Goal: Information Seeking & Learning: Learn about a topic

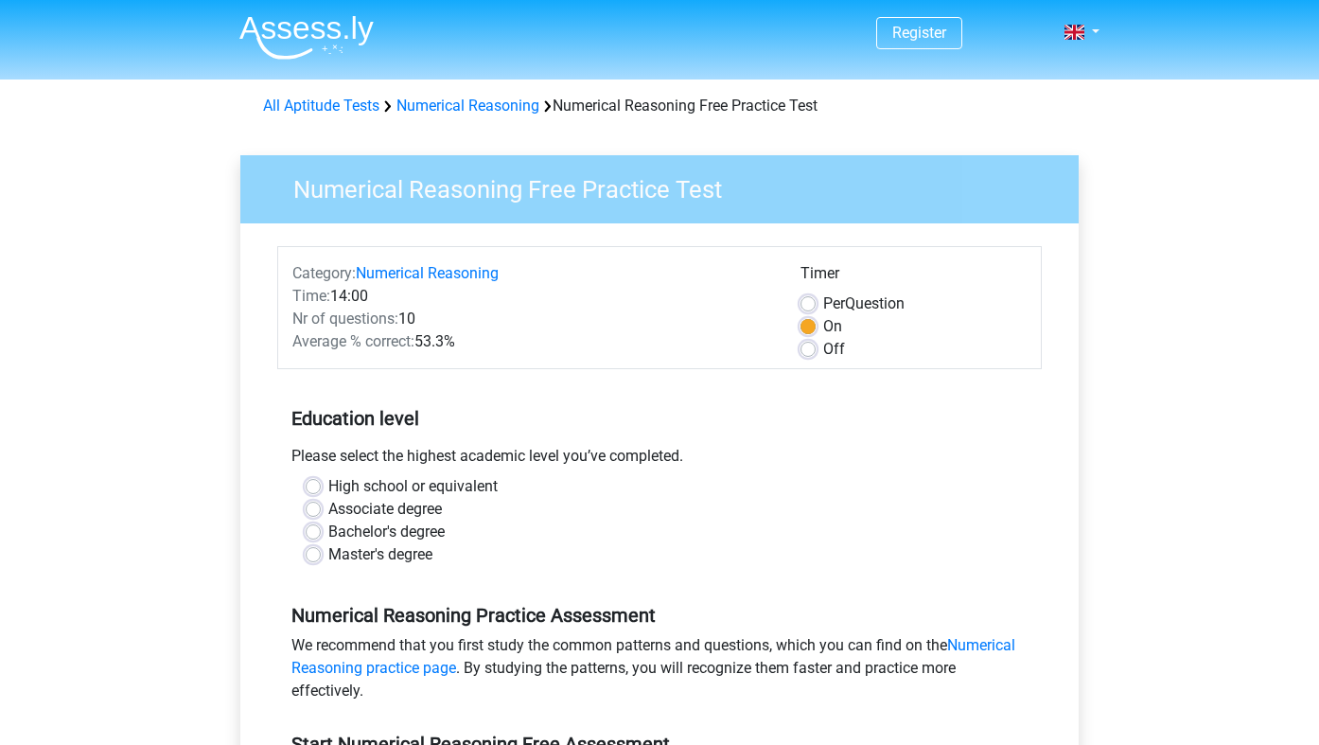
click at [417, 481] on label "High school or equivalent" at bounding box center [412, 486] width 169 height 23
click at [321, 481] on input "High school or equivalent" at bounding box center [313, 484] width 15 height 19
radio input "true"
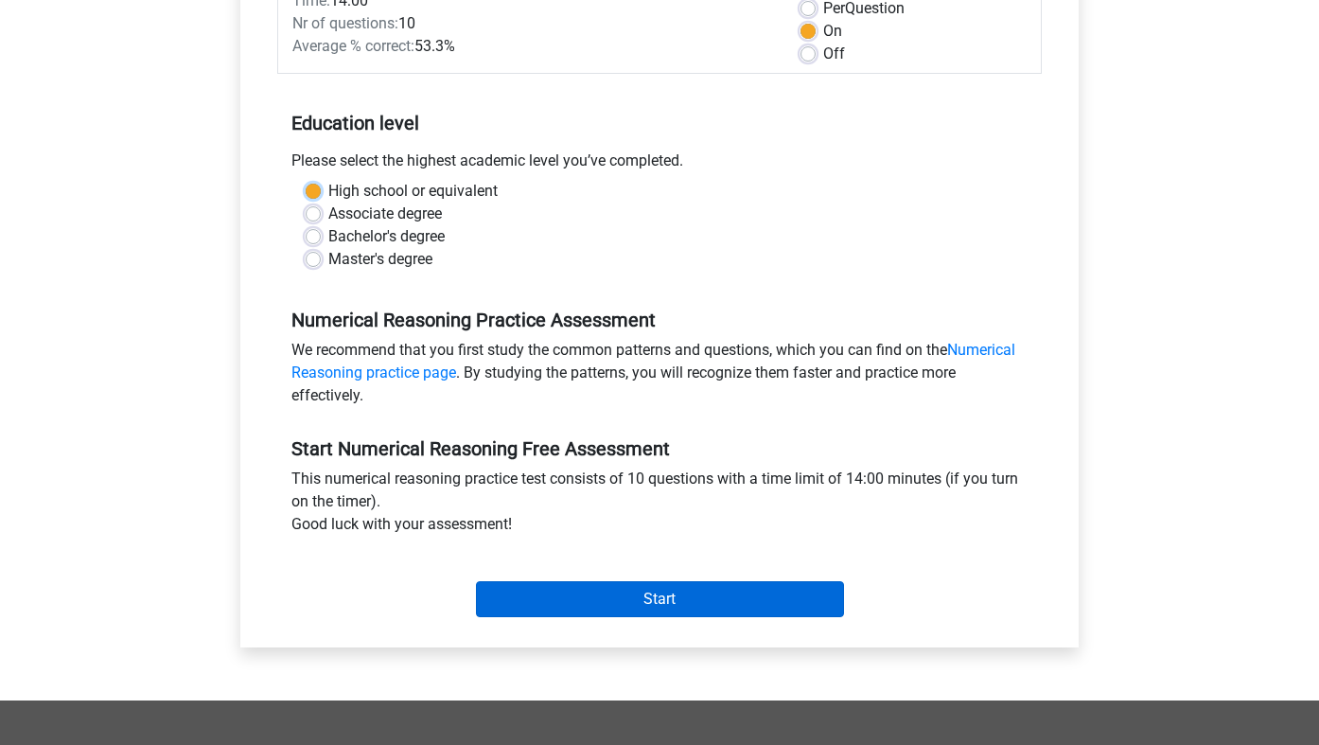
scroll to position [261, 0]
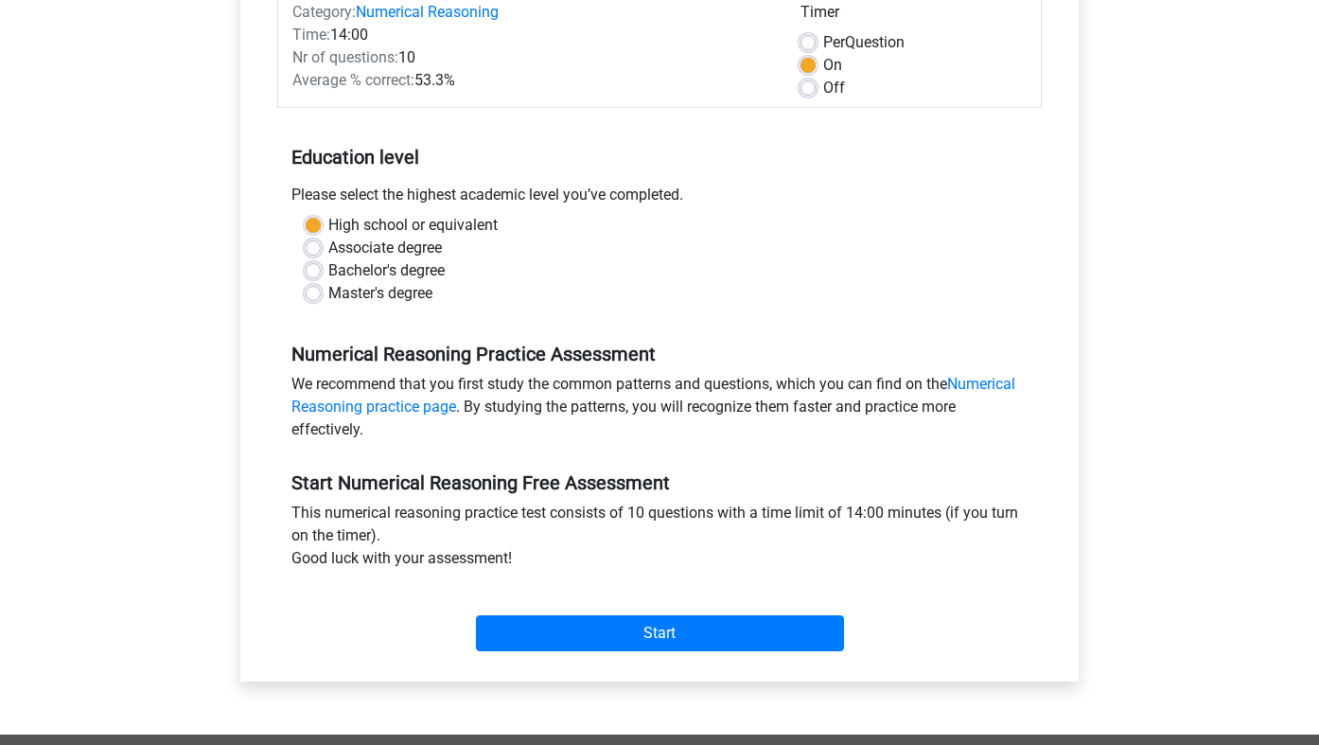
click at [534, 611] on div "Start" at bounding box center [659, 618] width 764 height 66
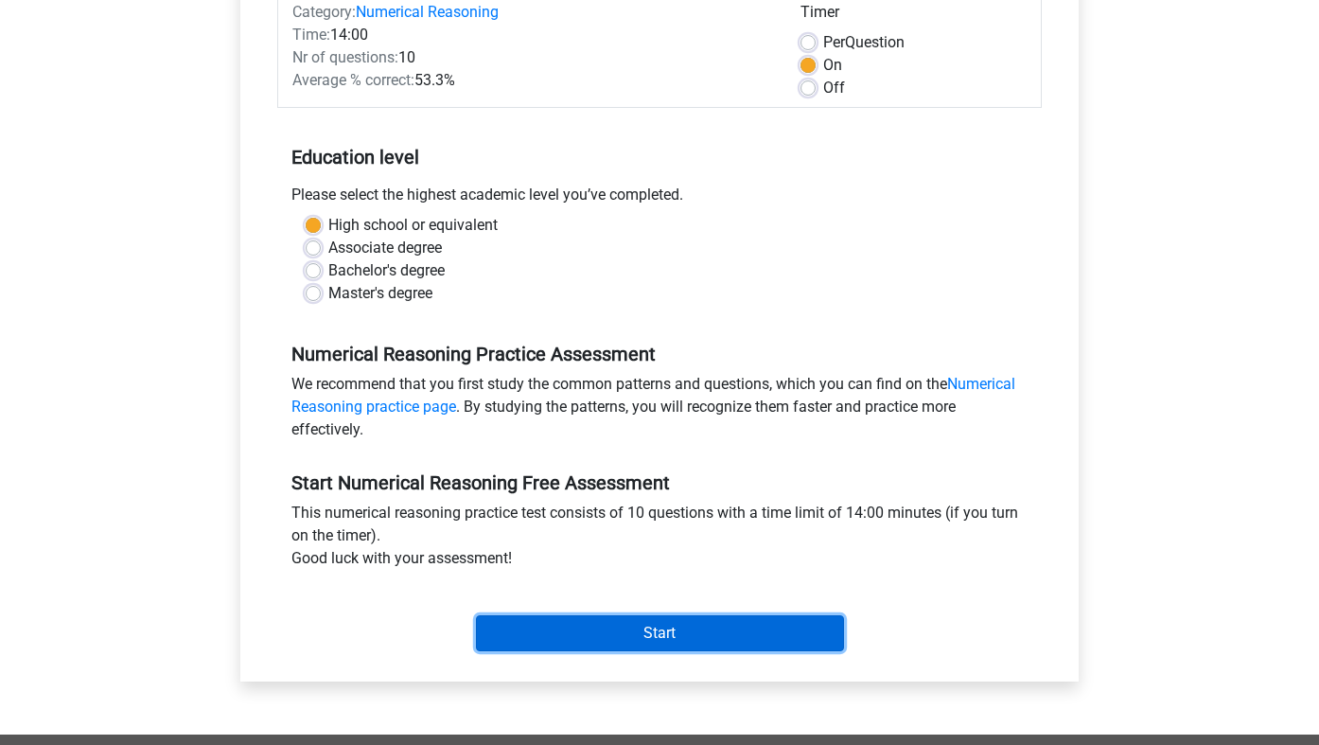
click at [524, 634] on input "Start" at bounding box center [660, 633] width 368 height 36
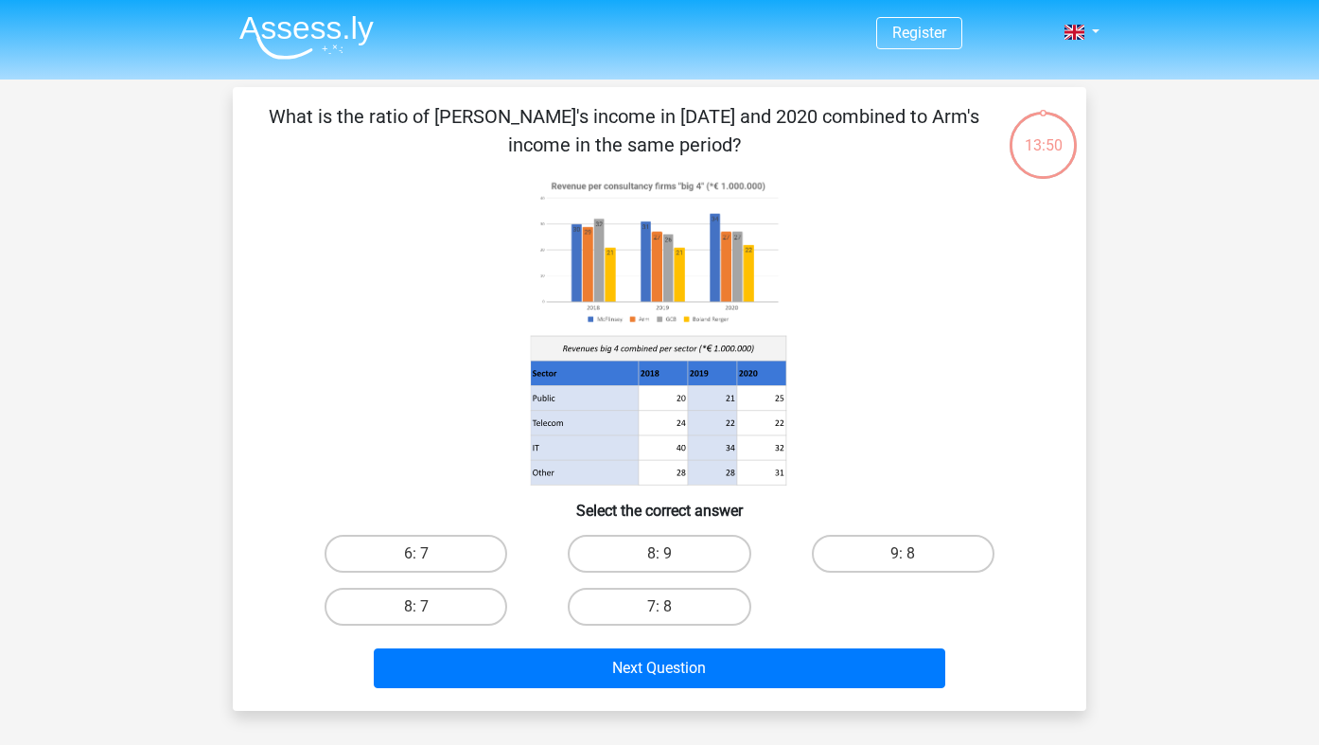
click at [689, 284] on image at bounding box center [658, 252] width 255 height 156
click at [663, 293] on image at bounding box center [658, 252] width 255 height 156
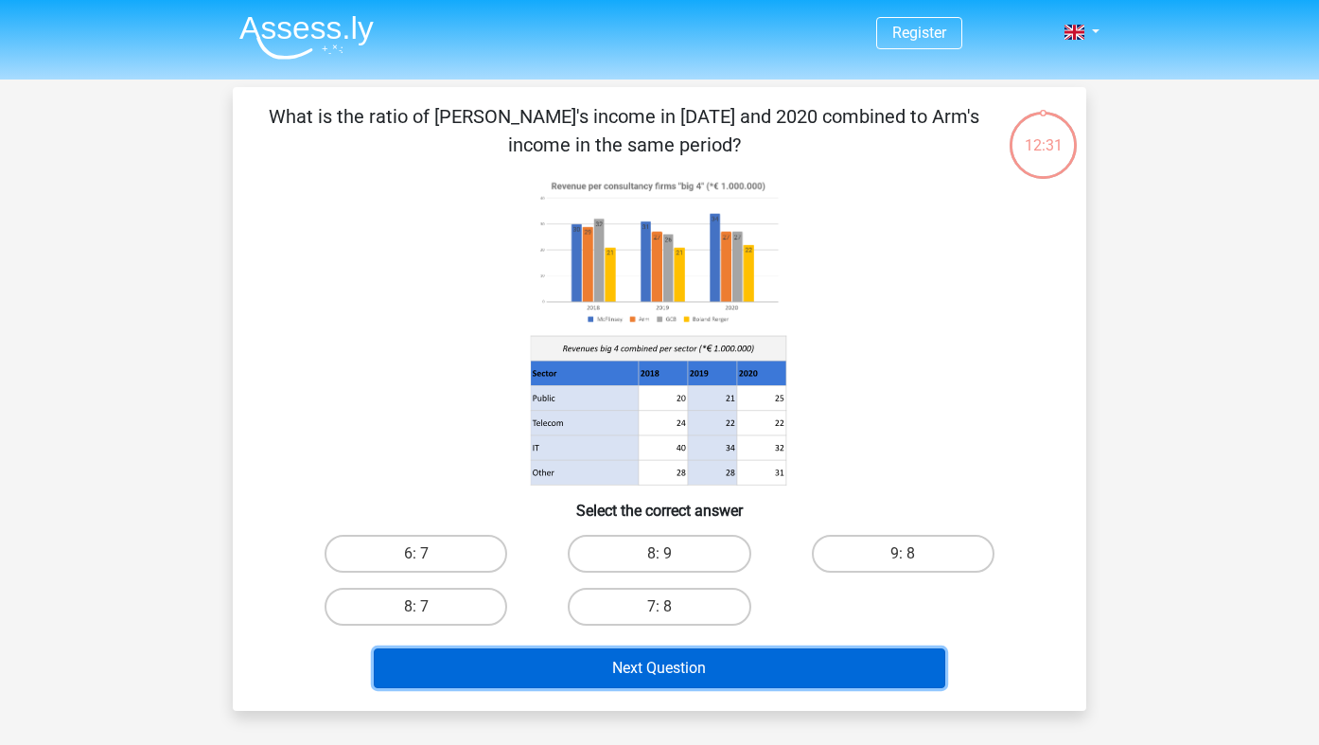
click at [570, 675] on button "Next Question" at bounding box center [660, 668] width 572 height 40
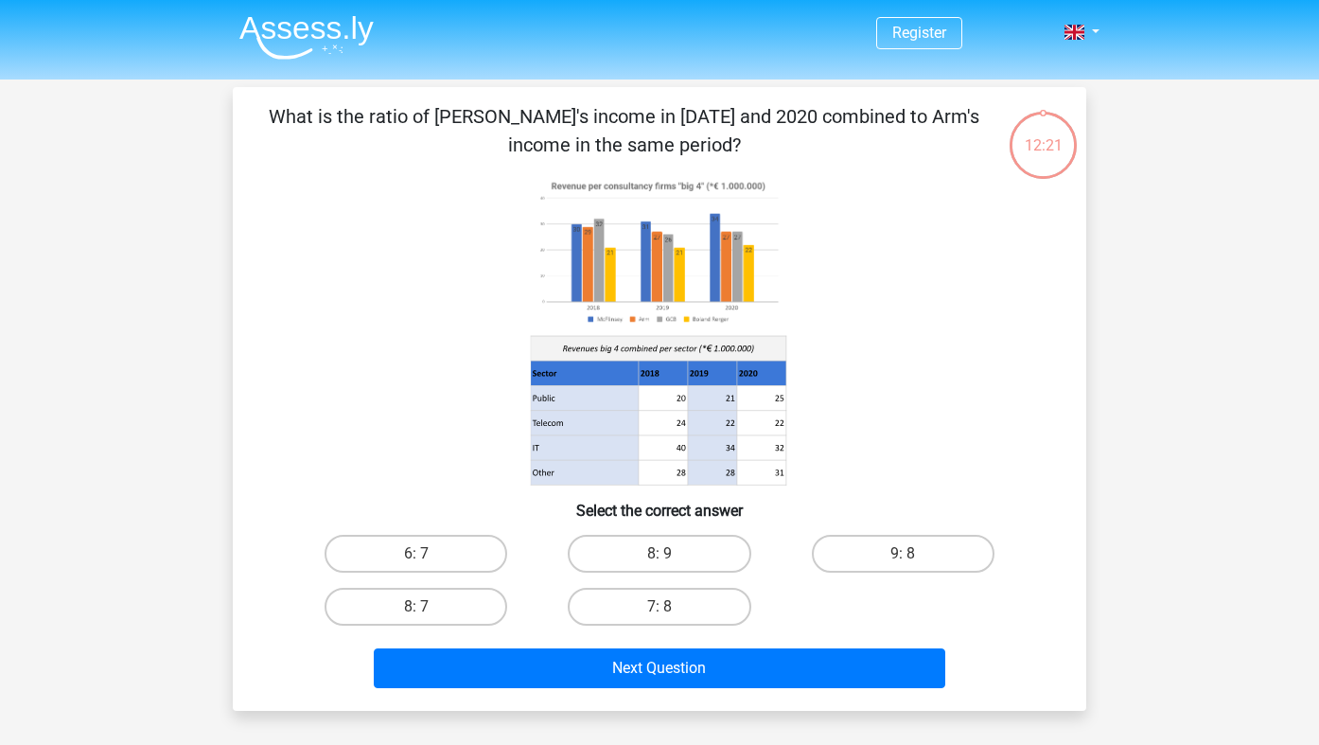
click at [451, 469] on icon at bounding box center [659, 330] width 763 height 312
click at [424, 546] on label "6: 7" at bounding box center [415, 554] width 183 height 38
click at [424, 553] on input "6: 7" at bounding box center [422, 559] width 12 height 12
radio input "true"
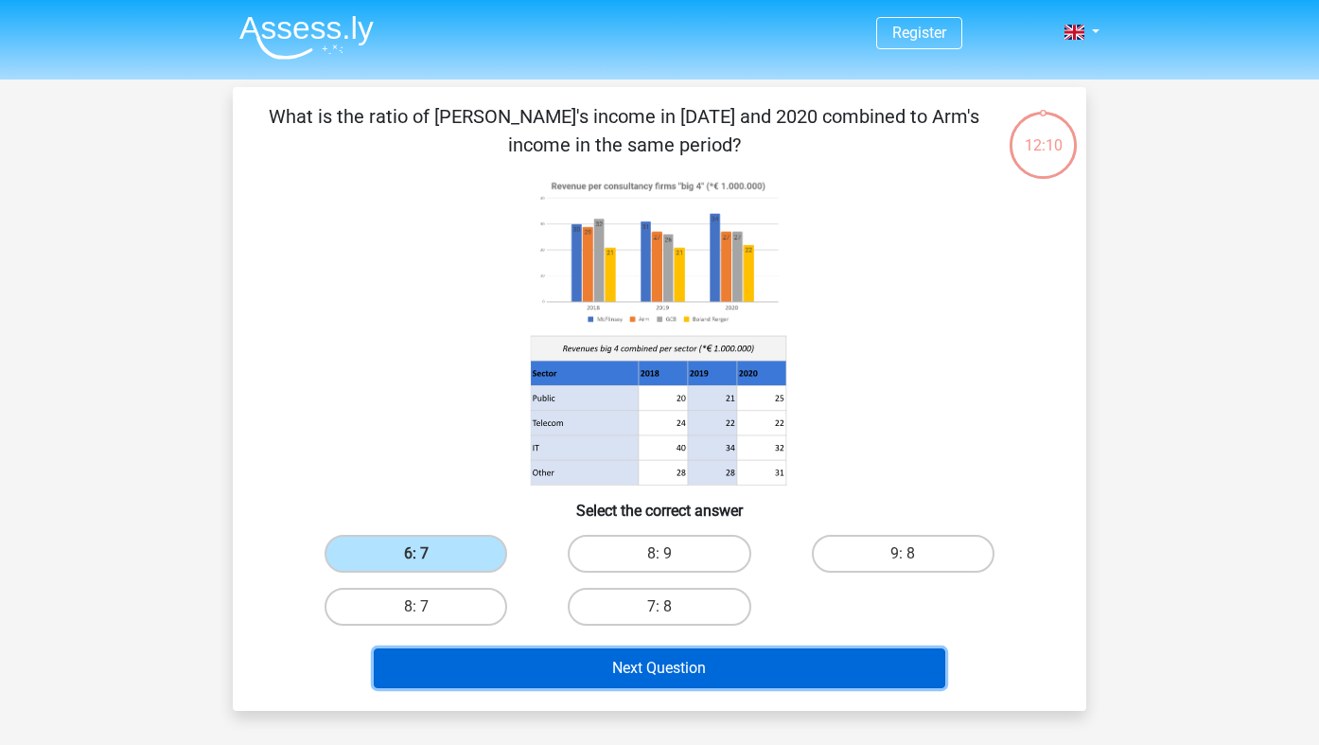
click at [595, 676] on button "Next Question" at bounding box center [660, 668] width 572 height 40
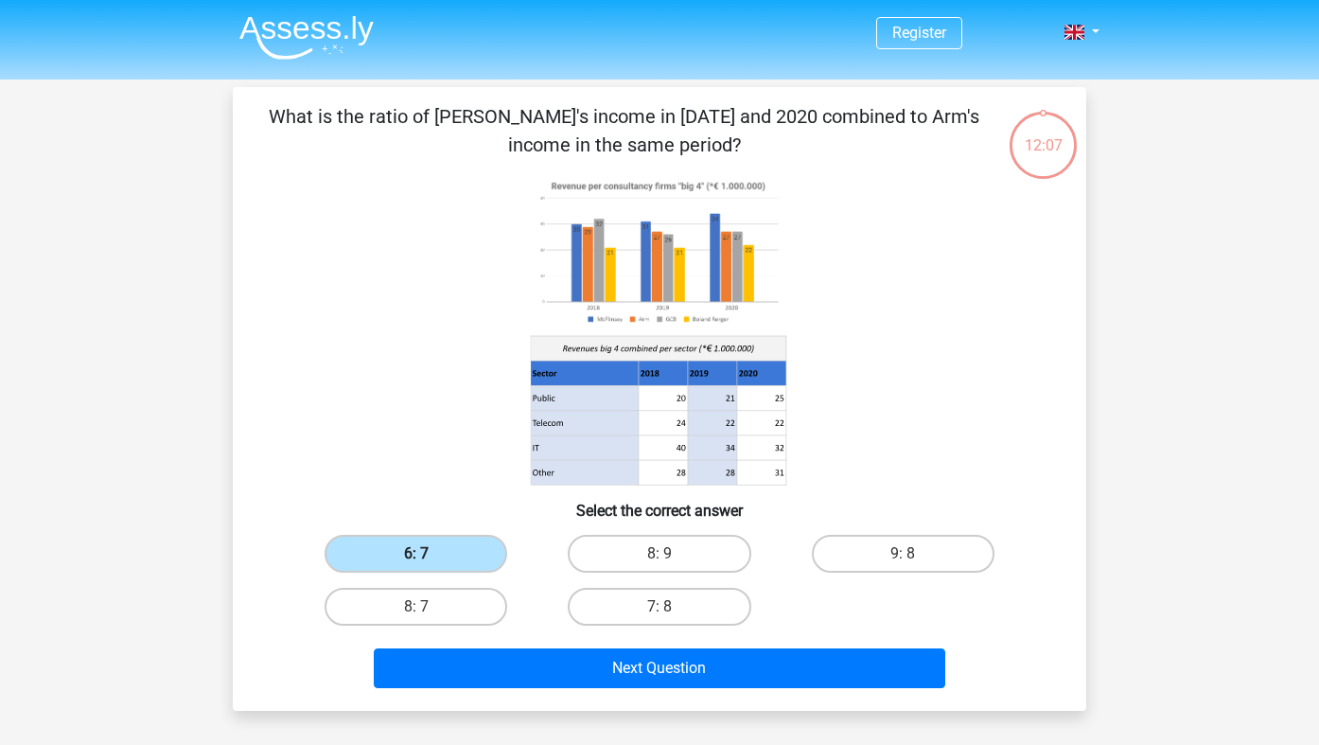
click at [482, 555] on label "6: 7" at bounding box center [415, 554] width 183 height 38
click at [429, 555] on input "6: 7" at bounding box center [422, 559] width 12 height 12
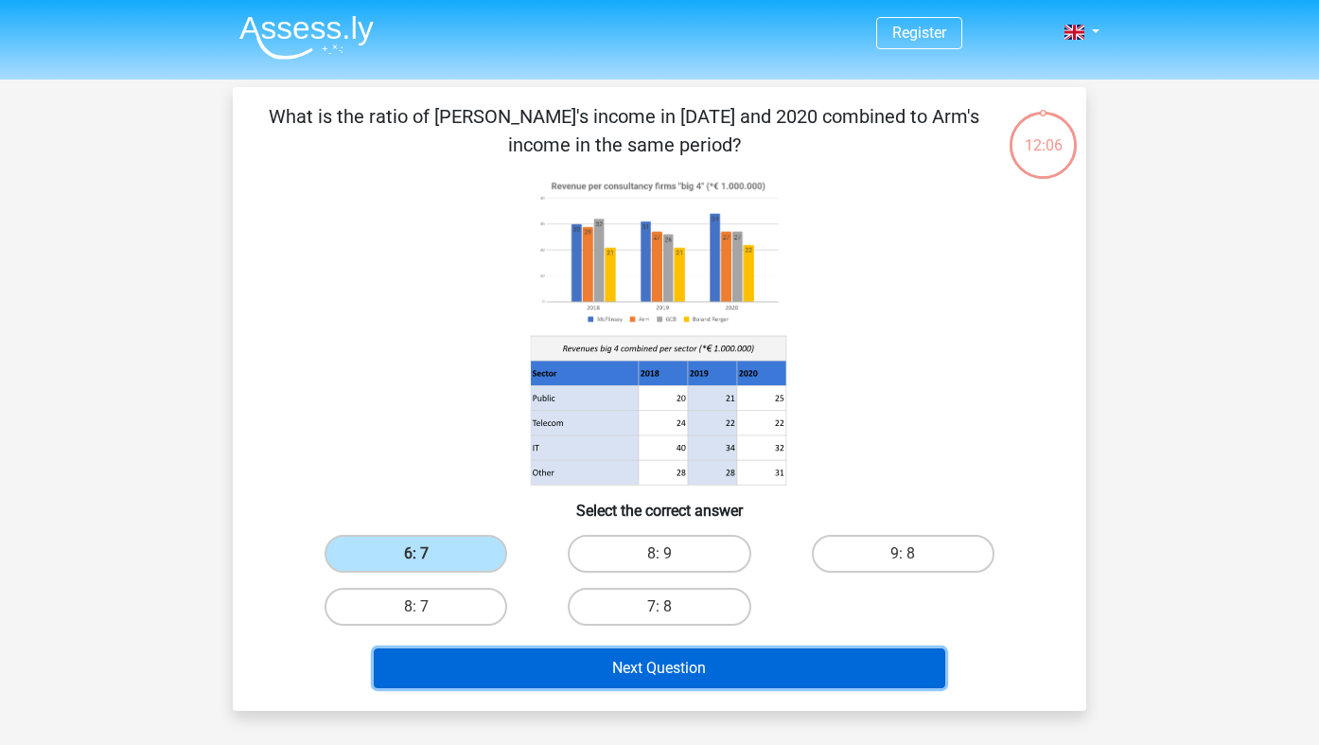
click at [537, 653] on button "Next Question" at bounding box center [660, 668] width 572 height 40
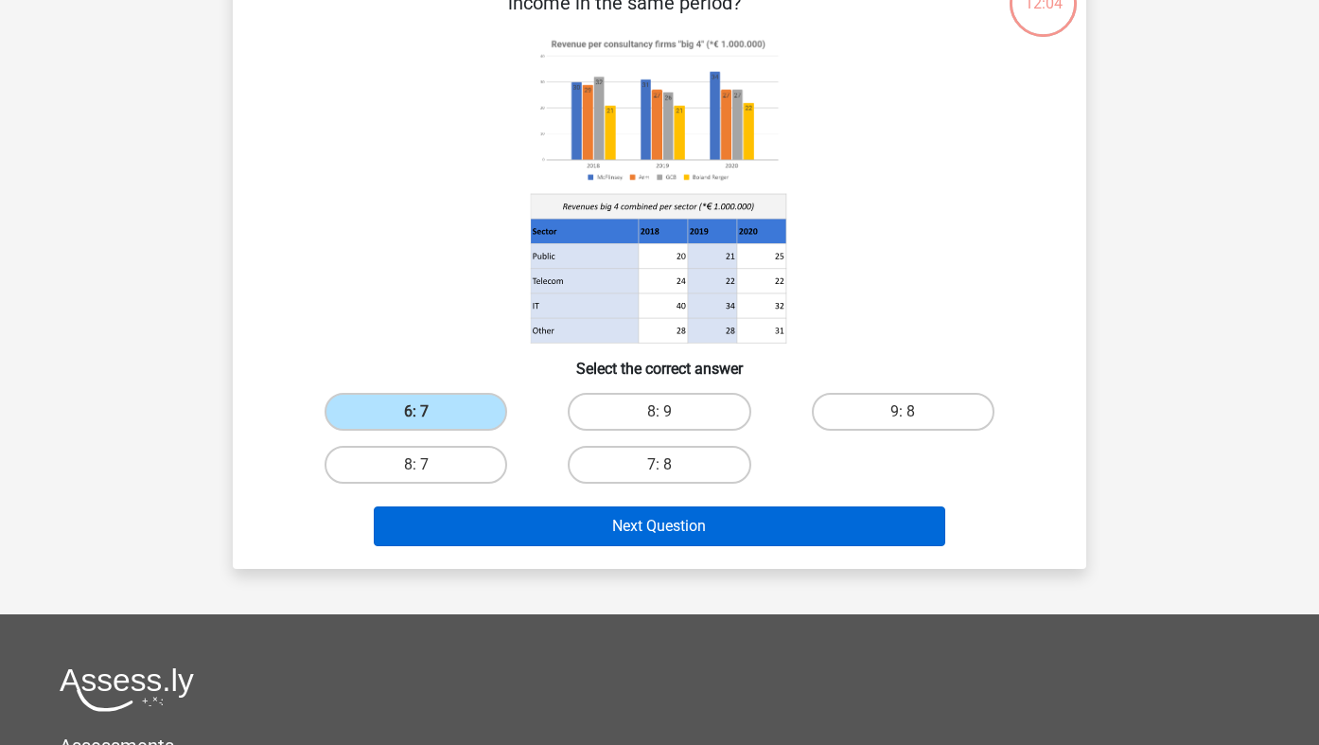
scroll to position [188, 0]
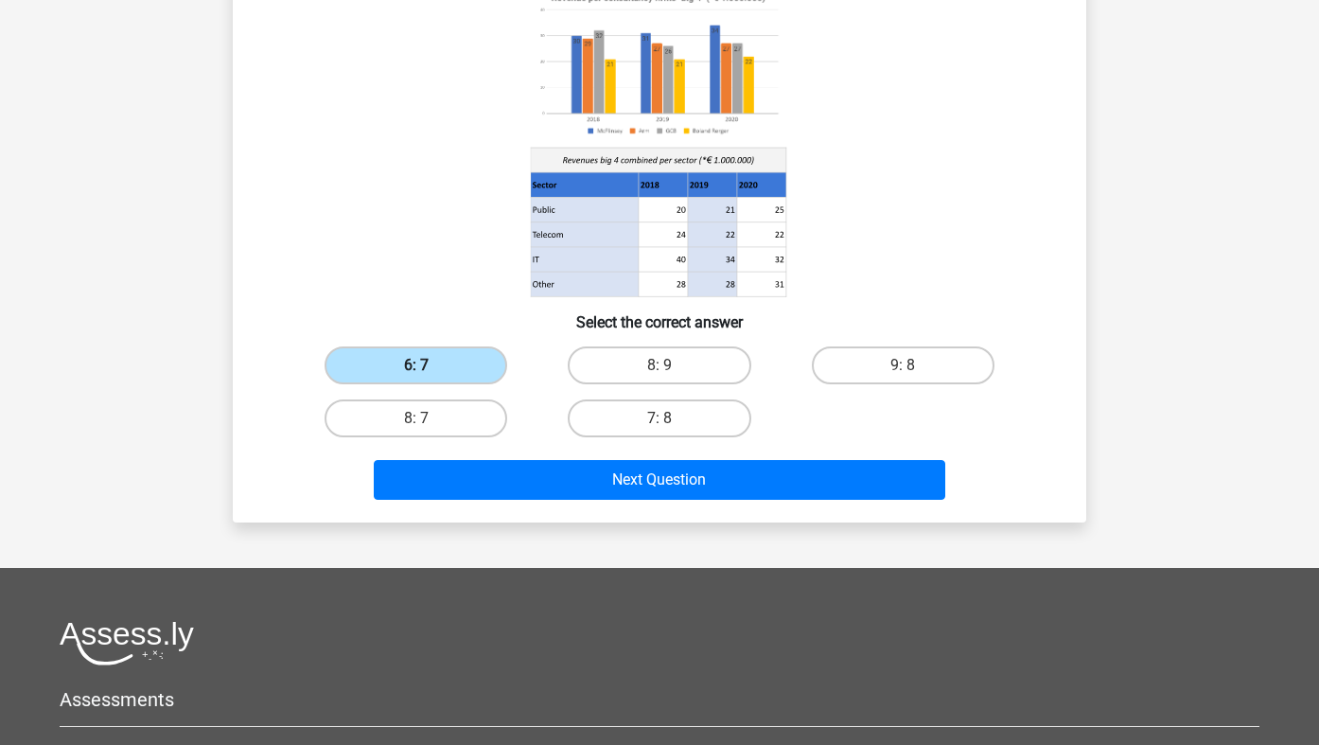
click at [482, 373] on label "6: 7" at bounding box center [415, 365] width 183 height 38
click at [429, 373] on input "6: 7" at bounding box center [422, 371] width 12 height 12
click at [482, 373] on label "6: 7" at bounding box center [415, 365] width 183 height 38
click at [429, 373] on input "6: 7" at bounding box center [422, 371] width 12 height 12
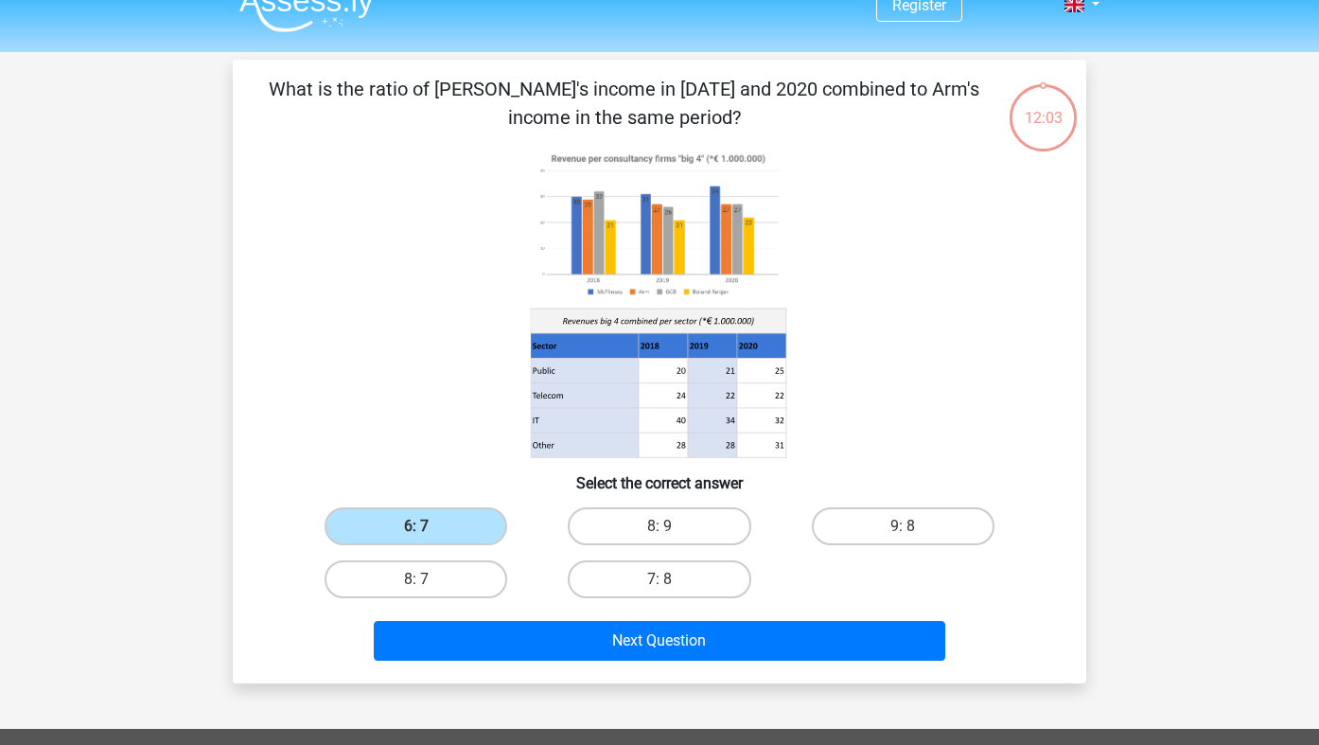
scroll to position [0, 0]
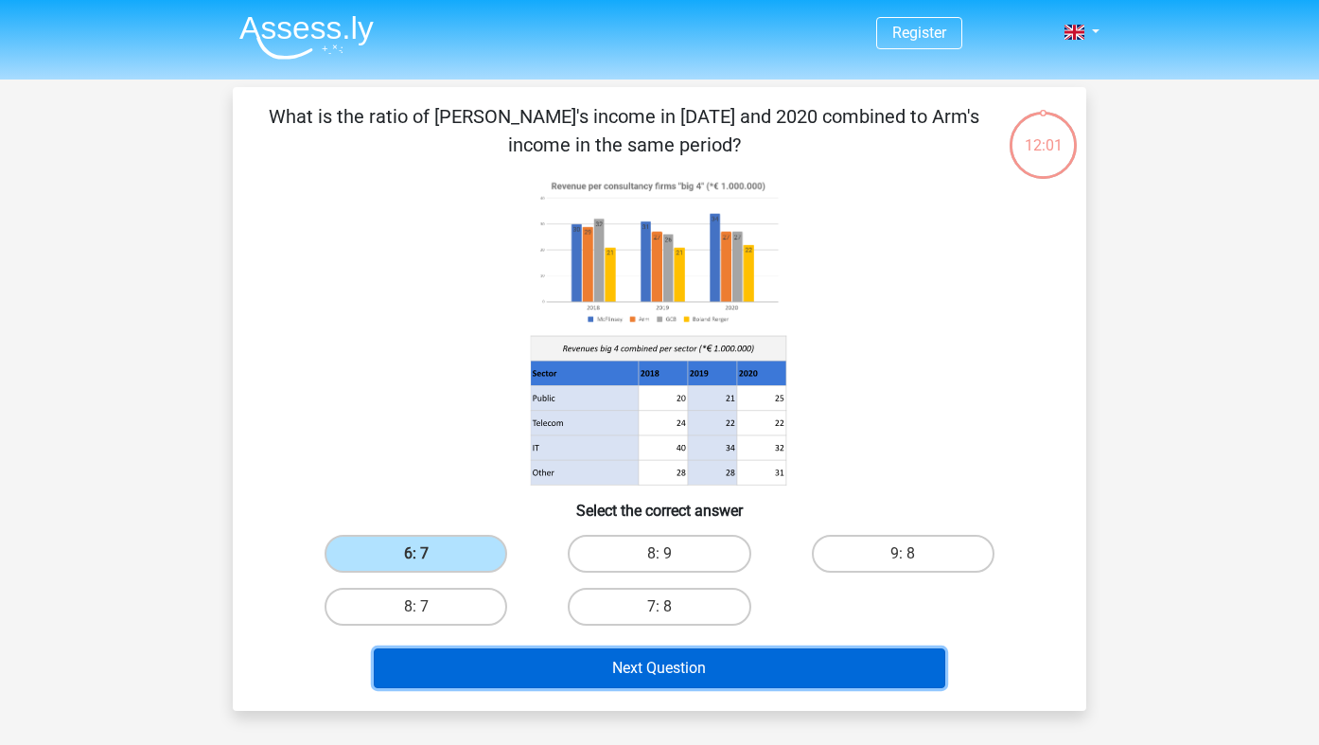
click at [578, 668] on button "Next Question" at bounding box center [660, 668] width 572 height 40
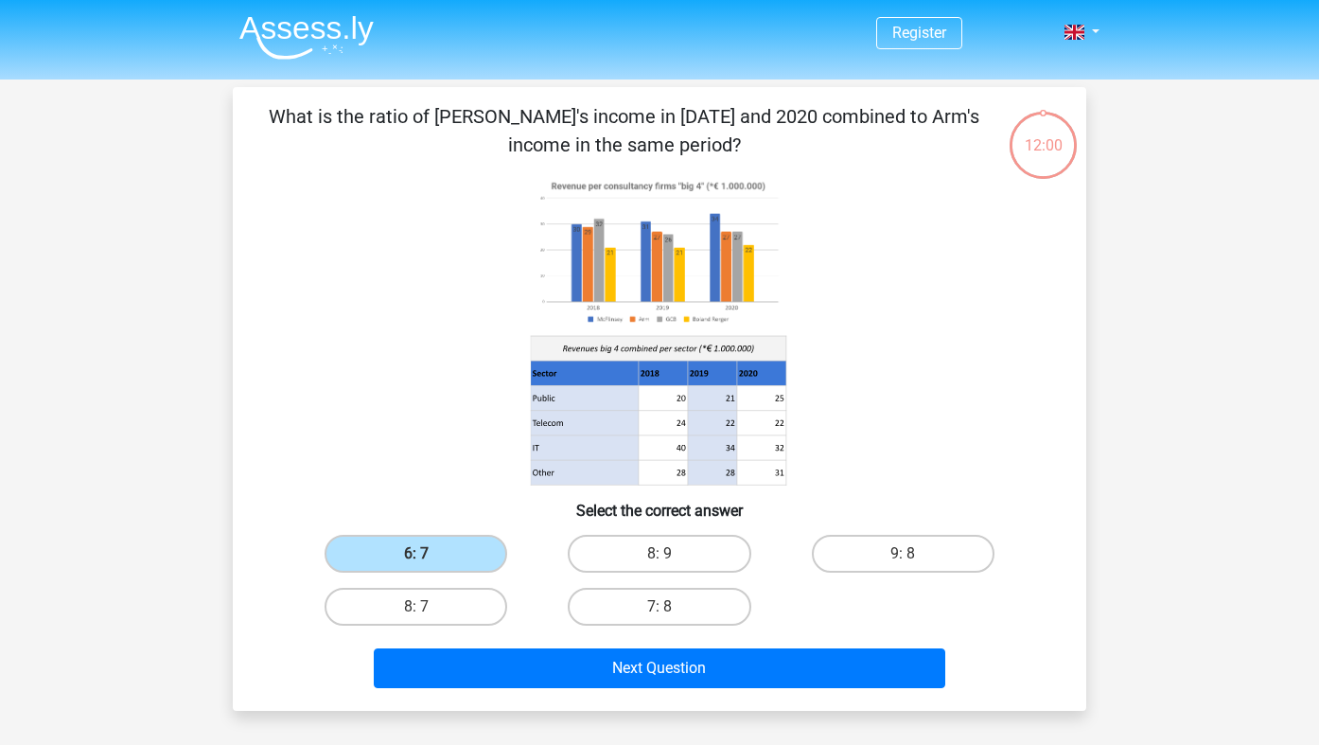
click at [526, 537] on div "6: 7" at bounding box center [416, 554] width 228 height 38
click at [447, 615] on label "8: 7" at bounding box center [415, 606] width 183 height 38
click at [429, 615] on input "8: 7" at bounding box center [422, 612] width 12 height 12
radio input "true"
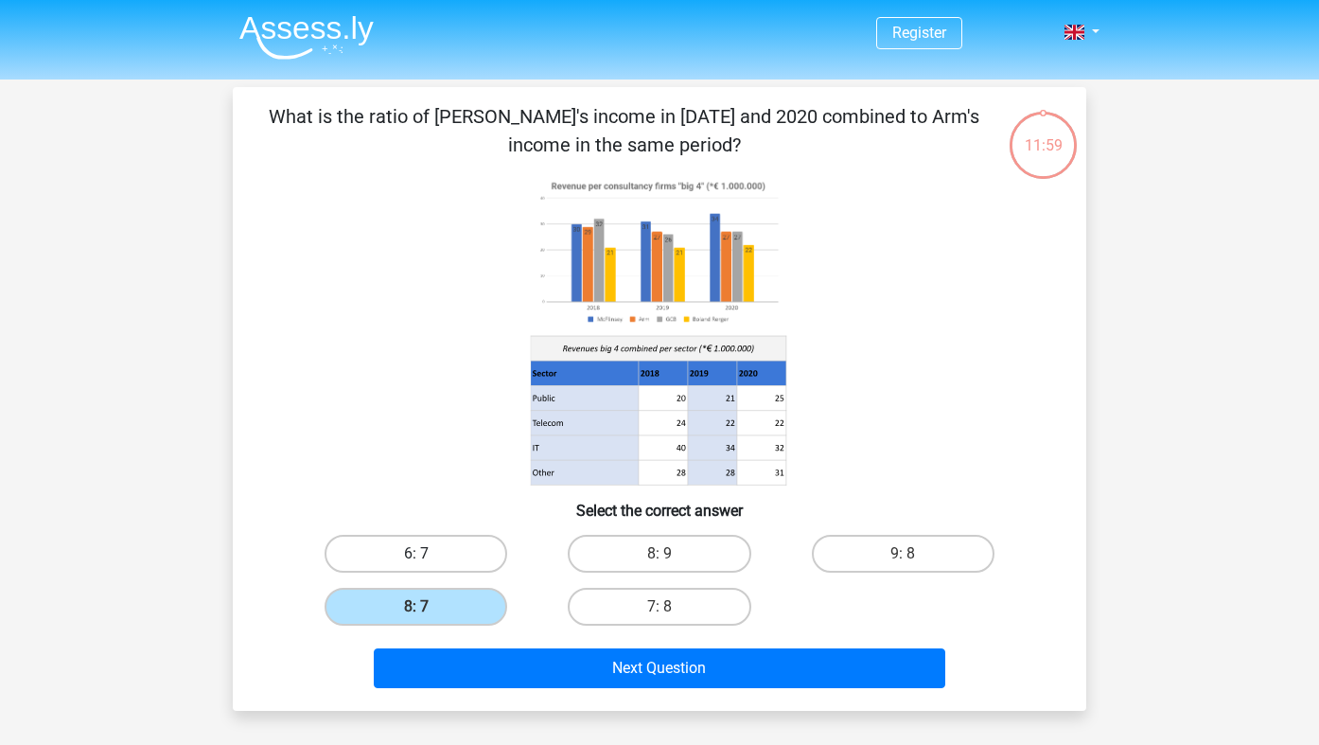
click at [457, 565] on label "6: 7" at bounding box center [415, 554] width 183 height 38
click at [429, 565] on input "6: 7" at bounding box center [422, 559] width 12 height 12
radio input "true"
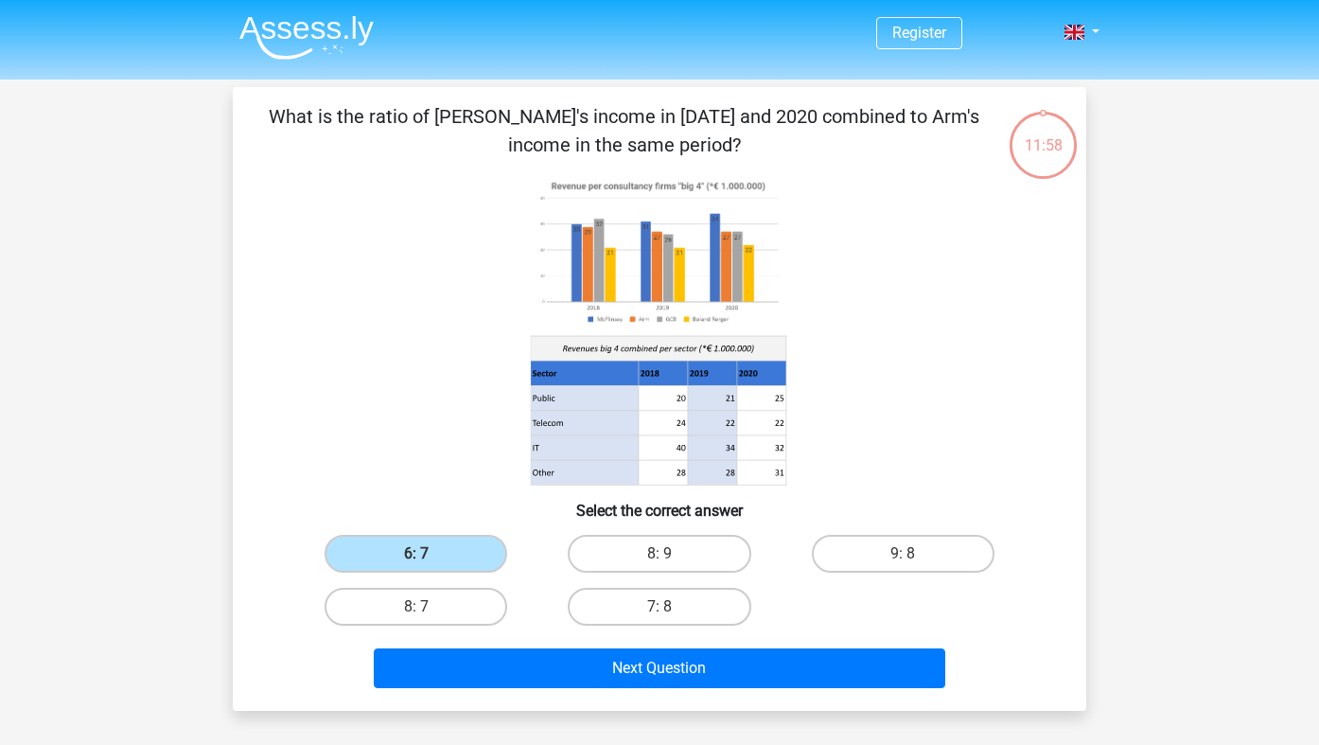
click at [482, 709] on div "What is the ratio of McFlinsey's income in 2018 and 2020 combined to Arm's inco…" at bounding box center [659, 398] width 853 height 623
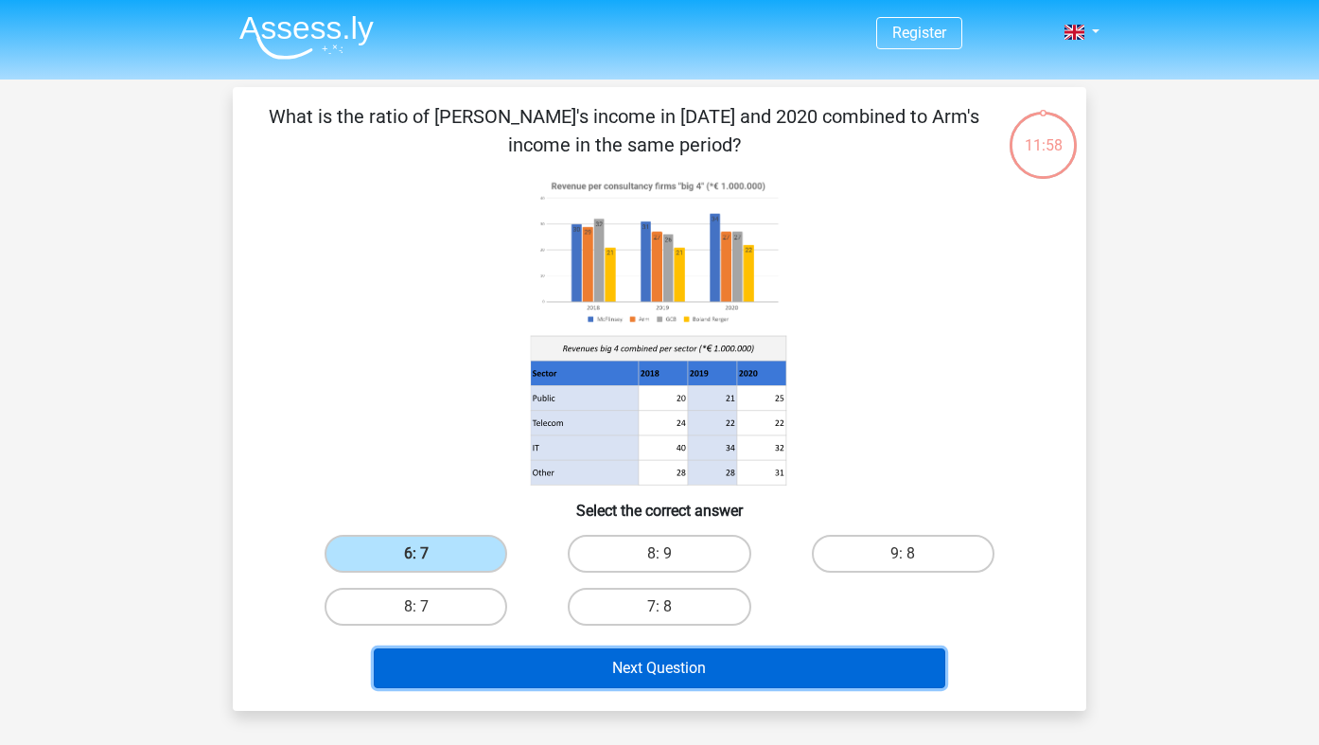
click at [491, 685] on button "Next Question" at bounding box center [660, 668] width 572 height 40
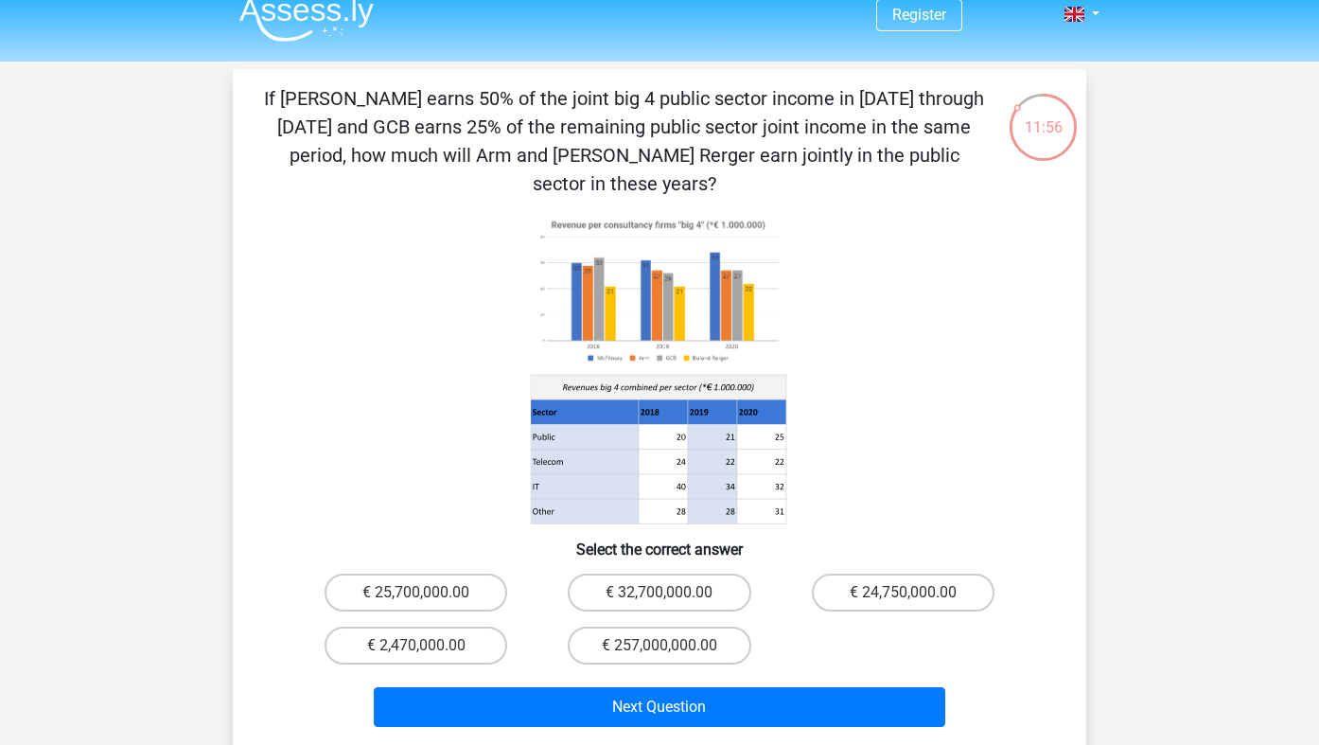
scroll to position [20, 0]
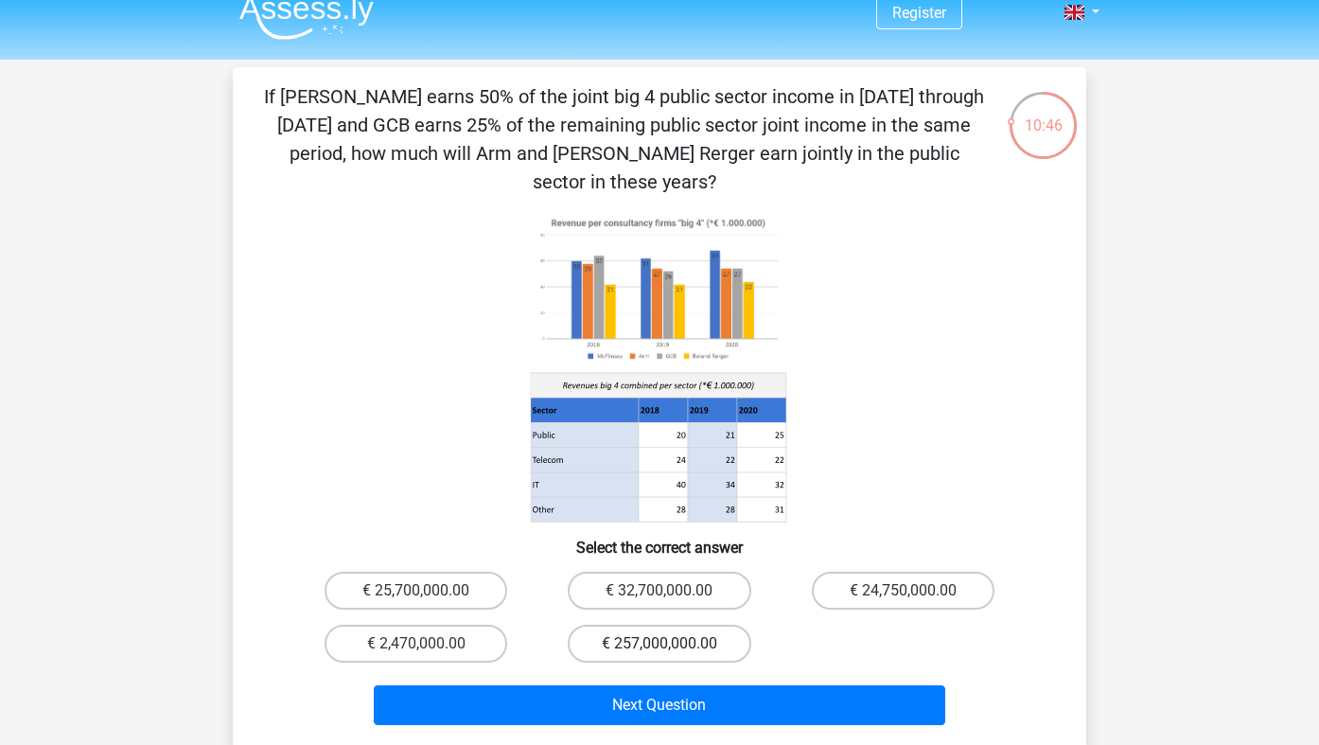
click at [609, 624] on label "€ 257,000,000.00" at bounding box center [659, 643] width 183 height 38
click at [659, 643] on input "€ 257,000,000.00" at bounding box center [665, 649] width 12 height 12
radio input "true"
click at [622, 670] on div "Next Question" at bounding box center [659, 701] width 793 height 62
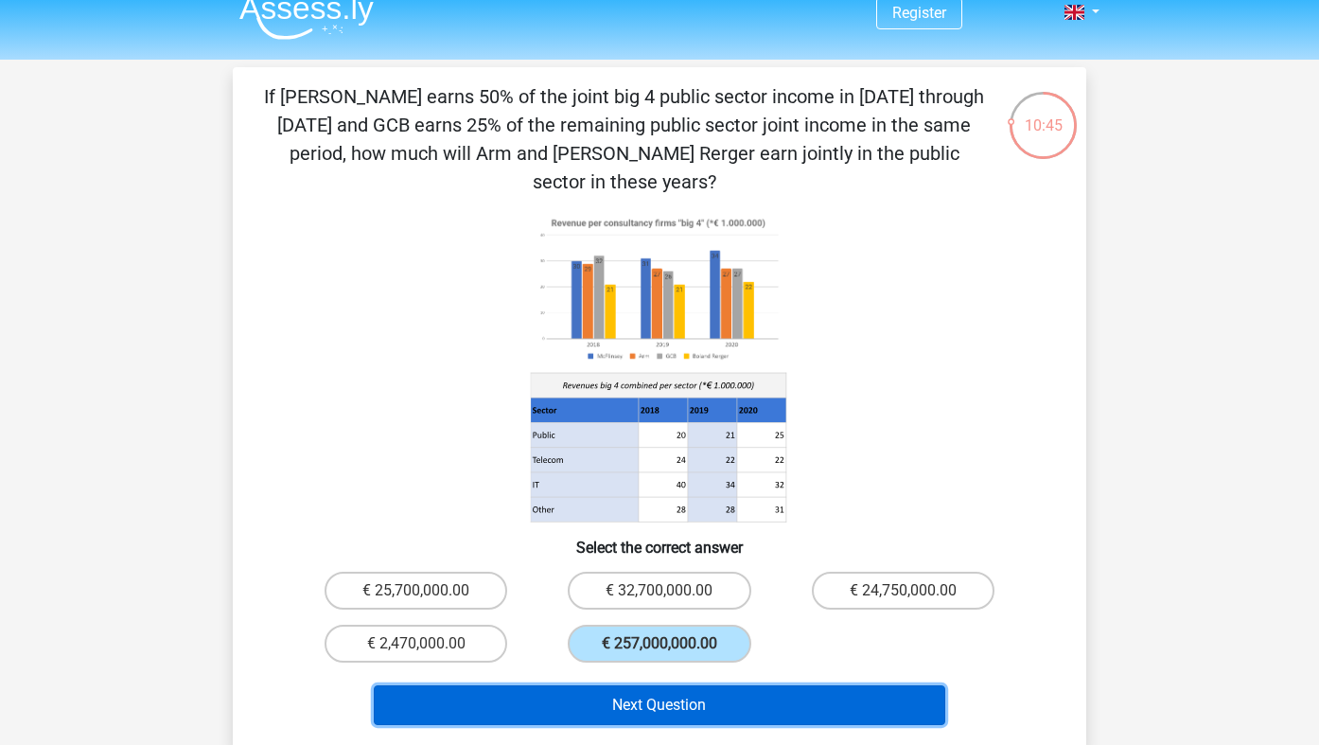
click at [622, 685] on button "Next Question" at bounding box center [660, 705] width 572 height 40
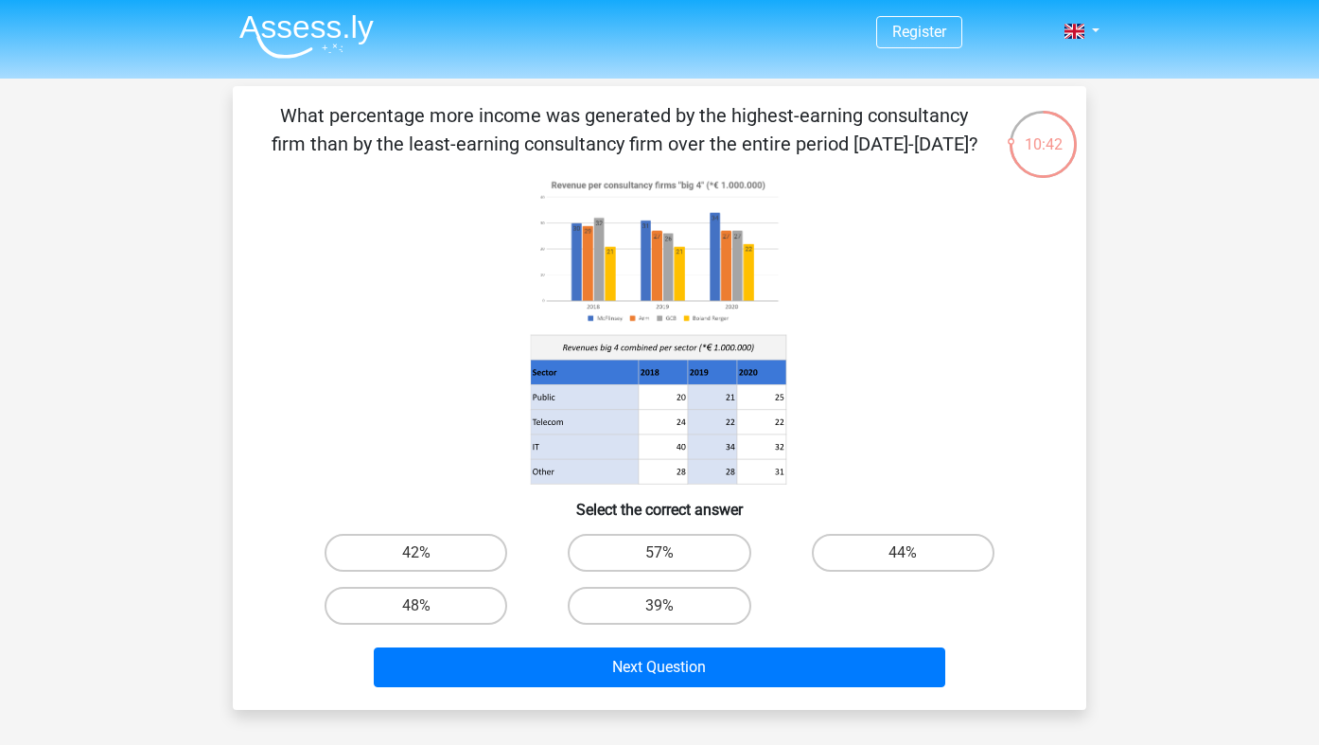
scroll to position [7, 0]
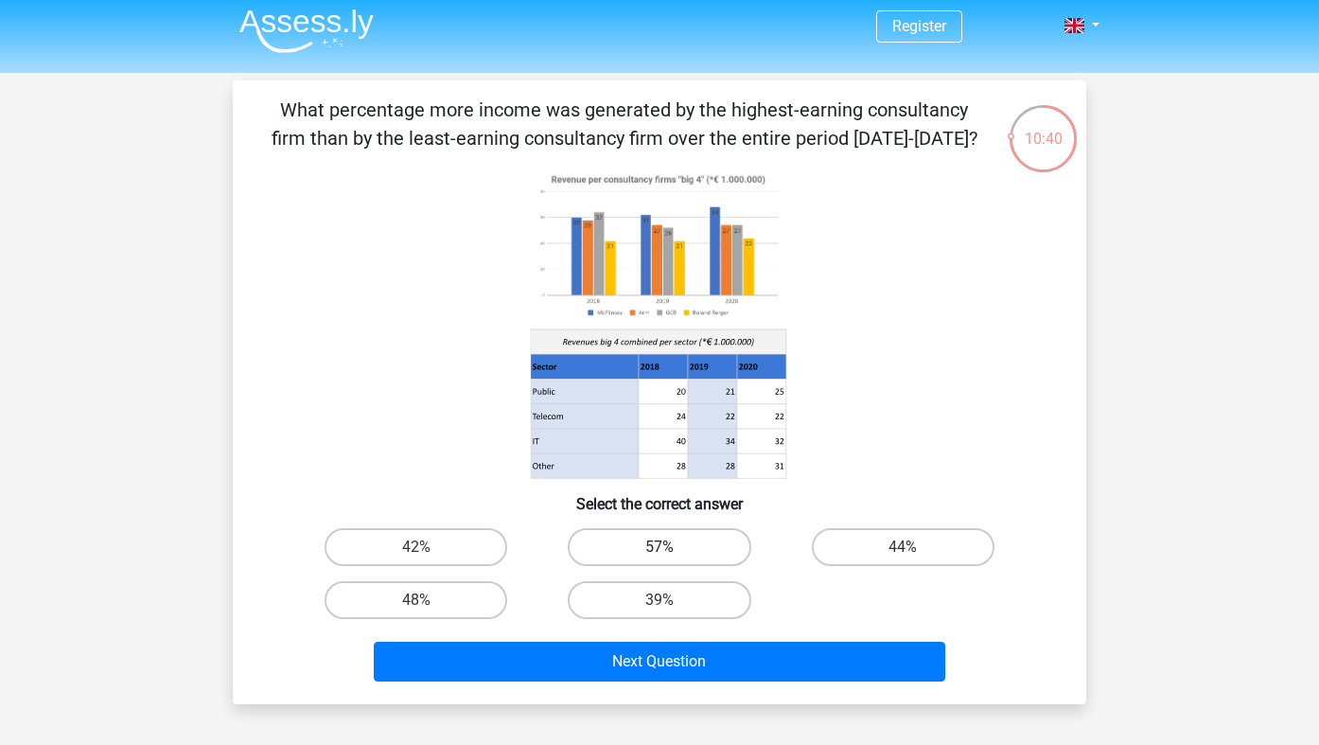
click at [684, 554] on label "57%" at bounding box center [659, 547] width 183 height 38
click at [672, 554] on input "57%" at bounding box center [665, 553] width 12 height 12
radio input "true"
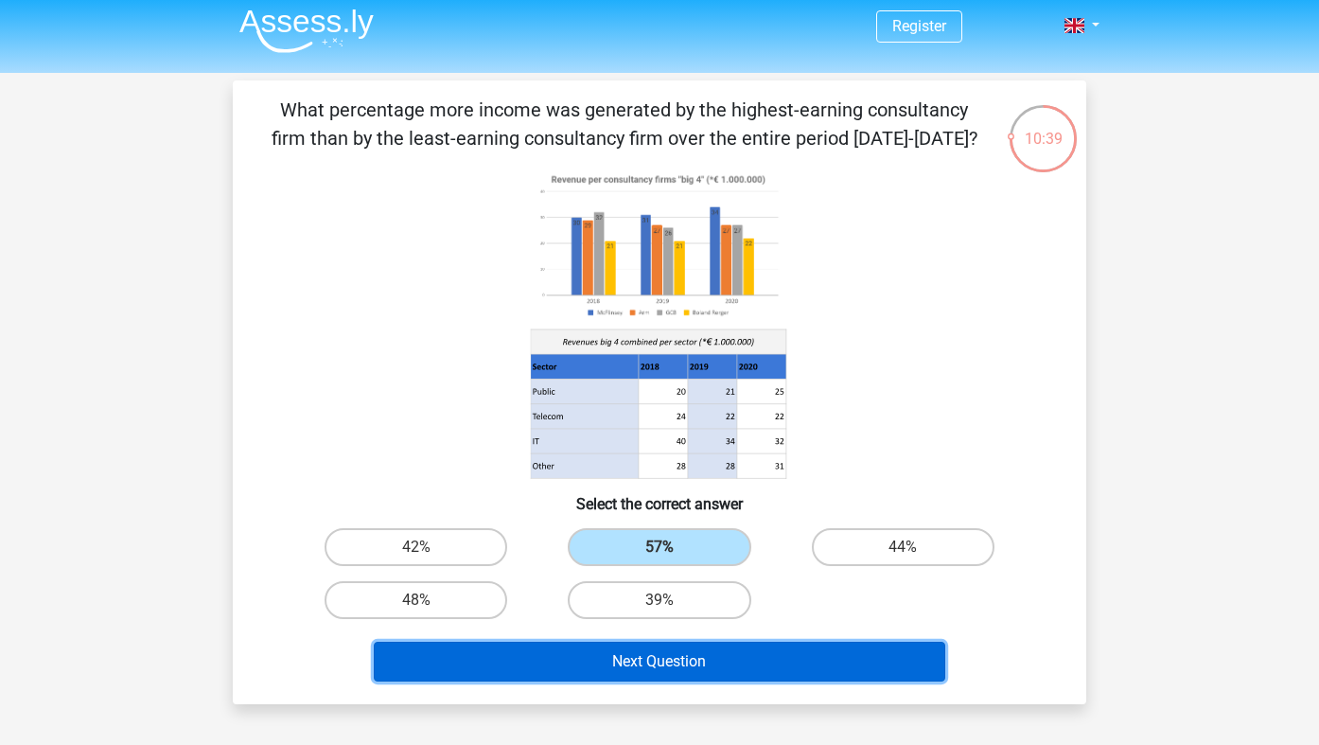
click at [684, 658] on button "Next Question" at bounding box center [660, 661] width 572 height 40
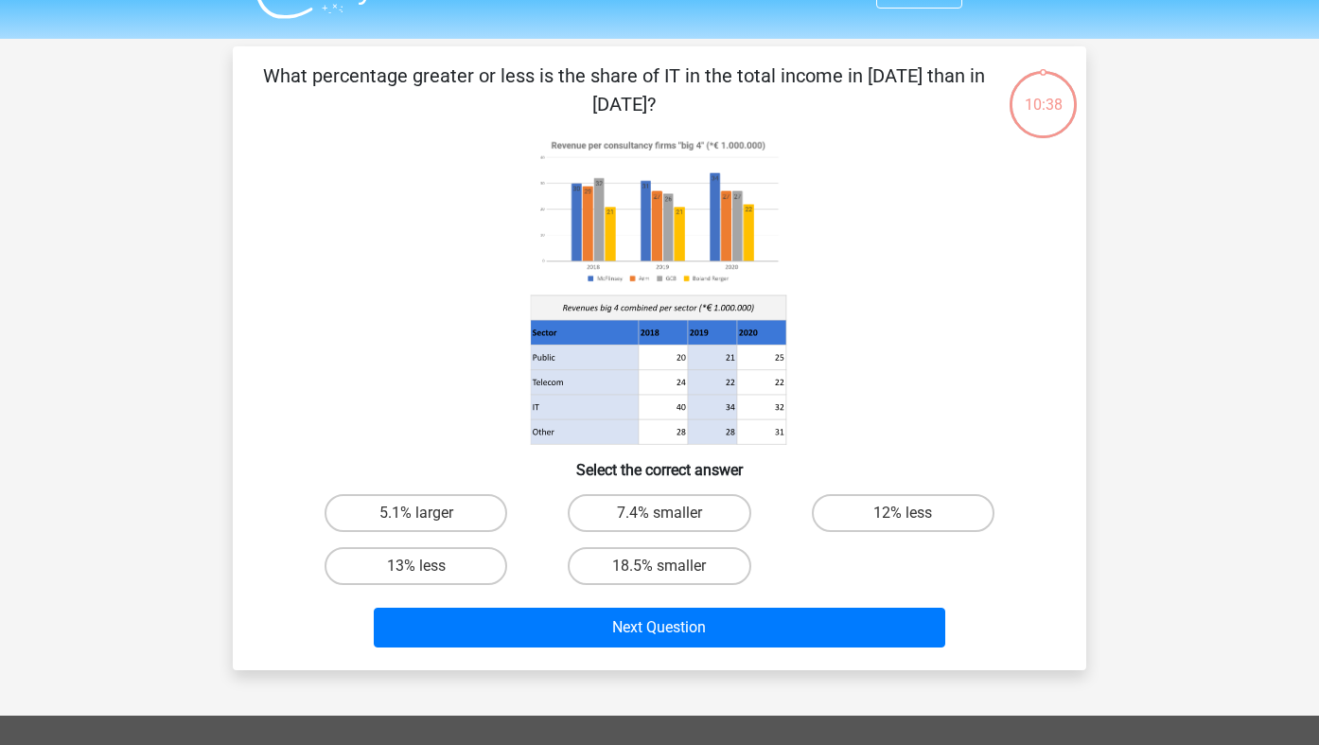
scroll to position [34, 0]
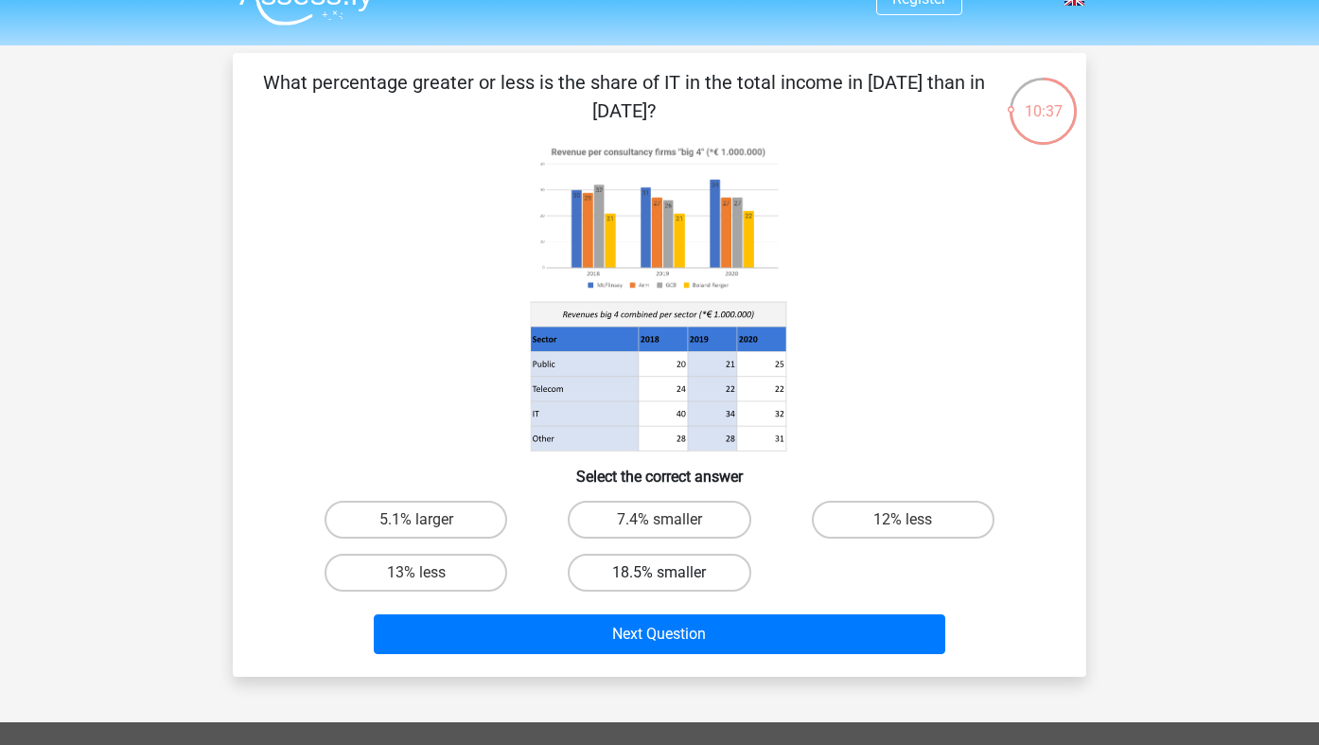
click at [700, 580] on label "18.5% smaller" at bounding box center [659, 572] width 183 height 38
click at [672, 580] on input "18.5% smaller" at bounding box center [665, 578] width 12 height 12
radio input "true"
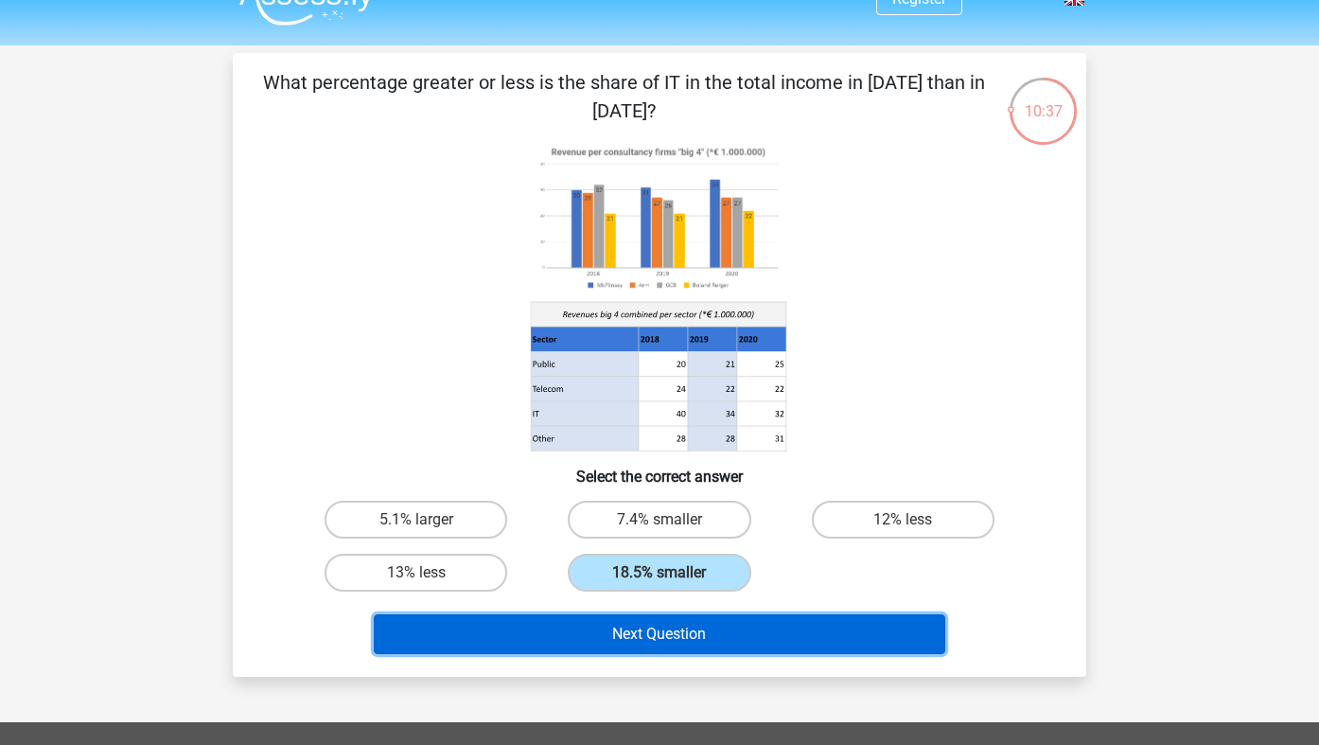
click at [704, 622] on button "Next Question" at bounding box center [660, 634] width 572 height 40
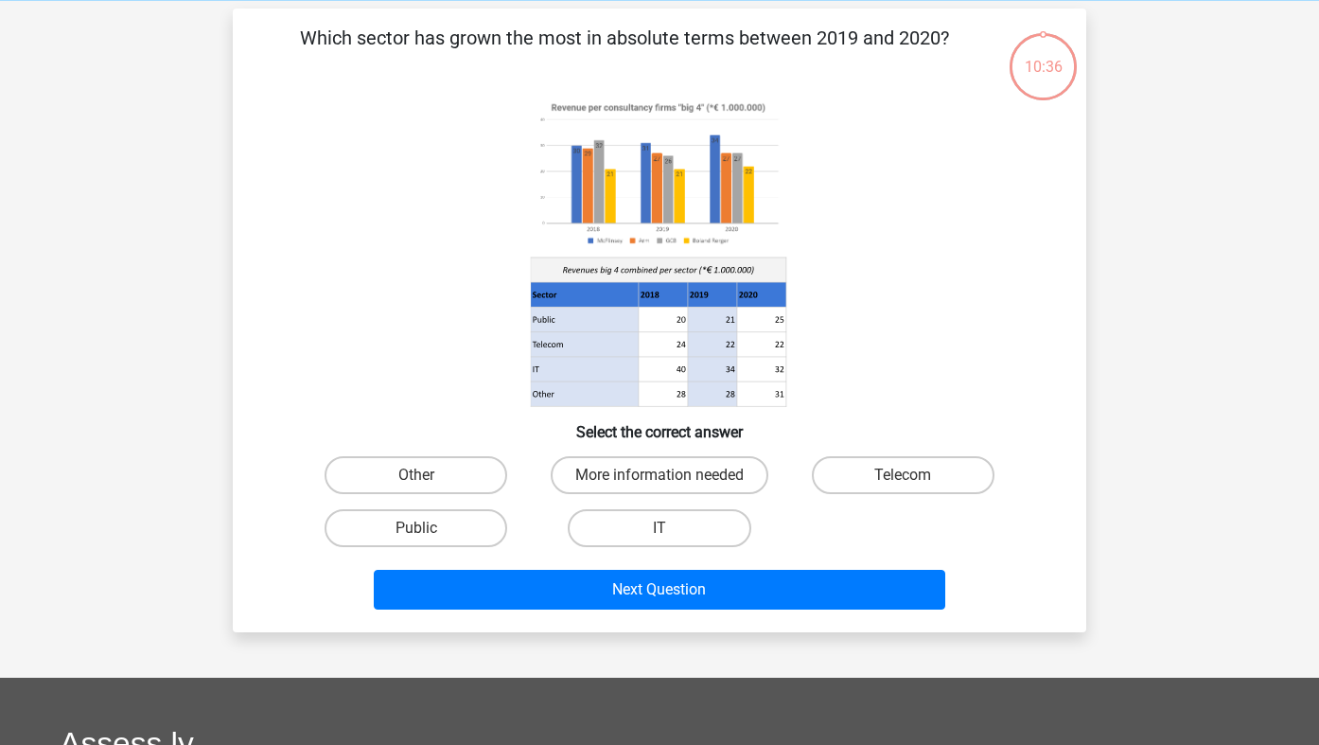
scroll to position [87, 0]
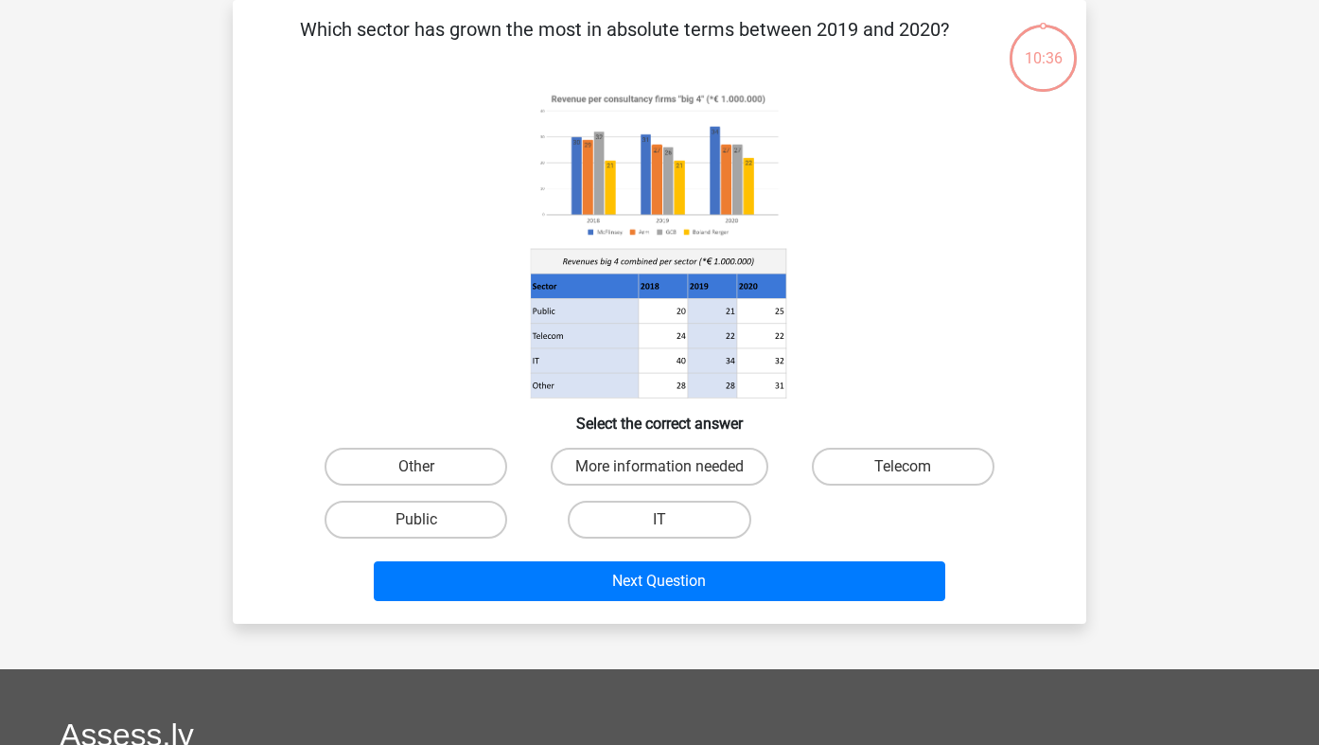
click at [711, 545] on div "IT" at bounding box center [658, 519] width 243 height 53
click at [712, 536] on label "IT" at bounding box center [659, 519] width 183 height 38
click at [672, 532] on input "IT" at bounding box center [665, 525] width 12 height 12
radio input "true"
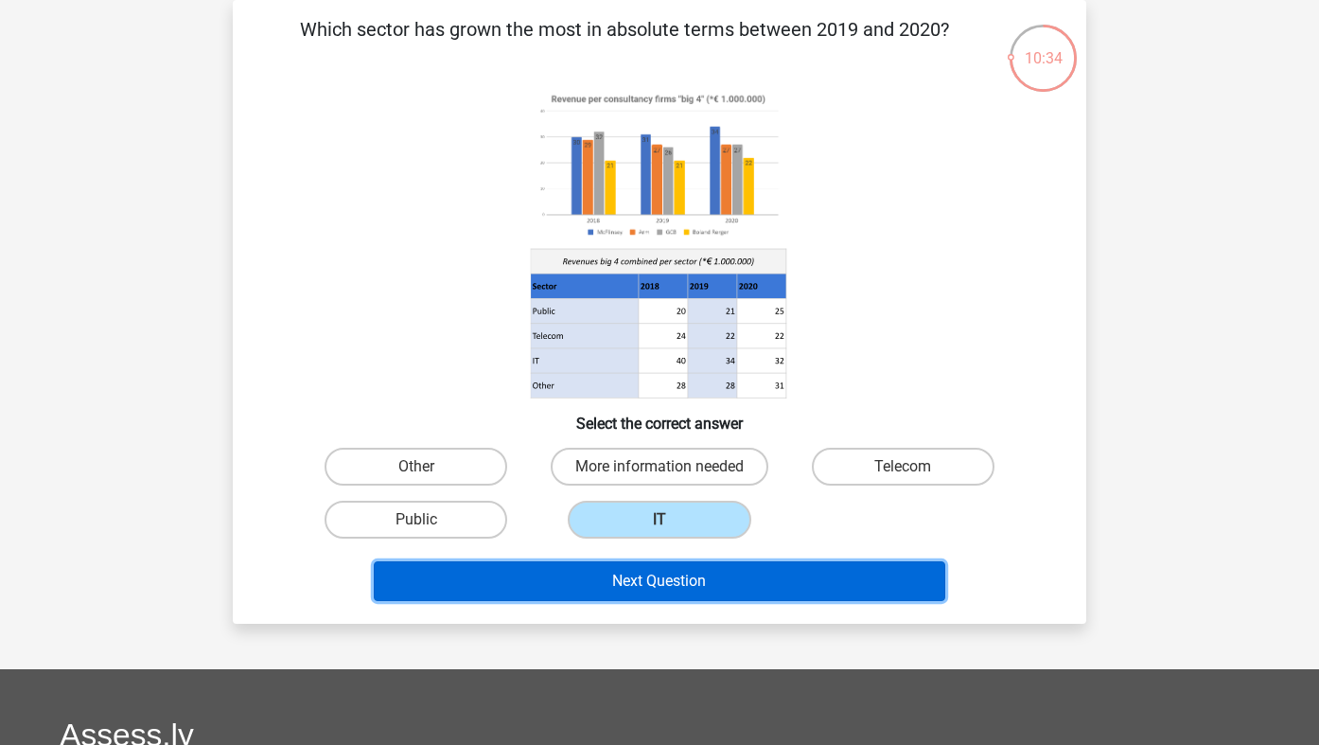
click at [721, 578] on button "Next Question" at bounding box center [660, 581] width 572 height 40
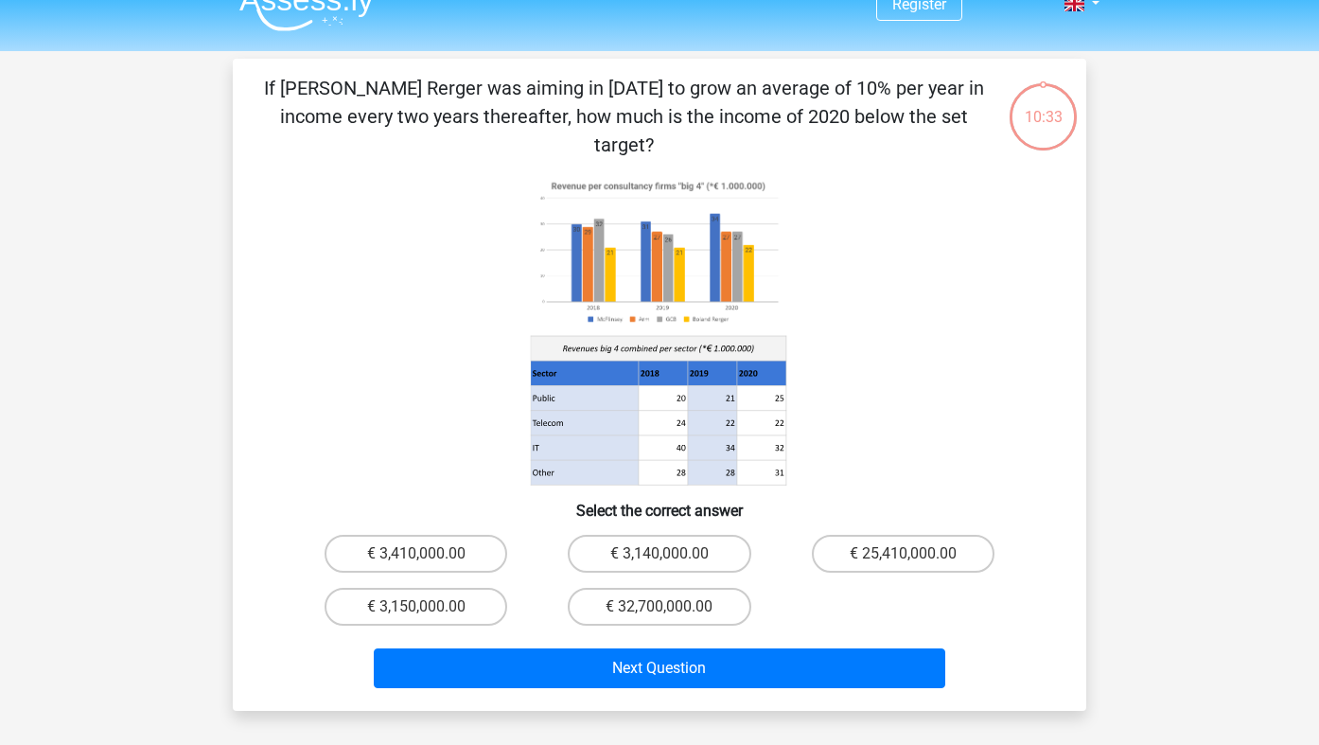
scroll to position [26, 0]
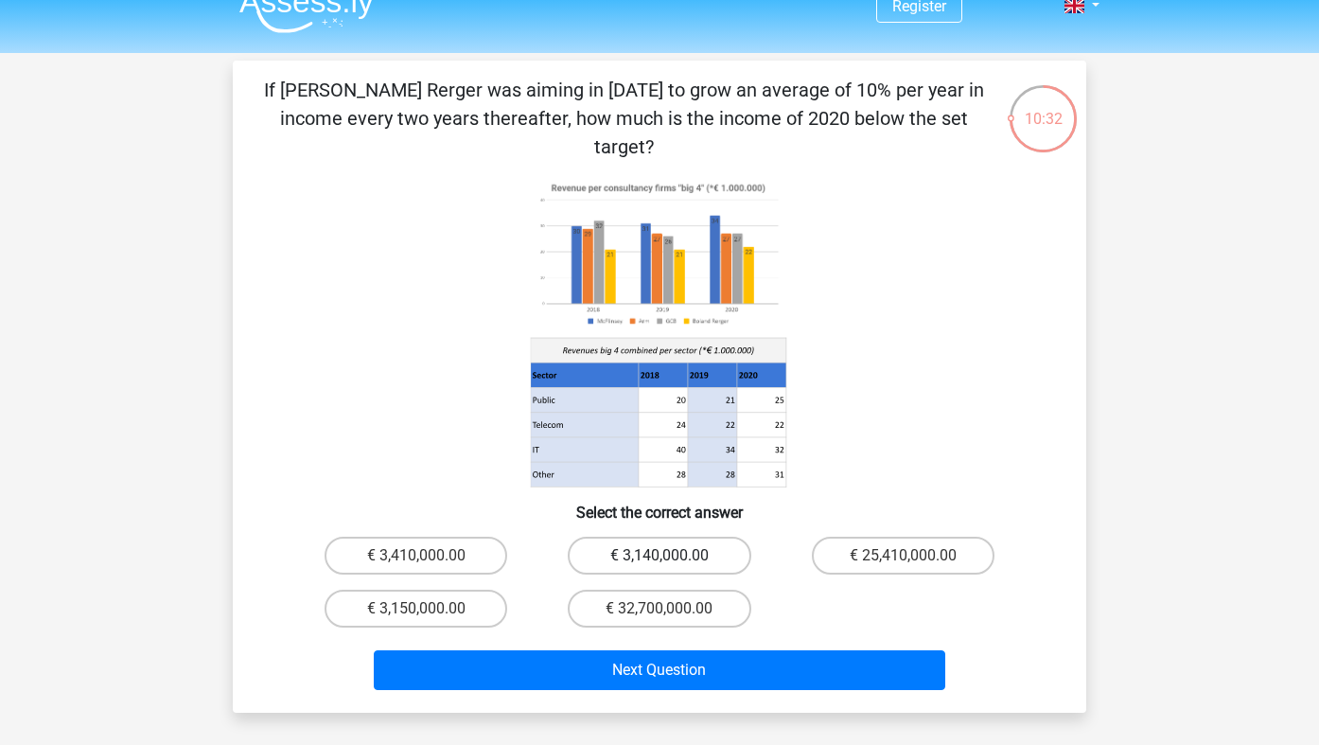
click at [712, 536] on label "€ 3,140,000.00" at bounding box center [659, 555] width 183 height 38
click at [672, 555] on input "€ 3,140,000.00" at bounding box center [665, 561] width 12 height 12
radio input "true"
click at [712, 635] on div "Next Question" at bounding box center [659, 666] width 793 height 62
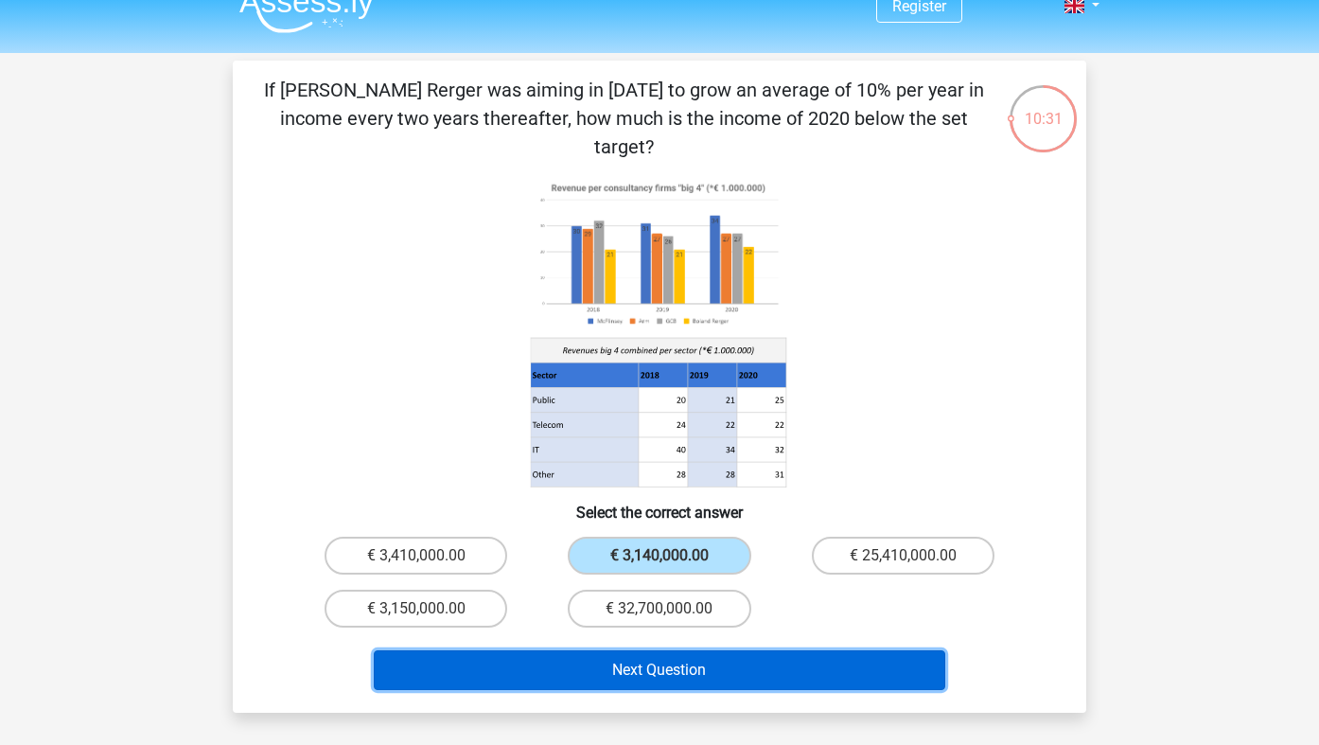
click at [712, 650] on button "Next Question" at bounding box center [660, 670] width 572 height 40
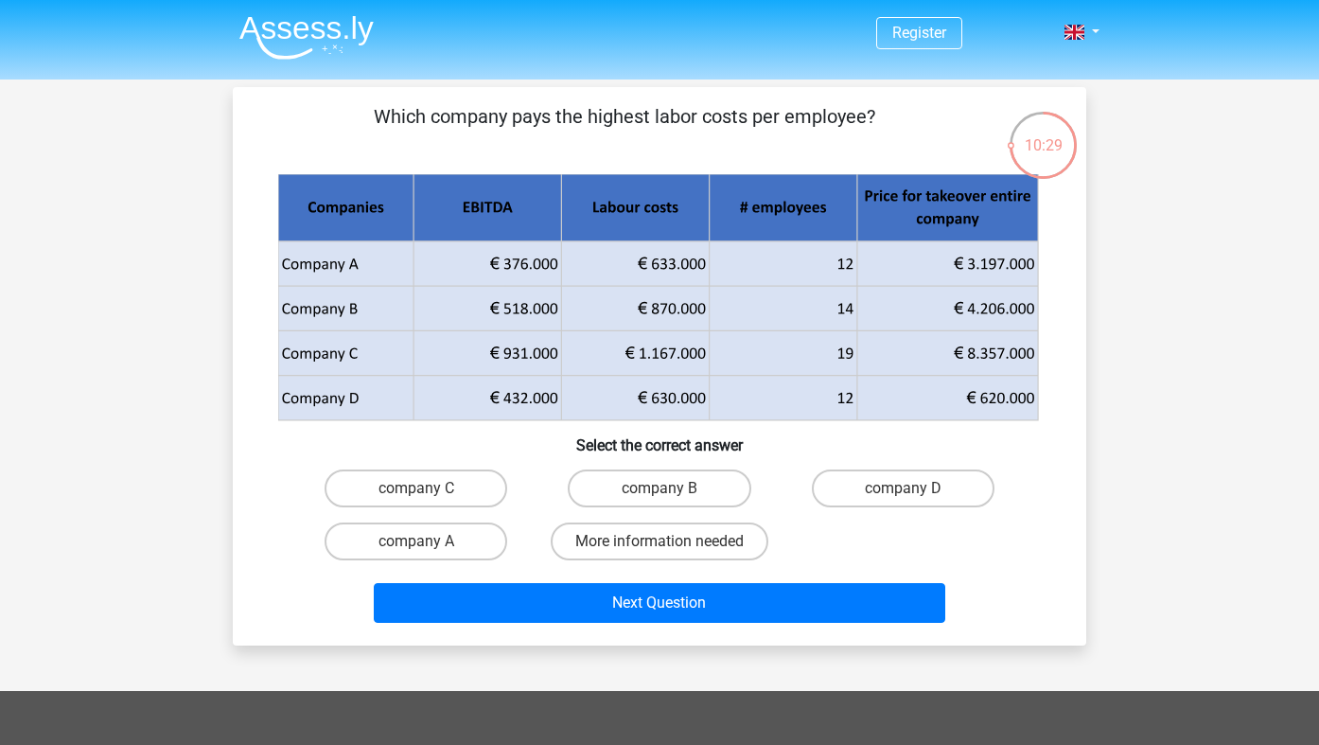
scroll to position [3, 0]
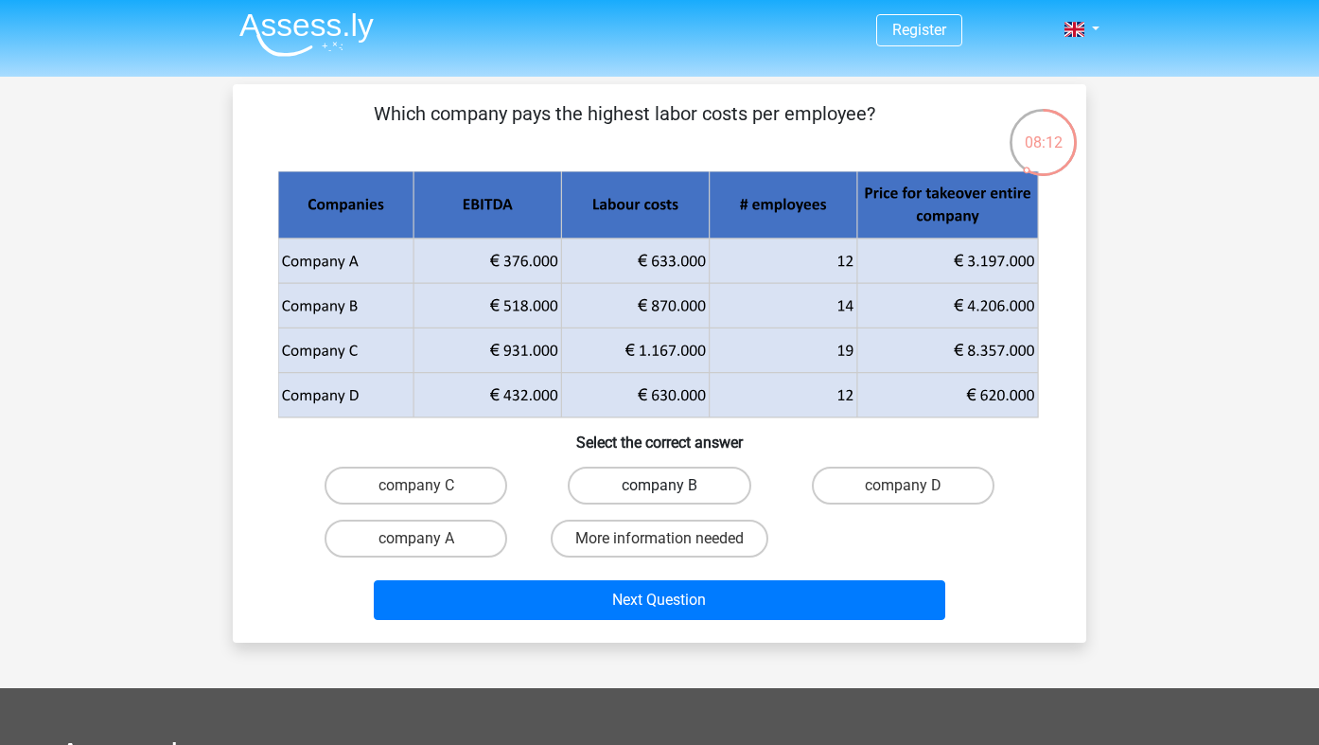
click at [638, 474] on label "company B" at bounding box center [659, 485] width 183 height 38
click at [659, 485] on input "company B" at bounding box center [665, 491] width 12 height 12
radio input "true"
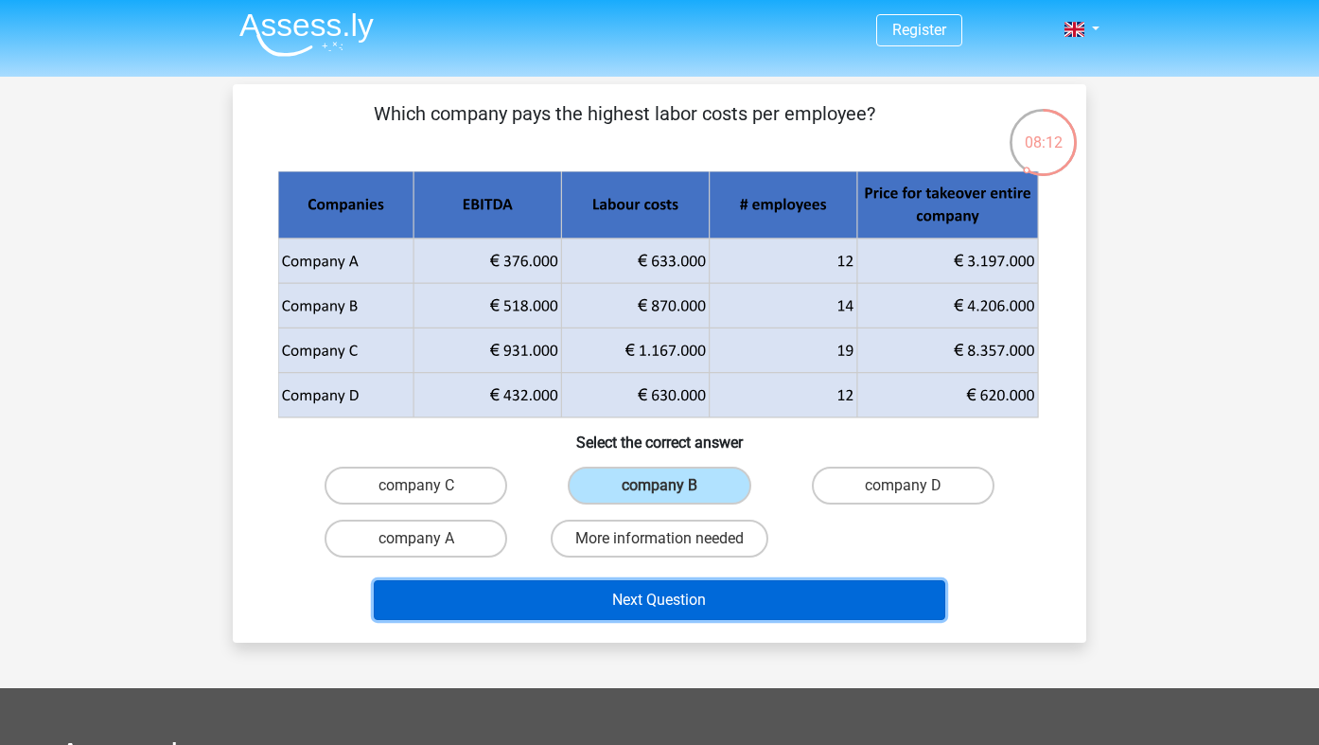
click at [637, 617] on button "Next Question" at bounding box center [660, 600] width 572 height 40
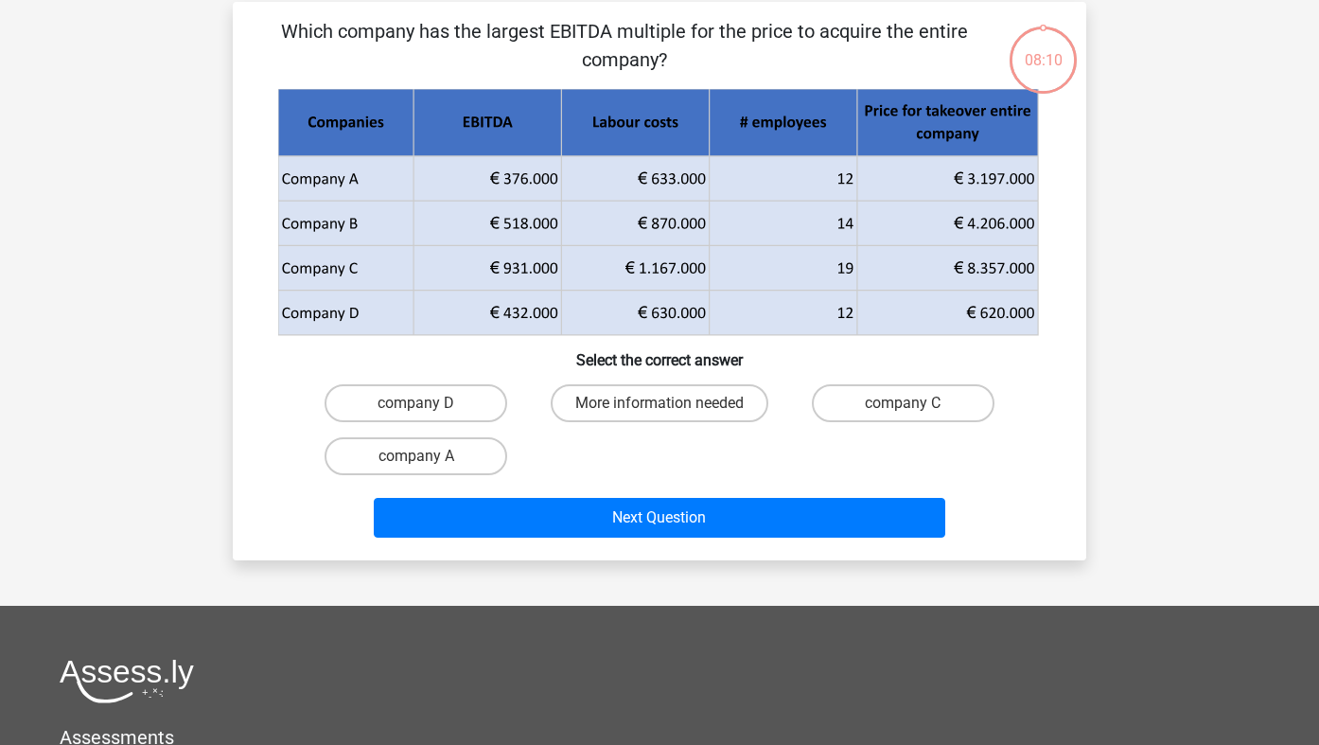
scroll to position [87, 0]
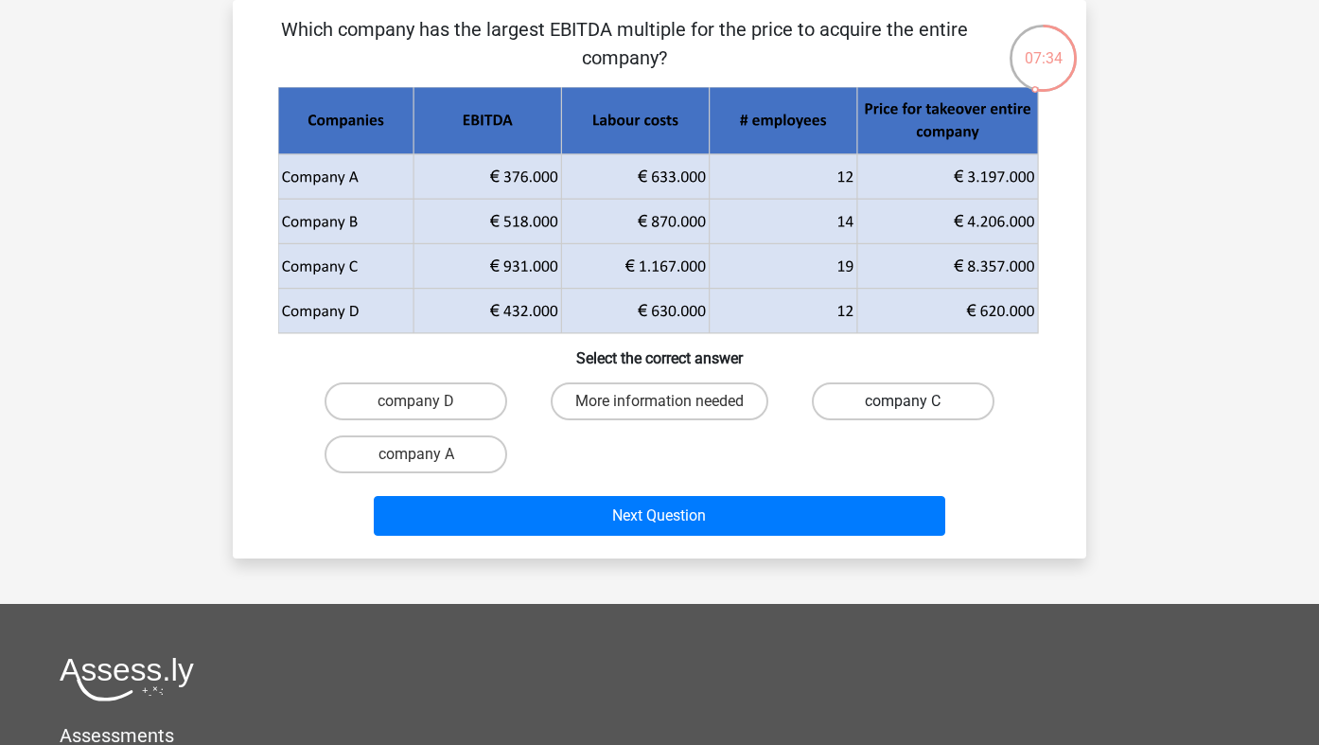
click at [952, 398] on label "company C" at bounding box center [903, 401] width 183 height 38
click at [915, 401] on input "company C" at bounding box center [909, 407] width 12 height 12
radio input "true"
click at [827, 493] on div "Next Question" at bounding box center [659, 512] width 793 height 62
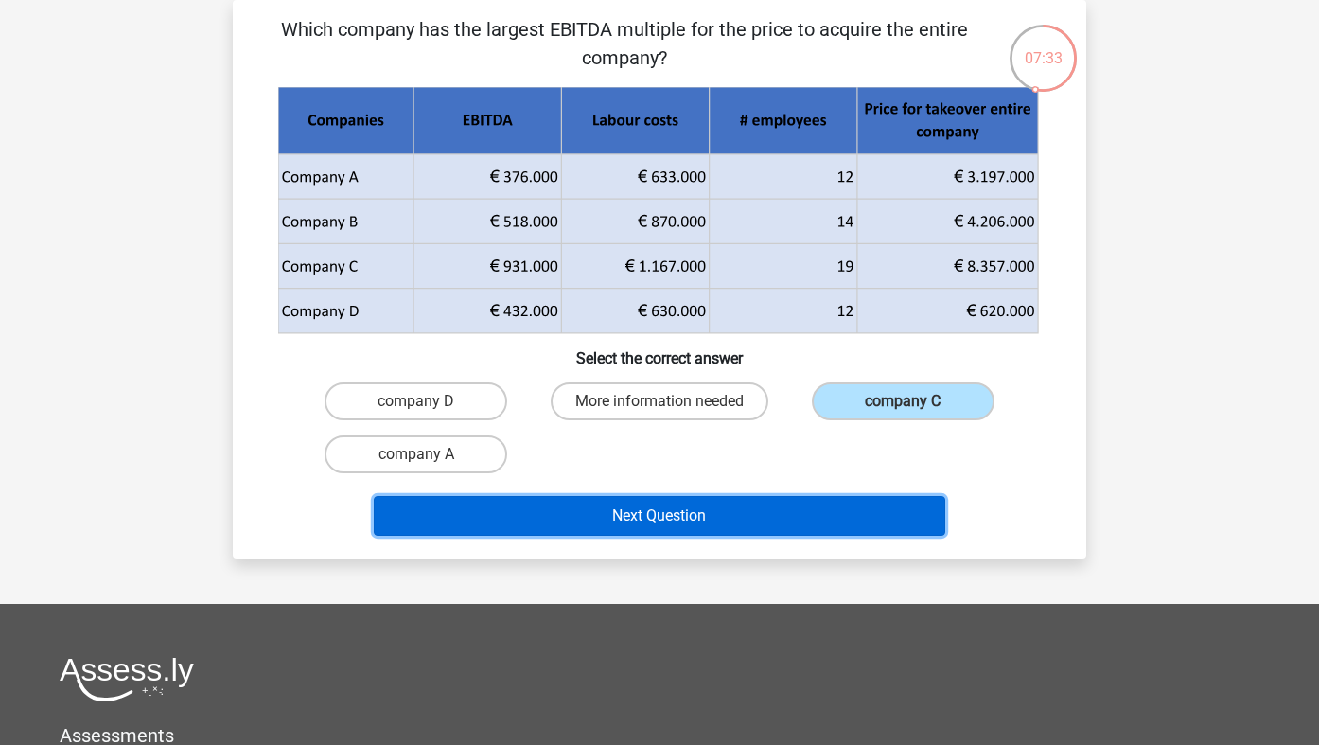
click at [827, 511] on button "Next Question" at bounding box center [660, 516] width 572 height 40
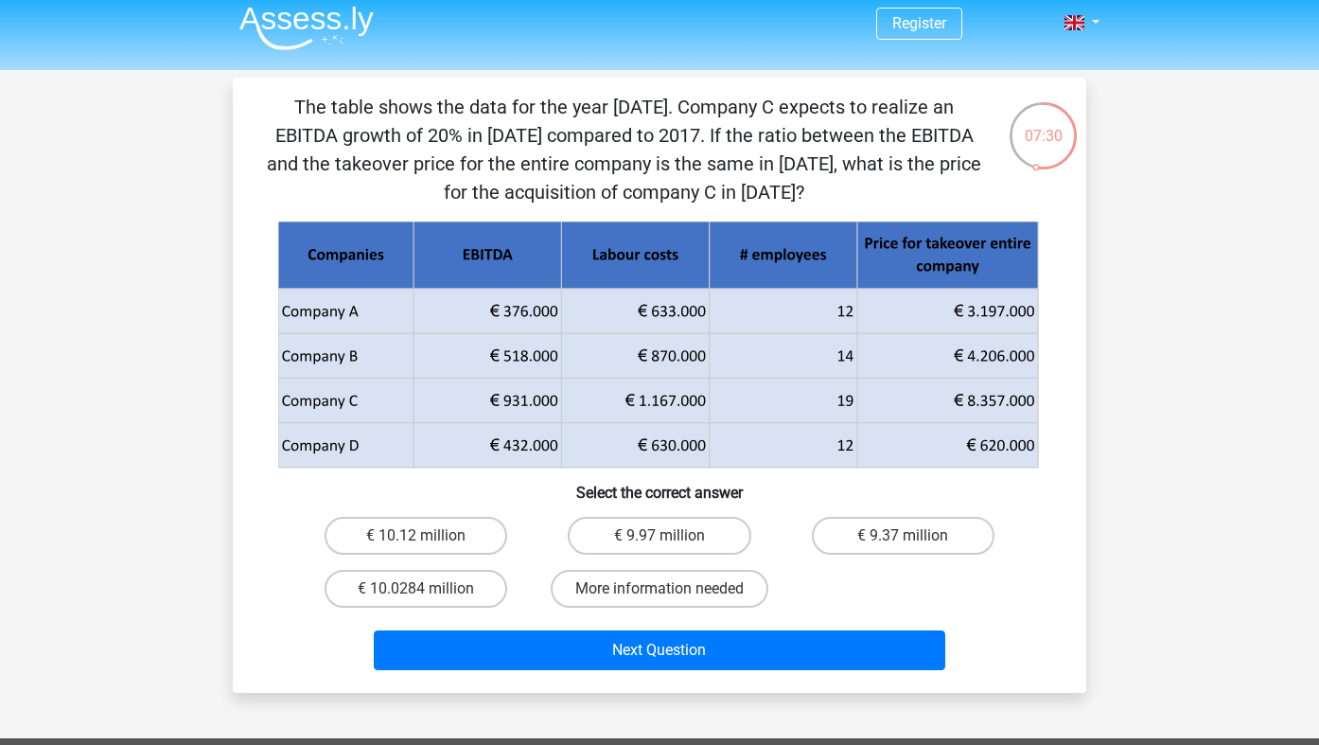
scroll to position [0, 0]
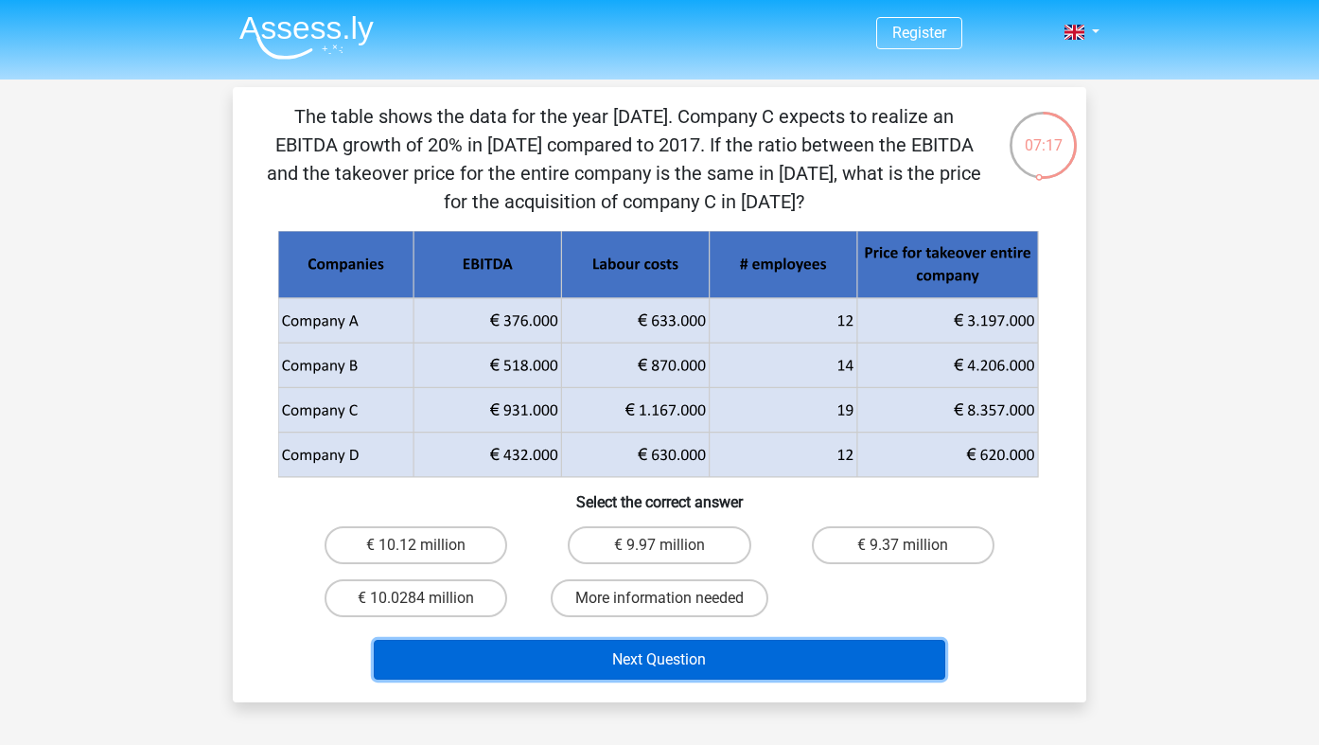
click at [676, 653] on button "Next Question" at bounding box center [660, 660] width 572 height 40
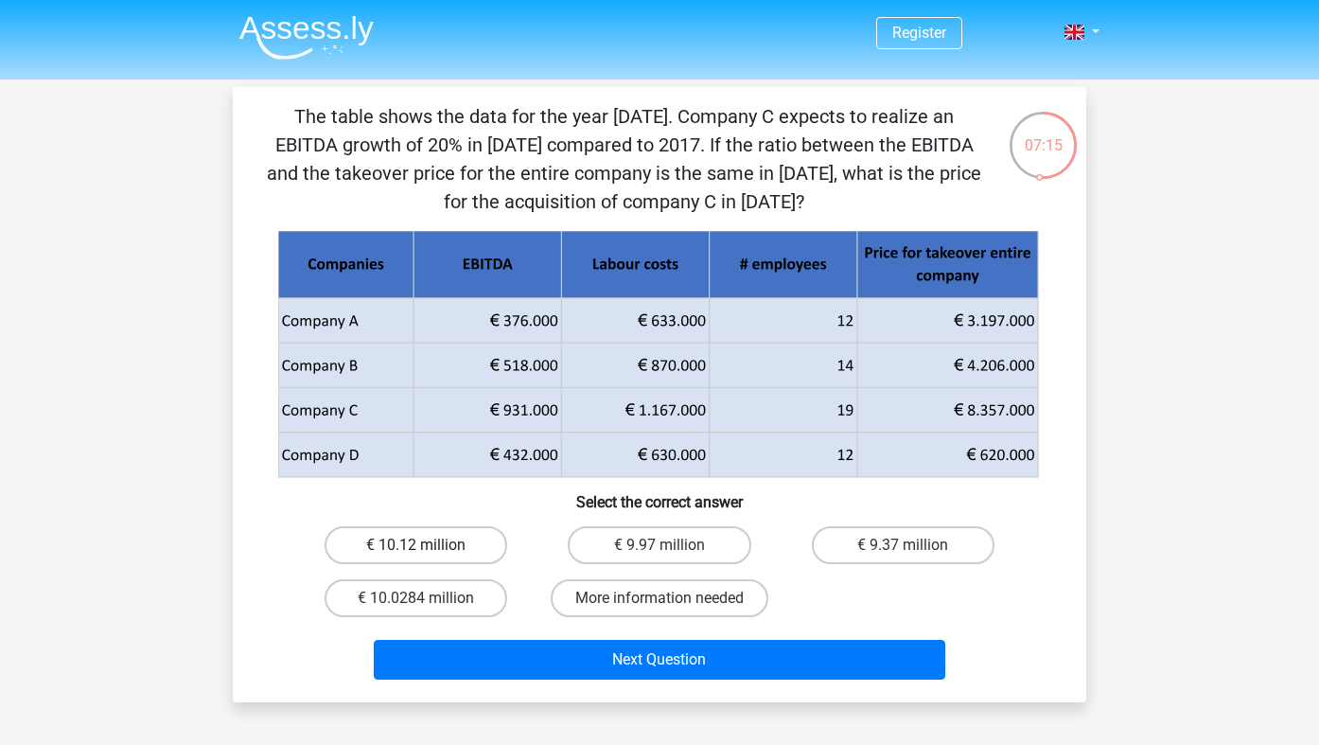
click at [442, 554] on label "€ 10.12 million" at bounding box center [415, 545] width 183 height 38
click at [429, 554] on input "€ 10.12 million" at bounding box center [422, 551] width 12 height 12
radio input "true"
click at [451, 554] on label "€ 10.12 million" at bounding box center [415, 545] width 183 height 38
click at [429, 554] on input "€ 10.12 million" at bounding box center [422, 551] width 12 height 12
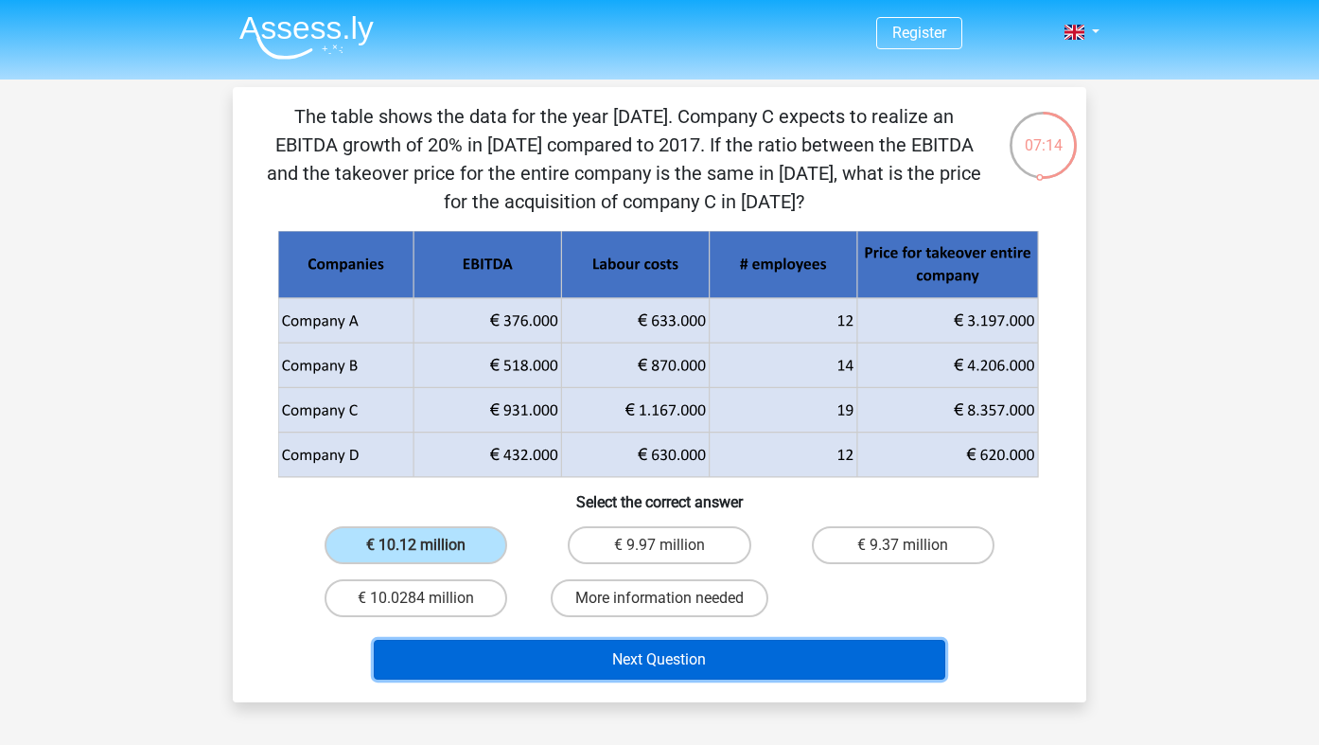
click at [450, 664] on button "Next Question" at bounding box center [660, 660] width 572 height 40
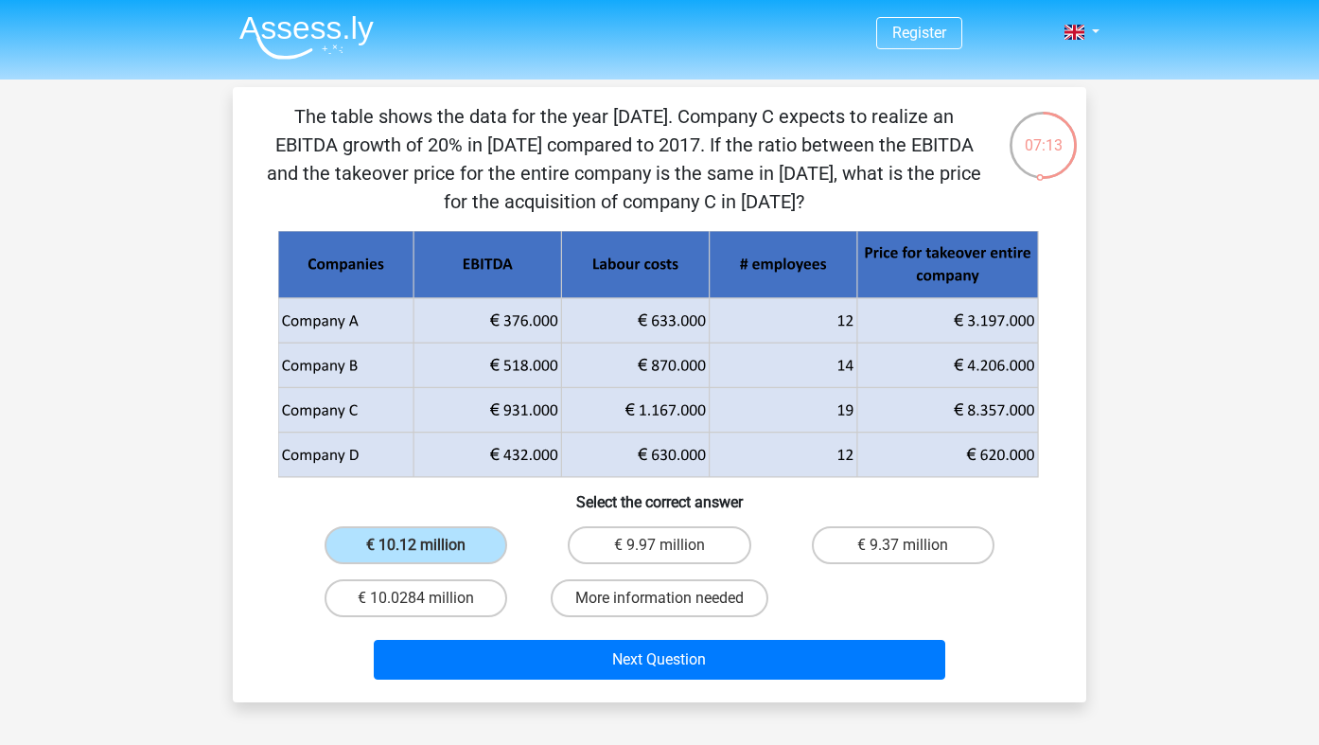
click at [490, 491] on h6 "Select the correct answer" at bounding box center [659, 494] width 793 height 33
click at [460, 611] on label "€ 10.0284 million" at bounding box center [415, 598] width 183 height 38
click at [429, 610] on input "€ 10.0284 million" at bounding box center [422, 604] width 12 height 12
radio input "true"
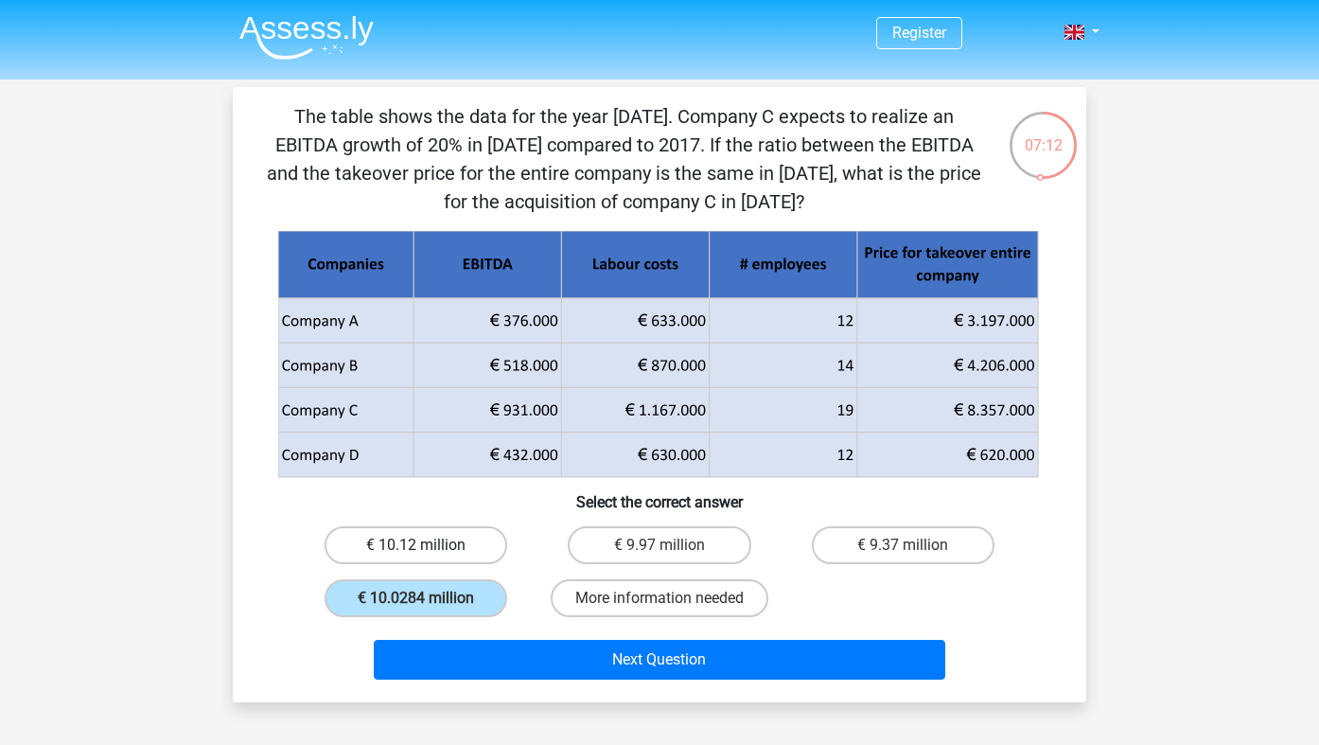
click at [465, 555] on label "€ 10.12 million" at bounding box center [415, 545] width 183 height 38
click at [429, 555] on input "€ 10.12 million" at bounding box center [422, 551] width 12 height 12
radio input "true"
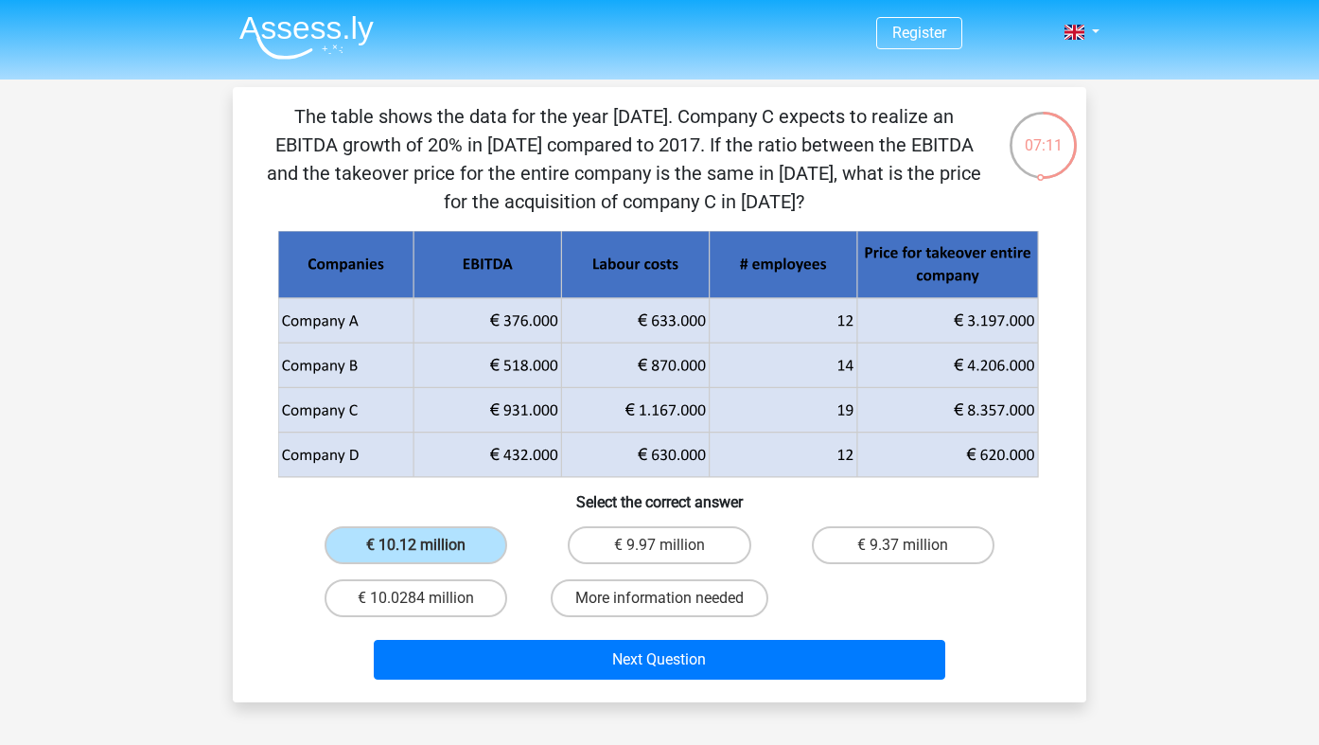
click at [498, 682] on div "Next Question" at bounding box center [659, 663] width 730 height 47
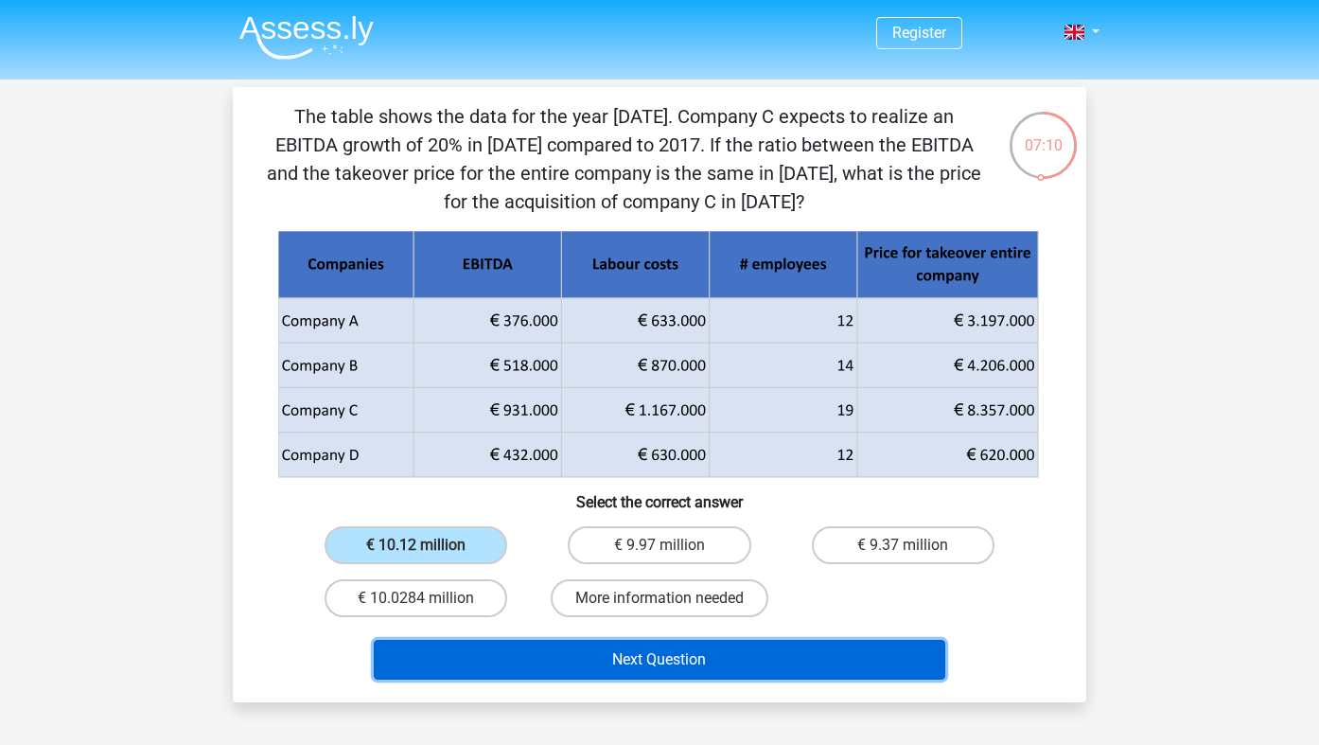
click at [504, 668] on button "Next Question" at bounding box center [660, 660] width 572 height 40
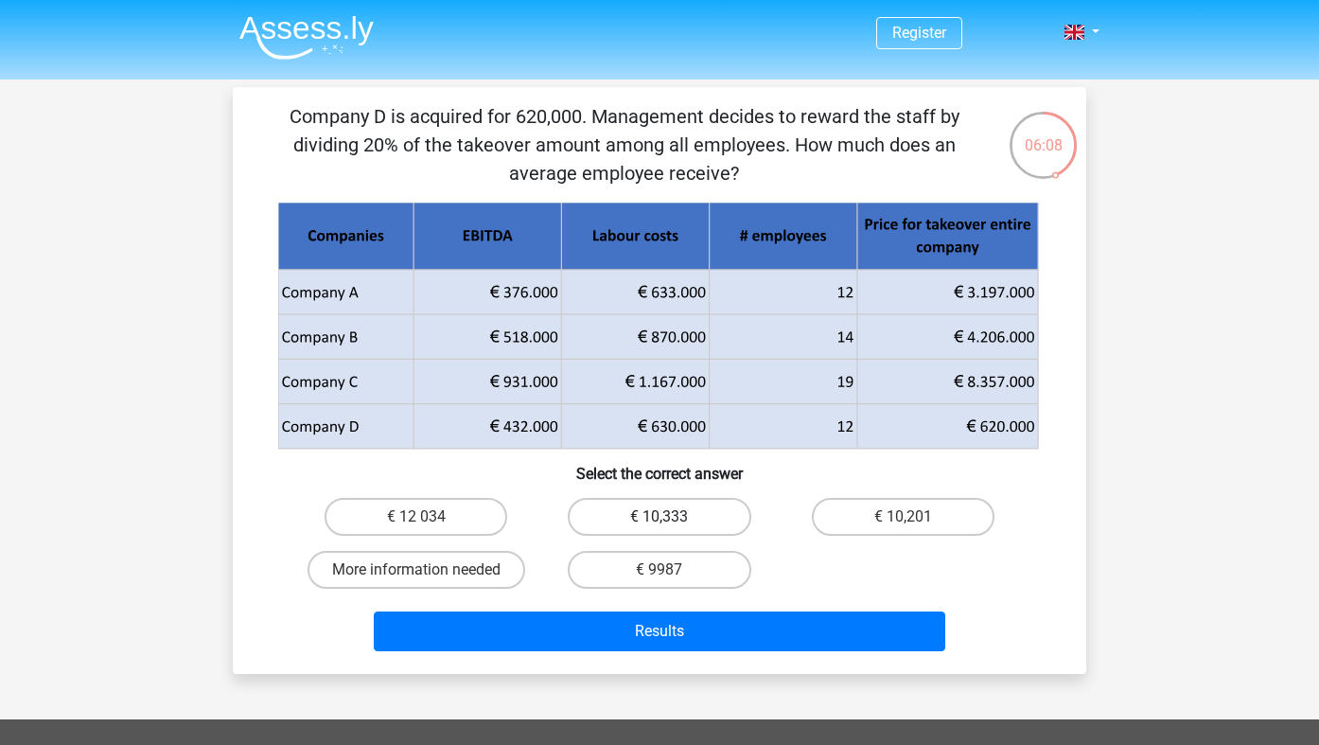
click at [687, 516] on label "€ 10,333" at bounding box center [659, 517] width 183 height 38
click at [672, 517] on input "€ 10,333" at bounding box center [665, 523] width 12 height 12
radio input "true"
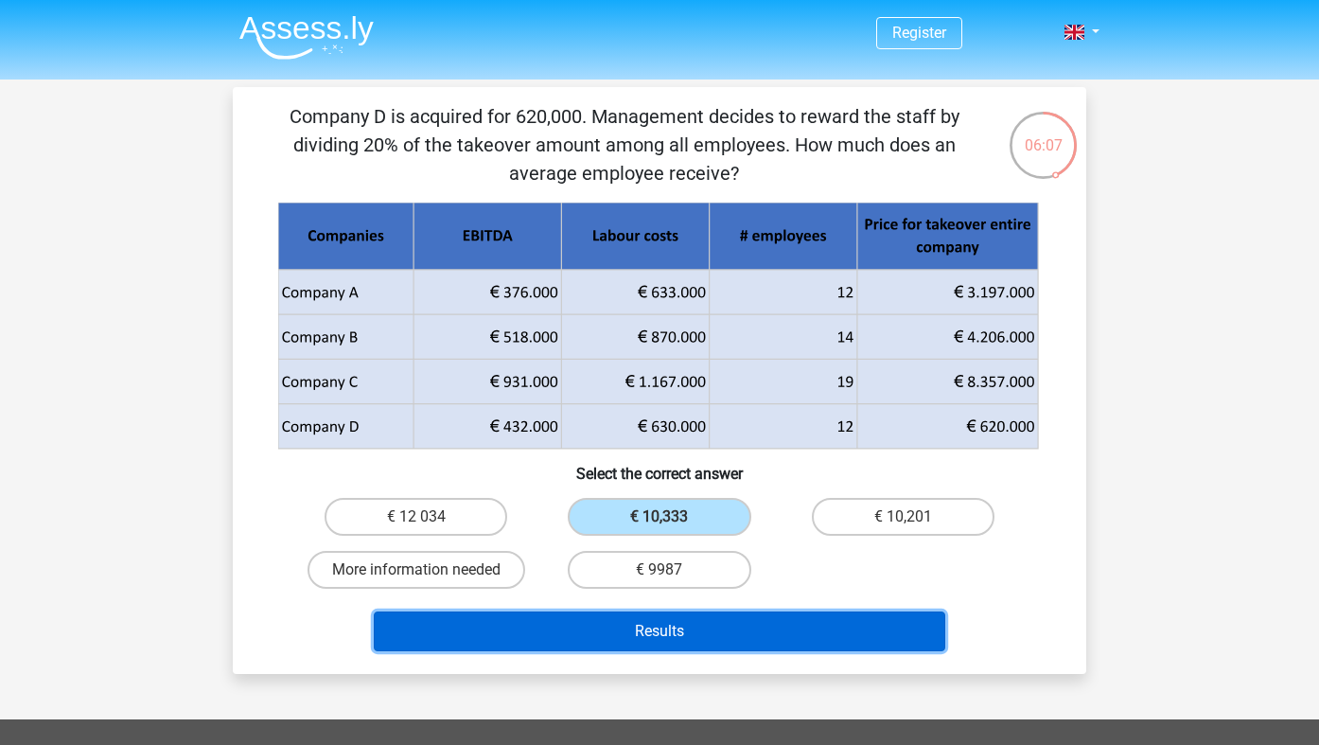
click at [707, 633] on button "Results" at bounding box center [660, 631] width 572 height 40
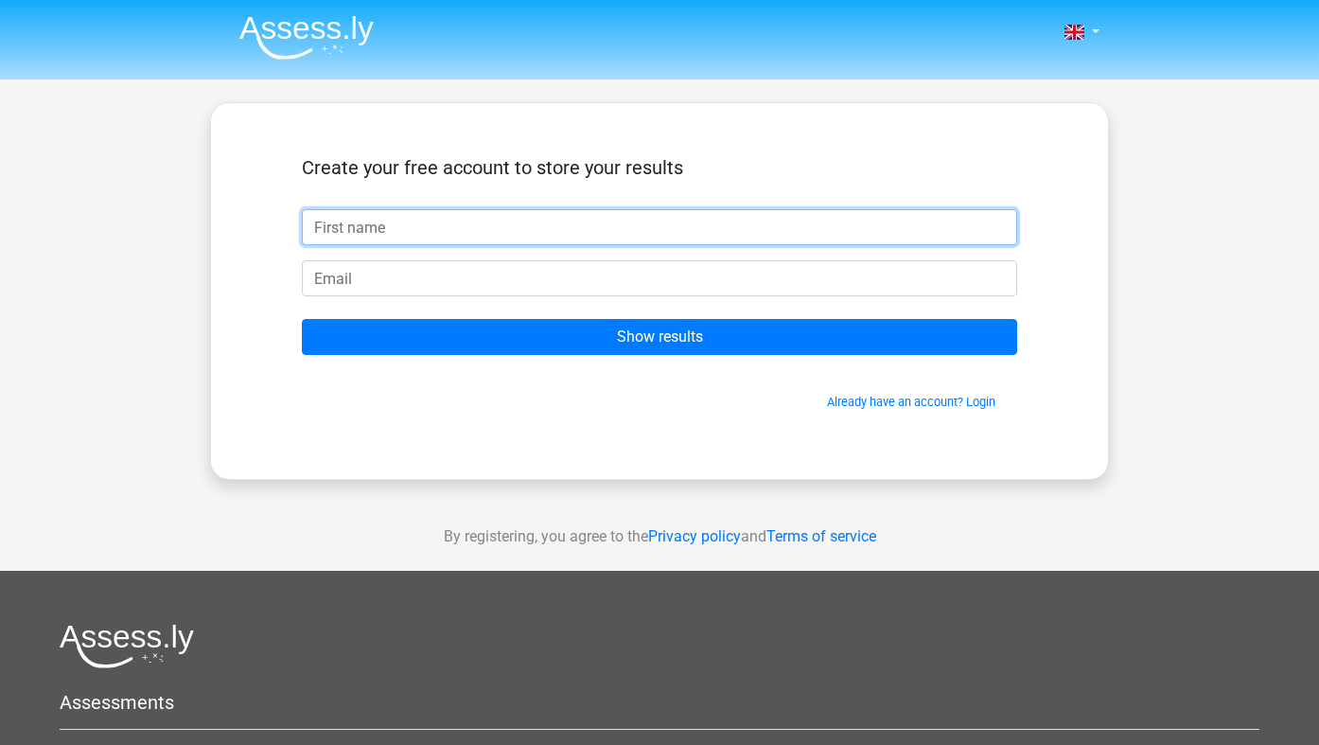
click at [724, 233] on input "text" at bounding box center [659, 227] width 715 height 36
type input "Lara"
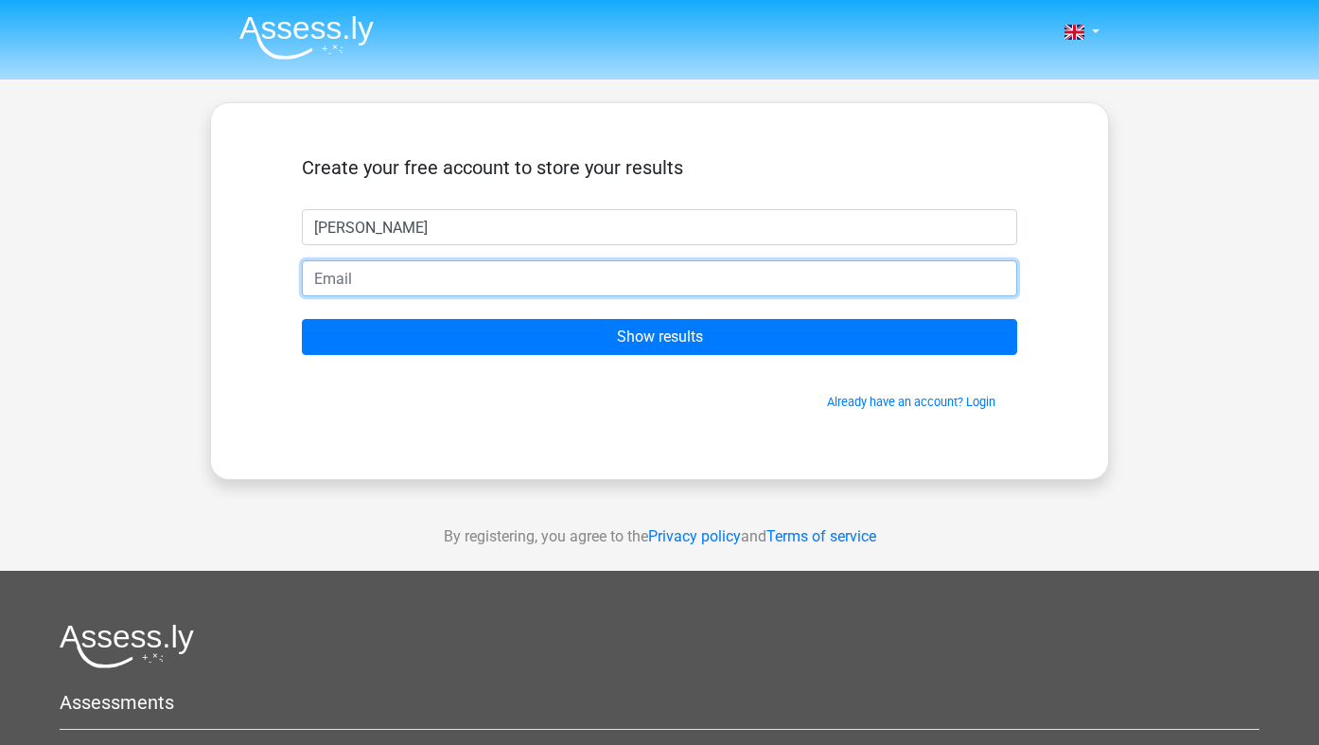
click at [494, 278] on input "email" at bounding box center [659, 278] width 715 height 36
type input "lara.hamann.g@gmail.com"
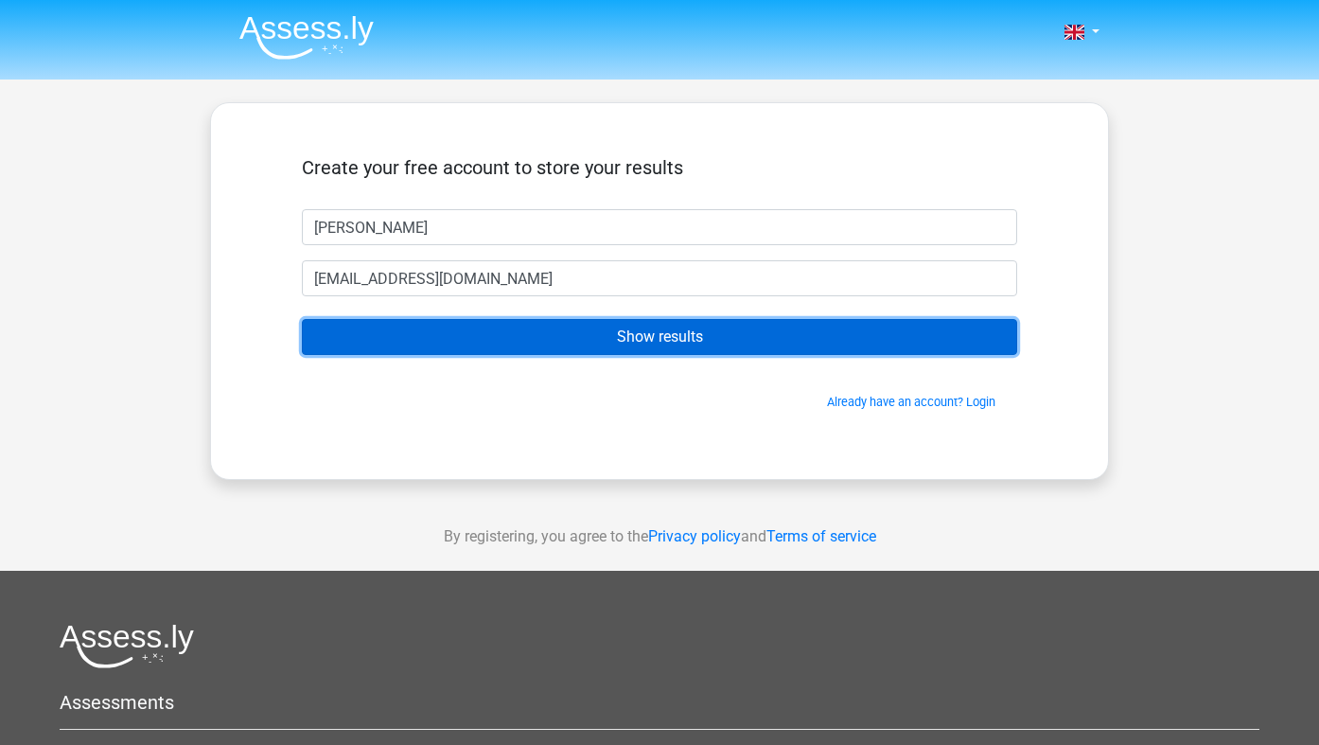
click at [519, 342] on input "Show results" at bounding box center [659, 337] width 715 height 36
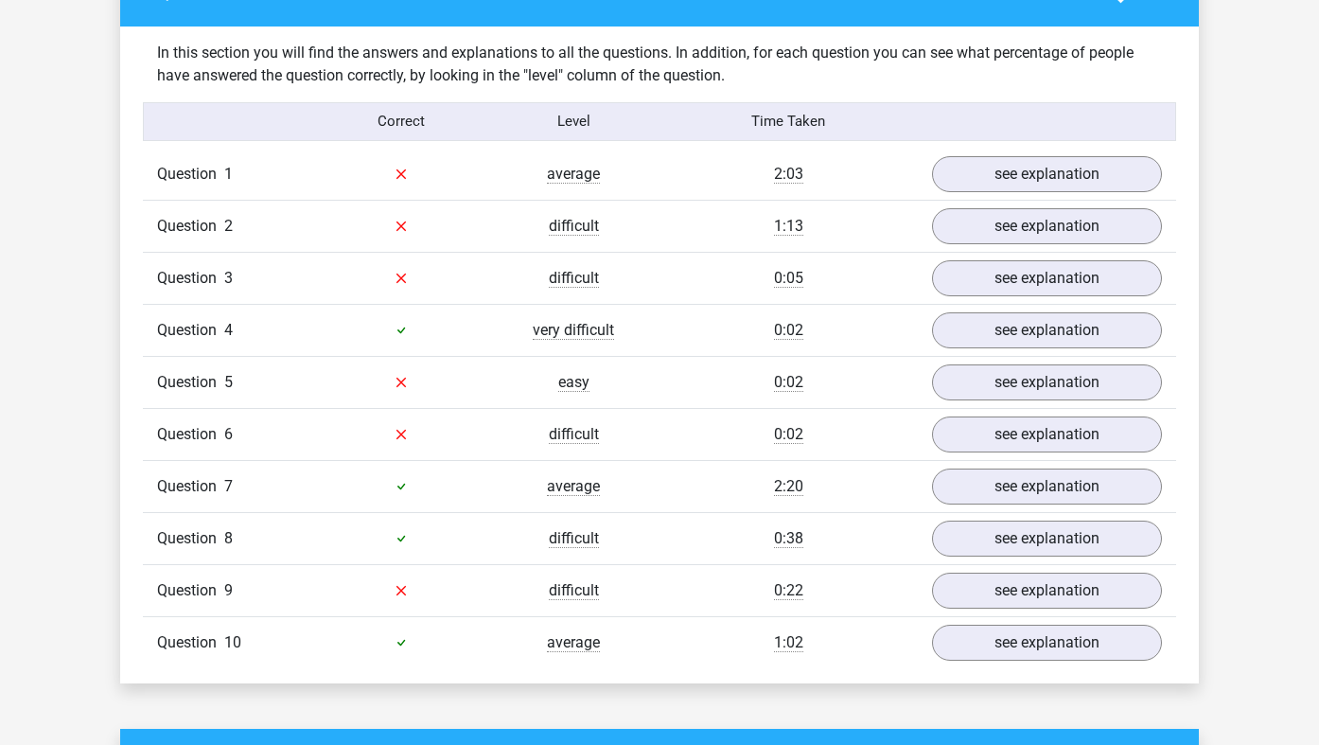
scroll to position [1438, 0]
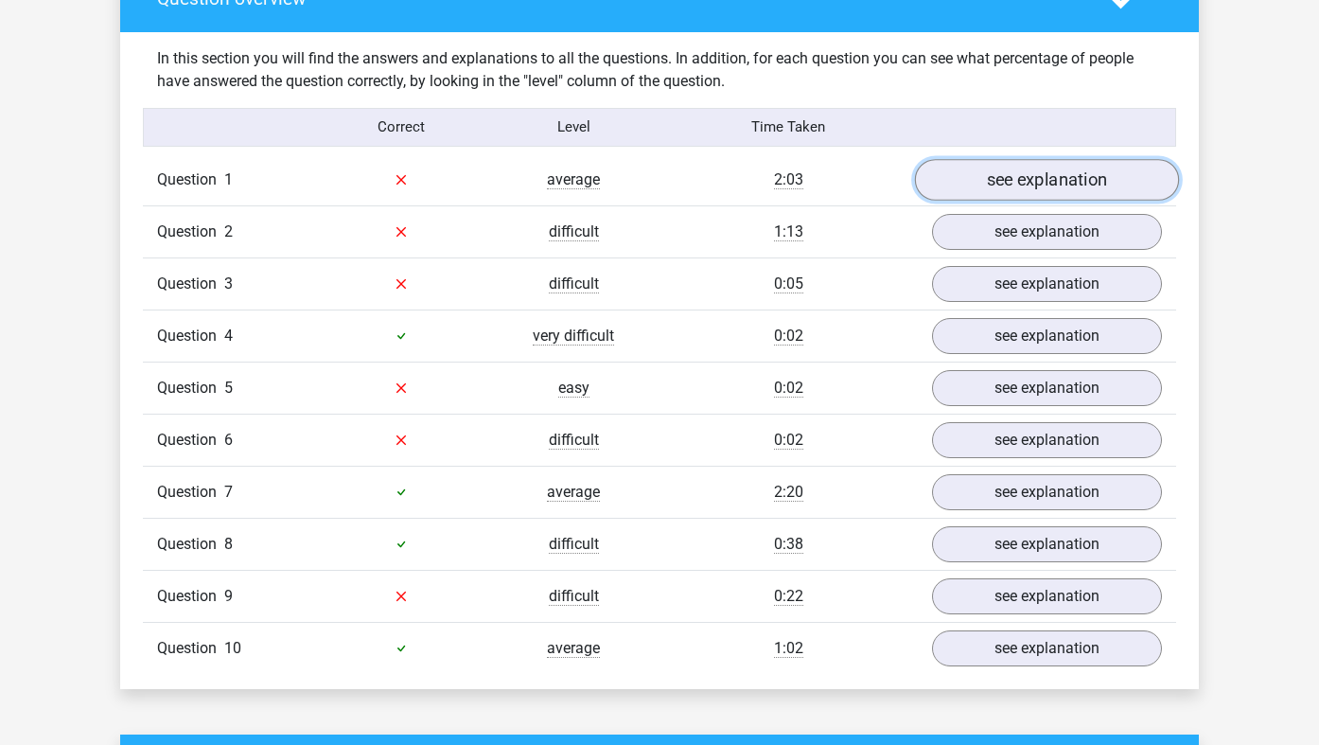
click at [1004, 169] on link "see explanation" at bounding box center [1047, 180] width 264 height 42
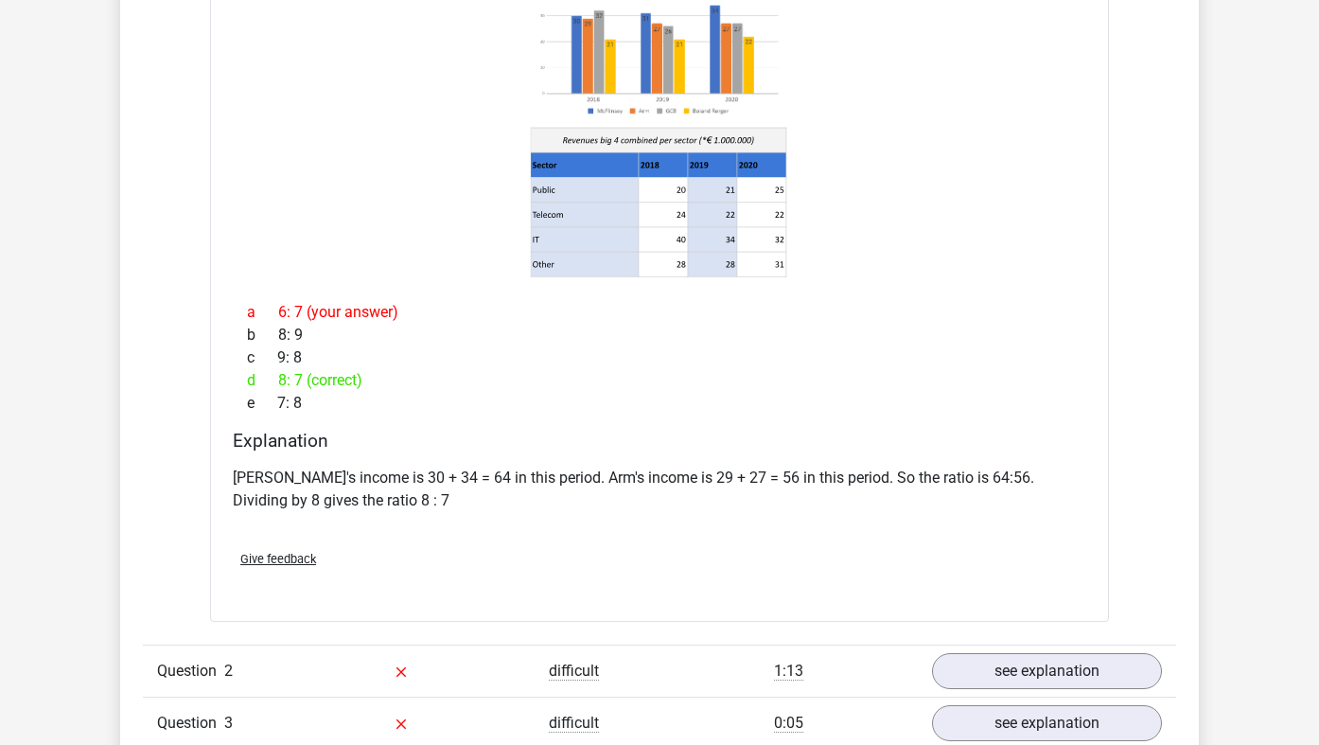
scroll to position [2034, 0]
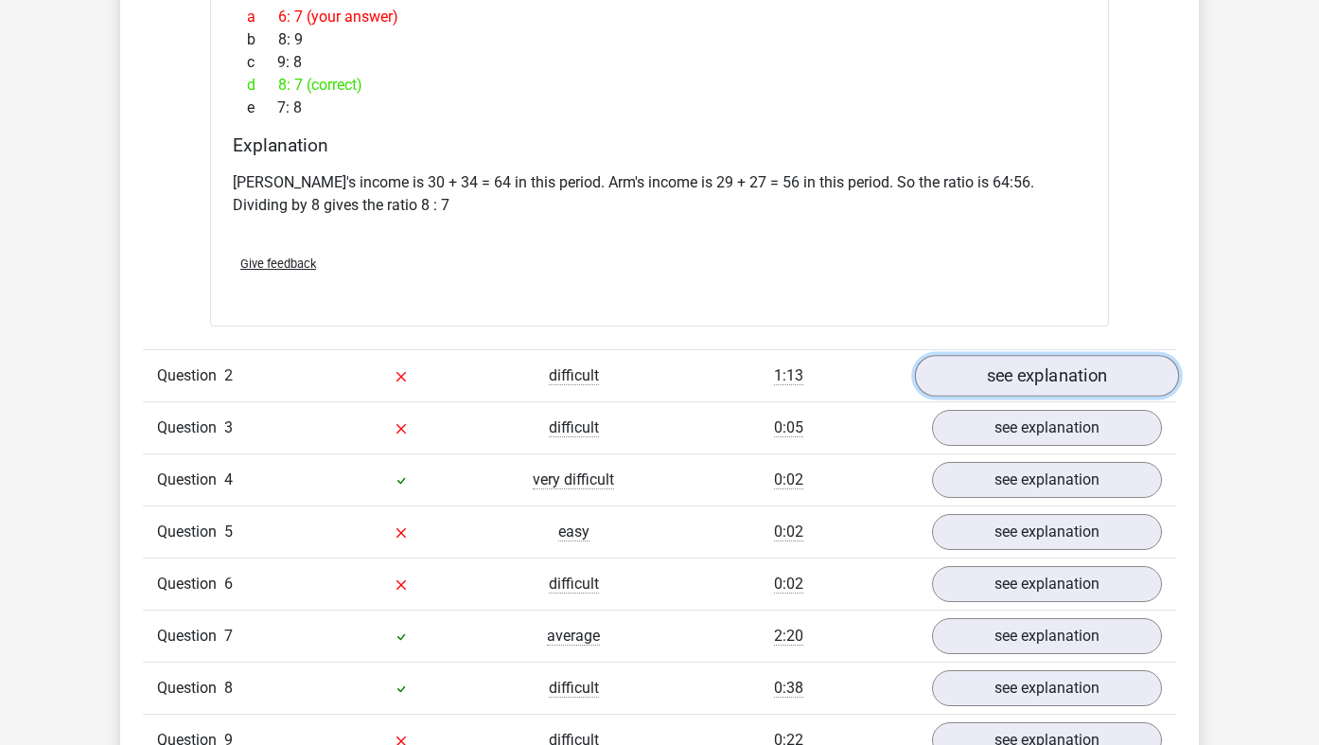
click at [1032, 365] on link "see explanation" at bounding box center [1047, 376] width 264 height 42
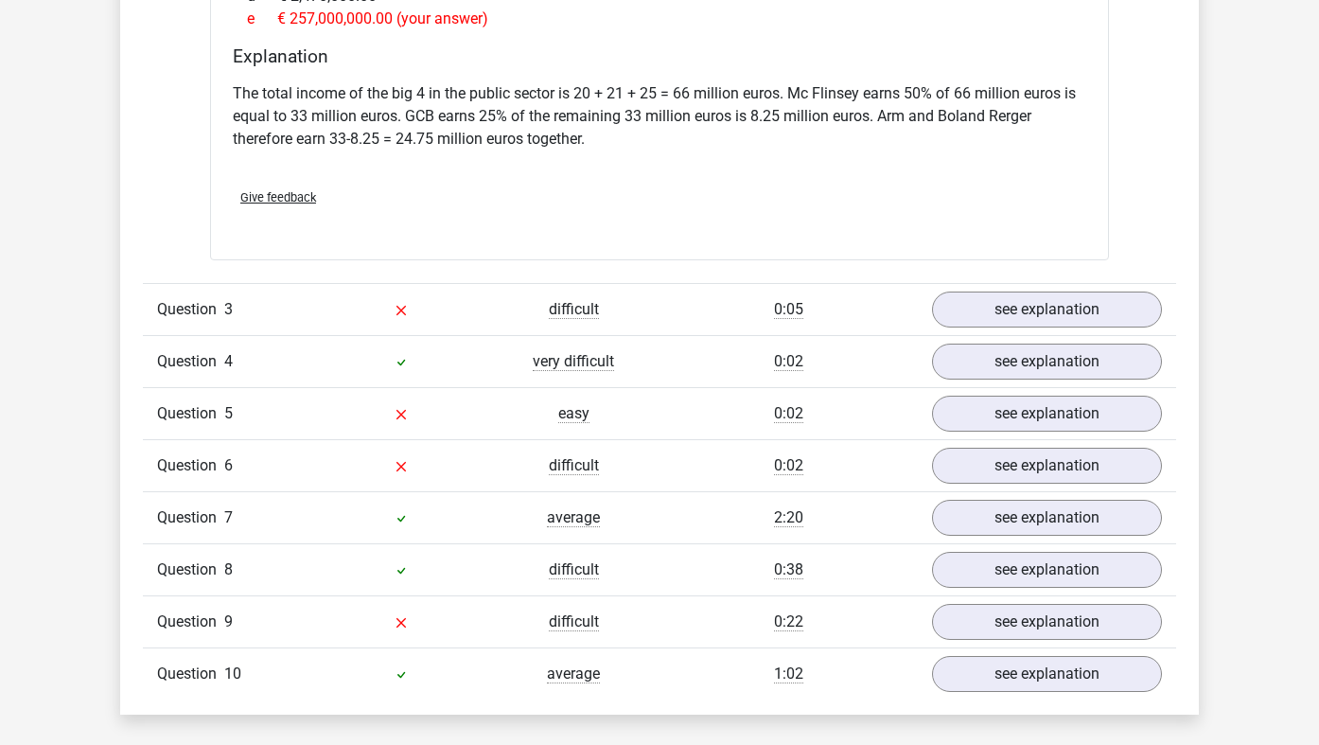
scroll to position [2979, 0]
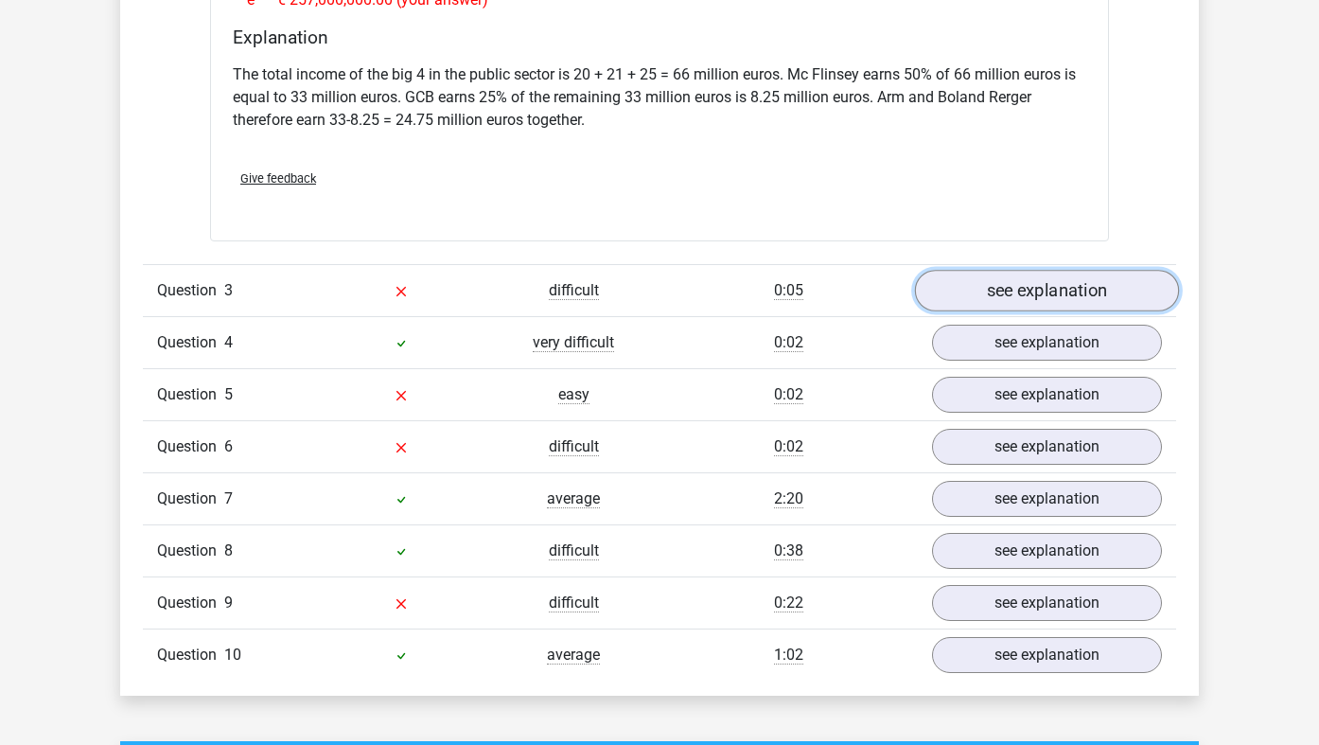
click at [1005, 270] on link "see explanation" at bounding box center [1047, 291] width 264 height 42
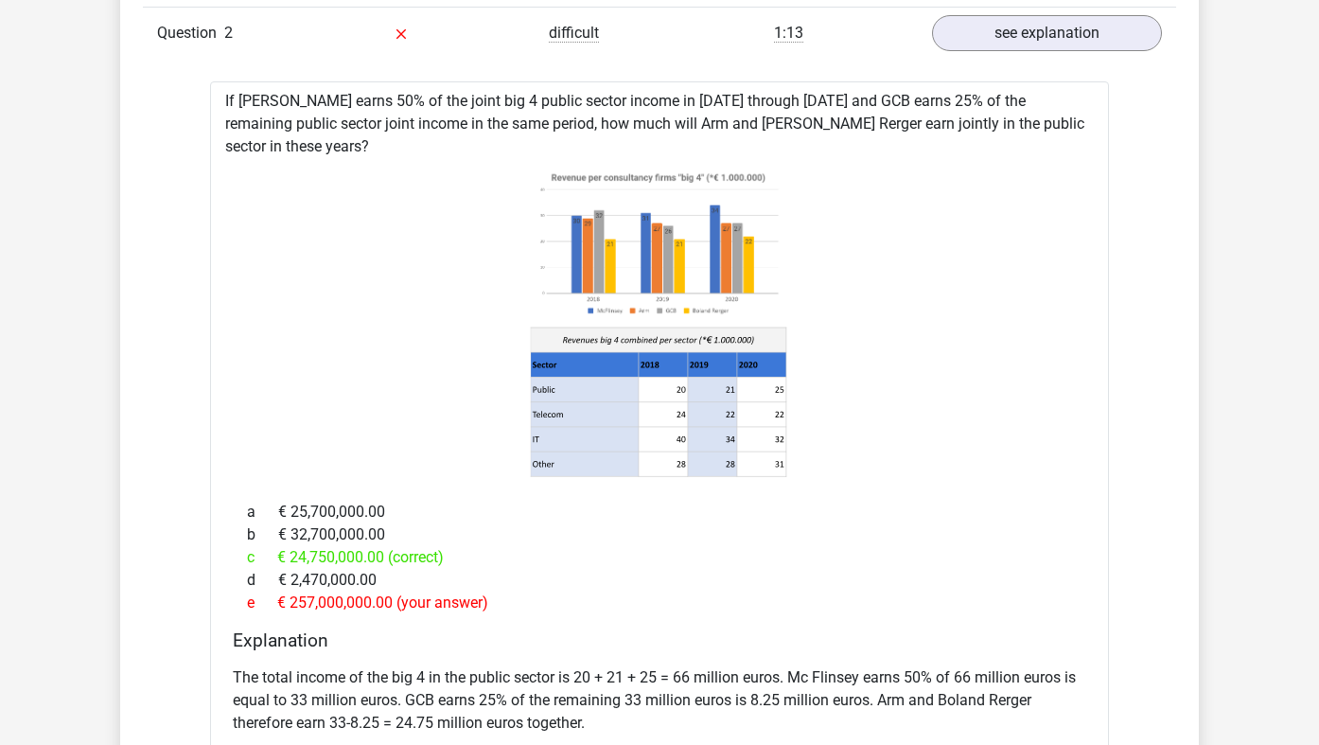
scroll to position [2172, 0]
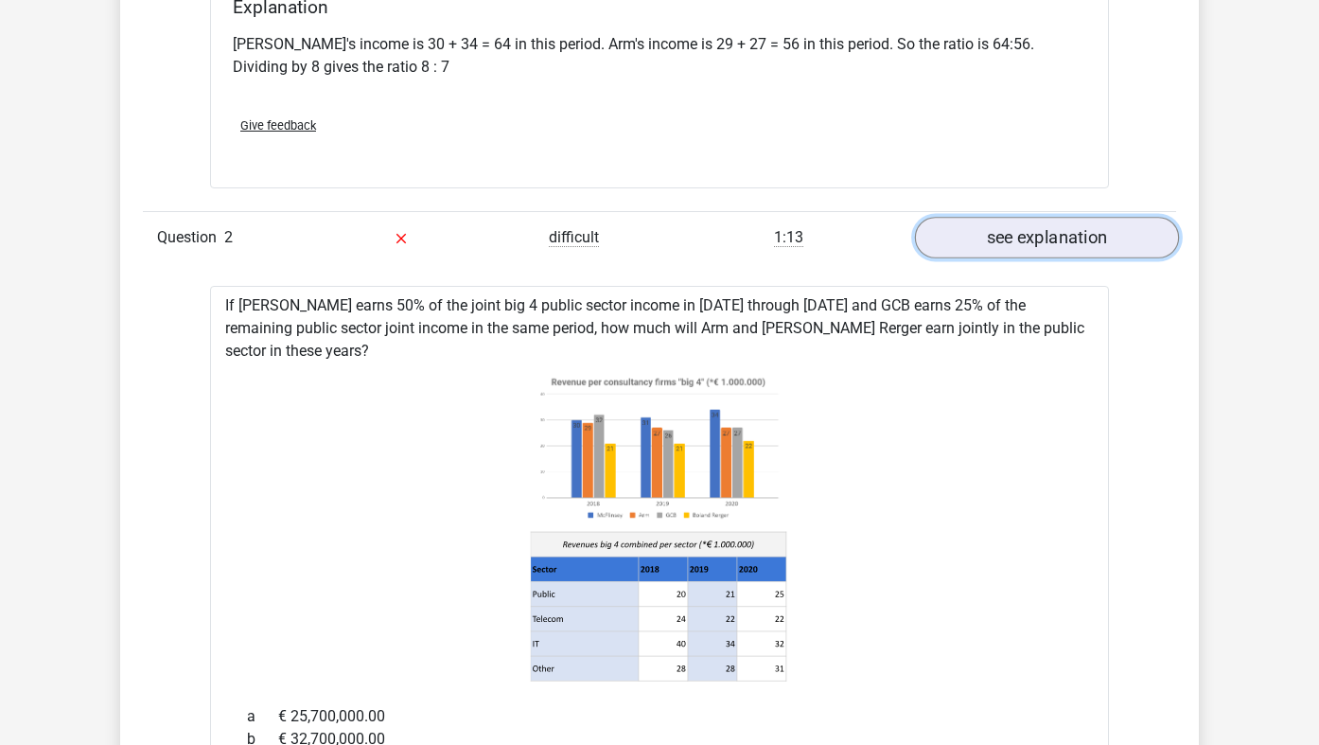
click at [1072, 254] on link "see explanation" at bounding box center [1047, 238] width 264 height 42
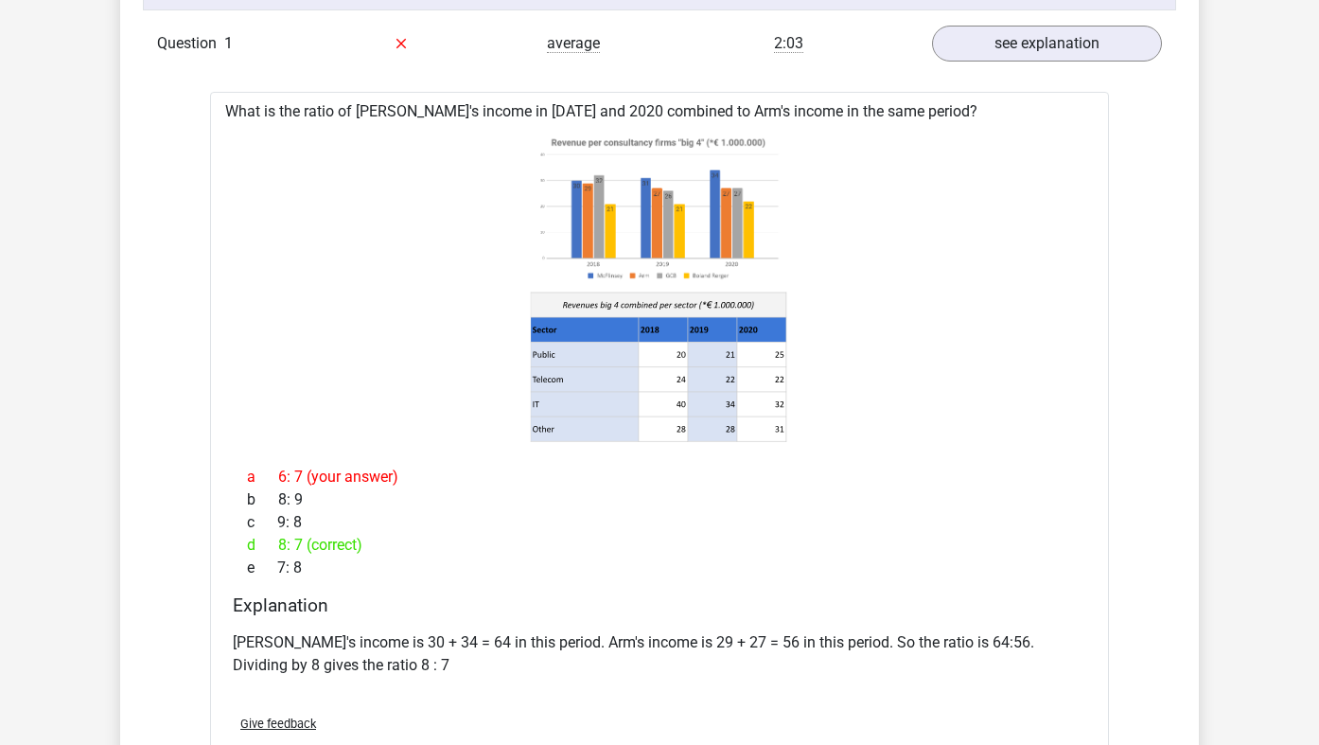
scroll to position [1536, 0]
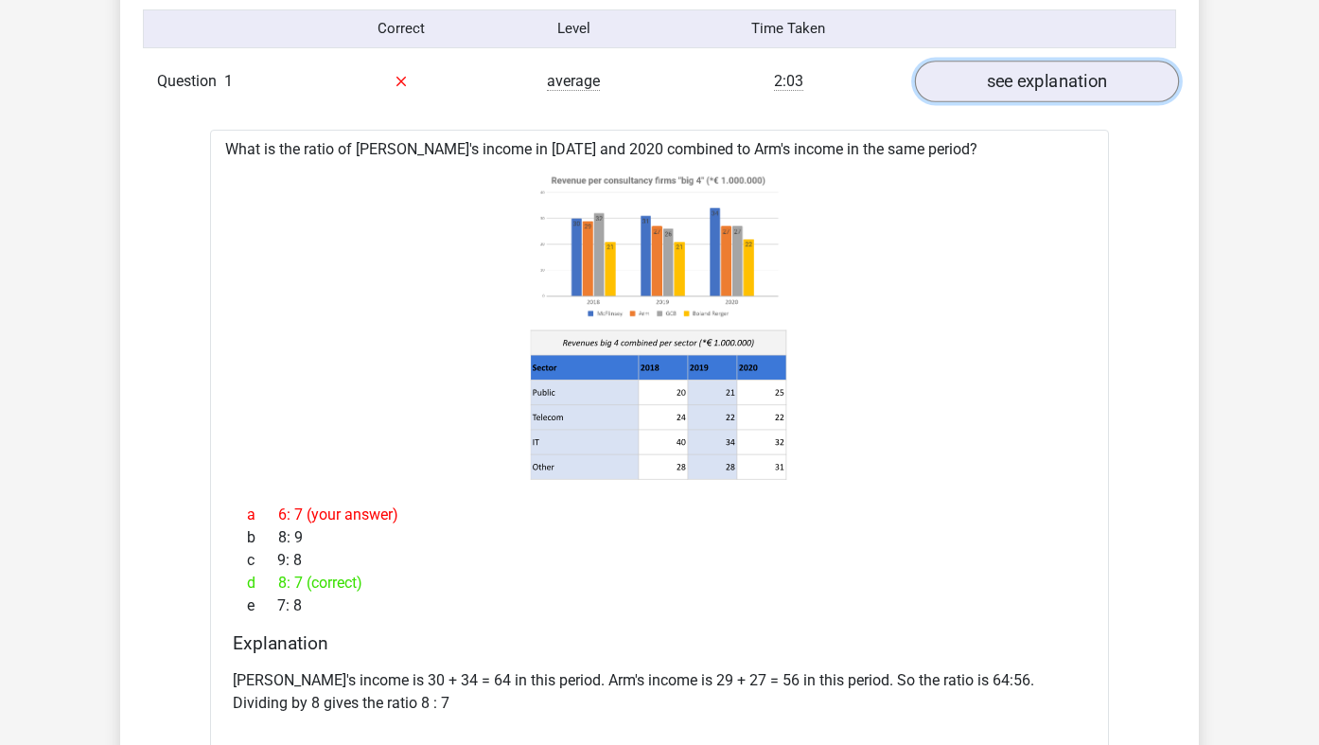
click at [1127, 72] on link "see explanation" at bounding box center [1047, 82] width 264 height 42
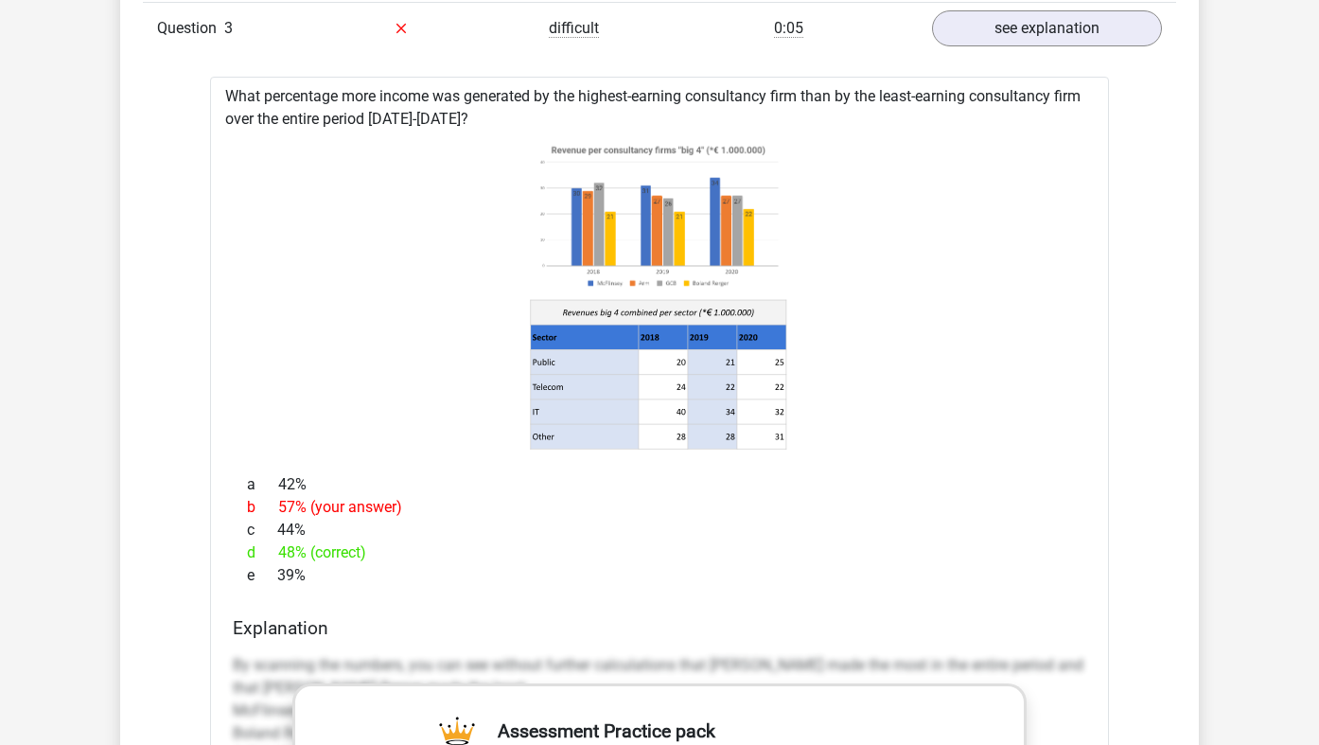
scroll to position [1589, 0]
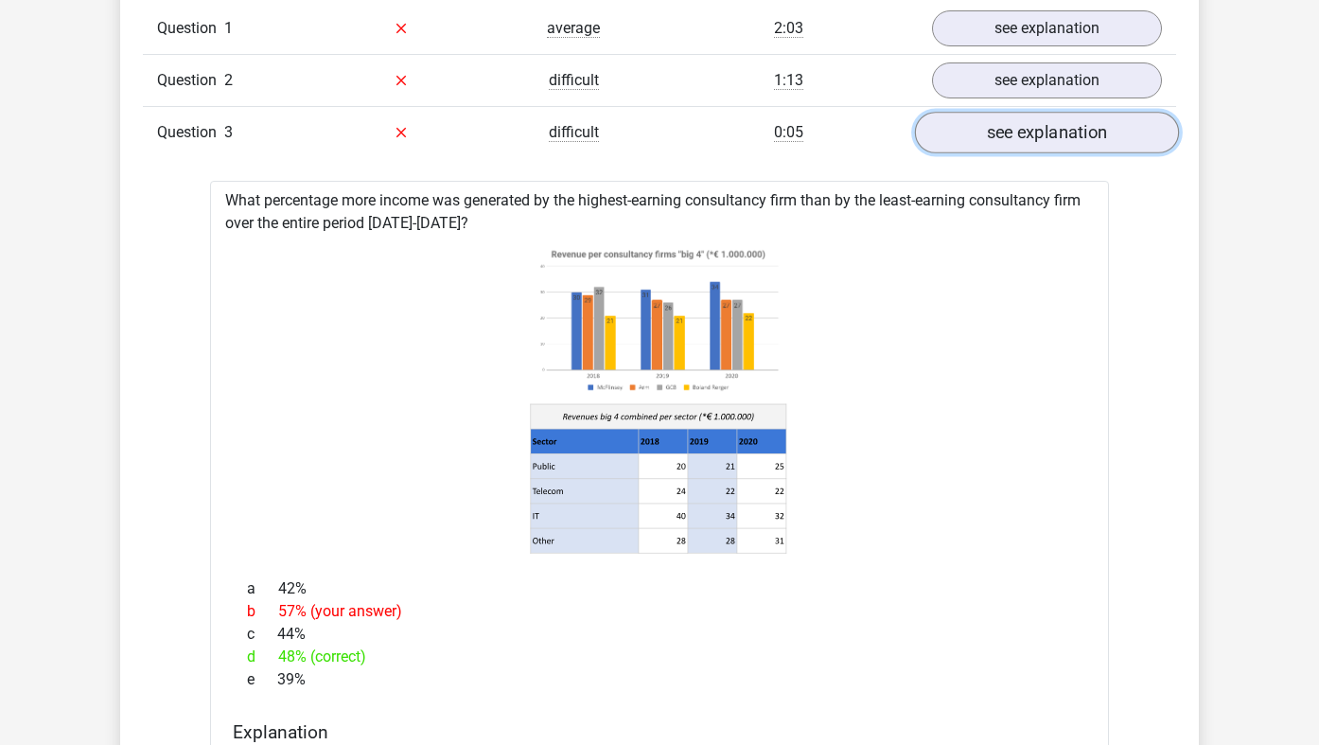
click at [1103, 132] on link "see explanation" at bounding box center [1047, 133] width 264 height 42
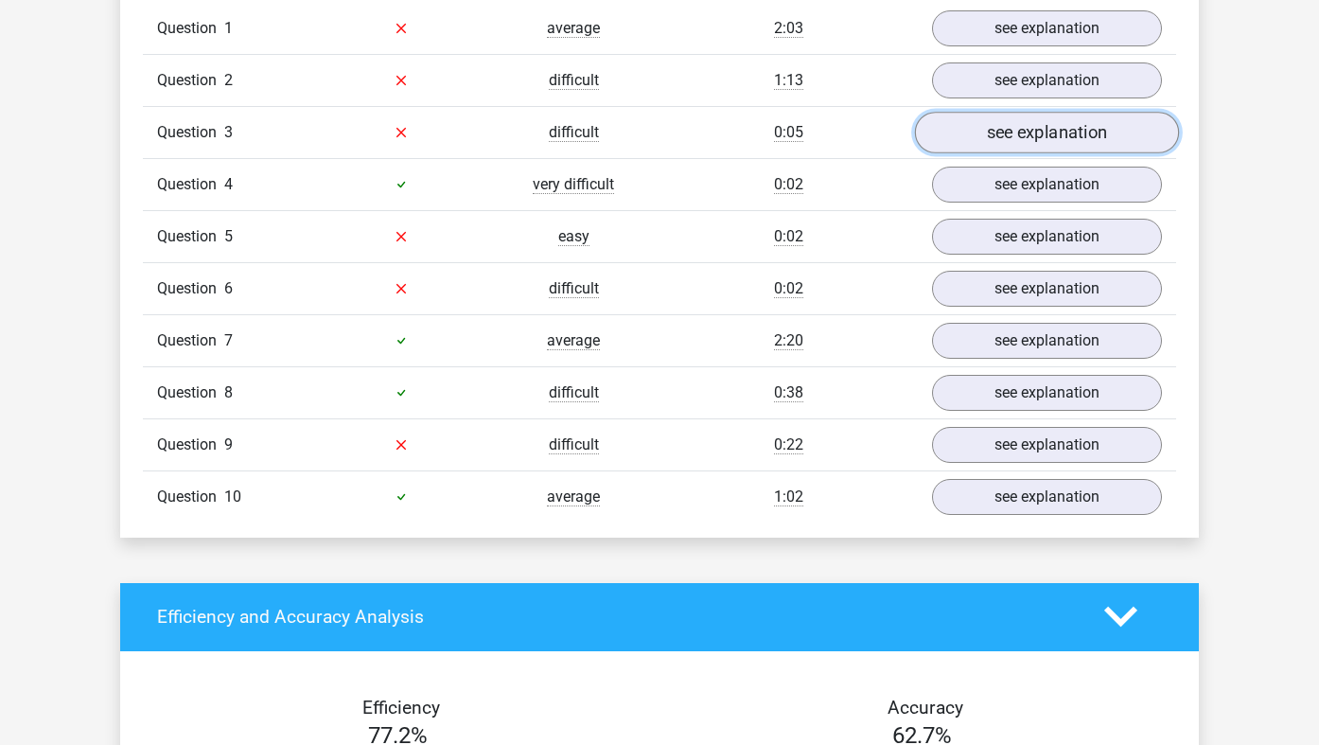
click at [1103, 132] on link "see explanation" at bounding box center [1047, 133] width 264 height 42
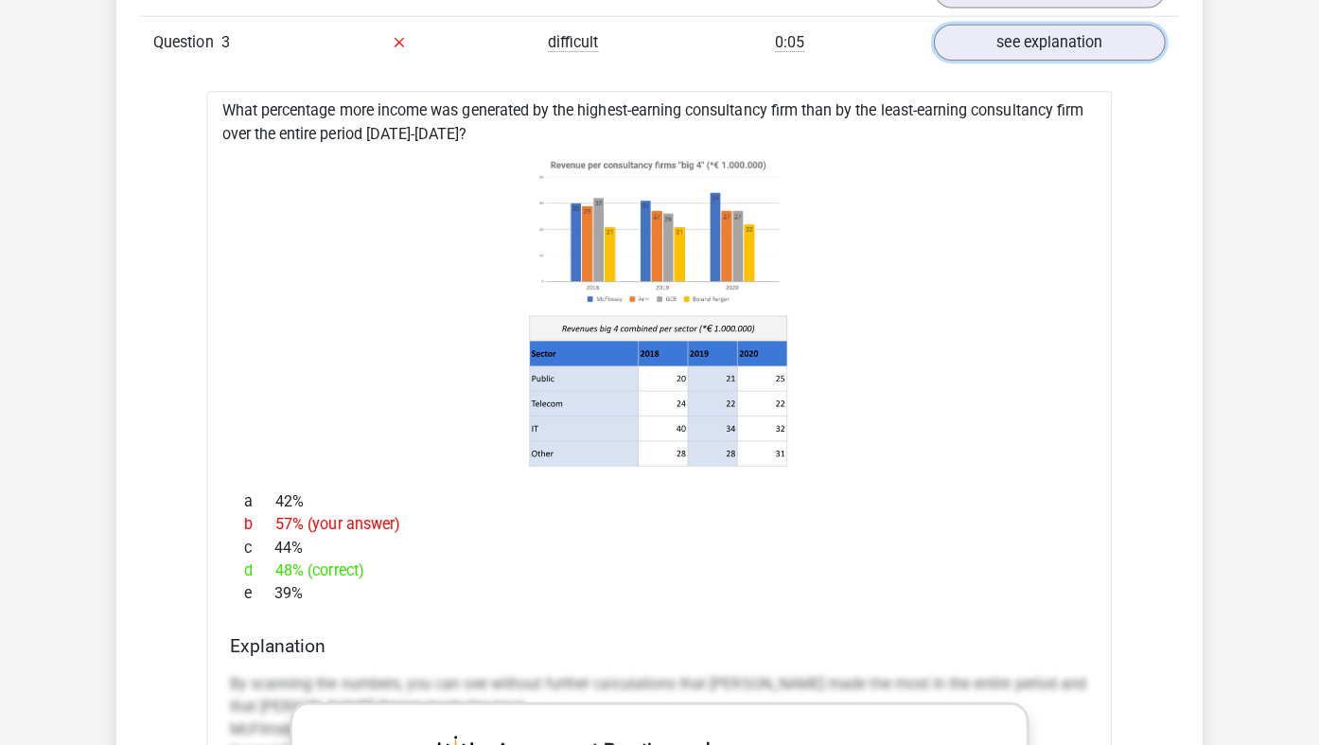
scroll to position [1677, 0]
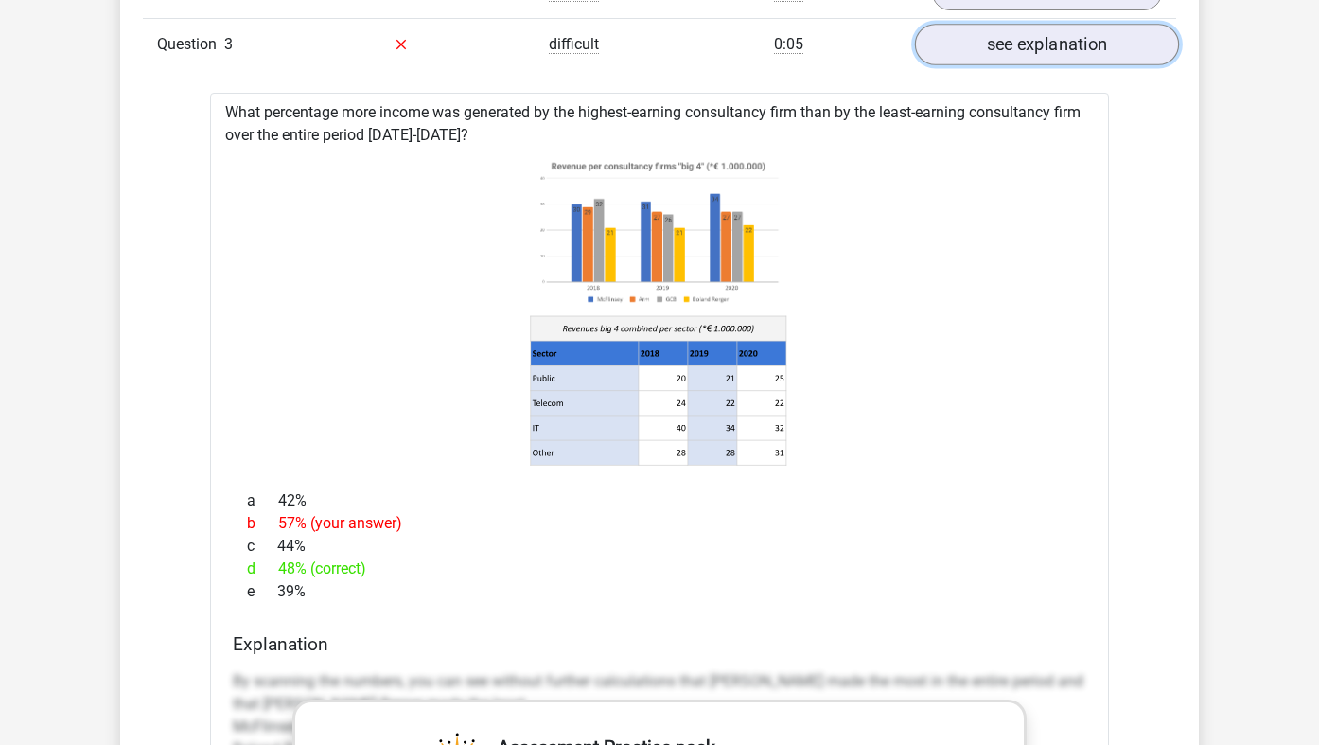
click at [1008, 36] on link "see explanation" at bounding box center [1047, 45] width 264 height 42
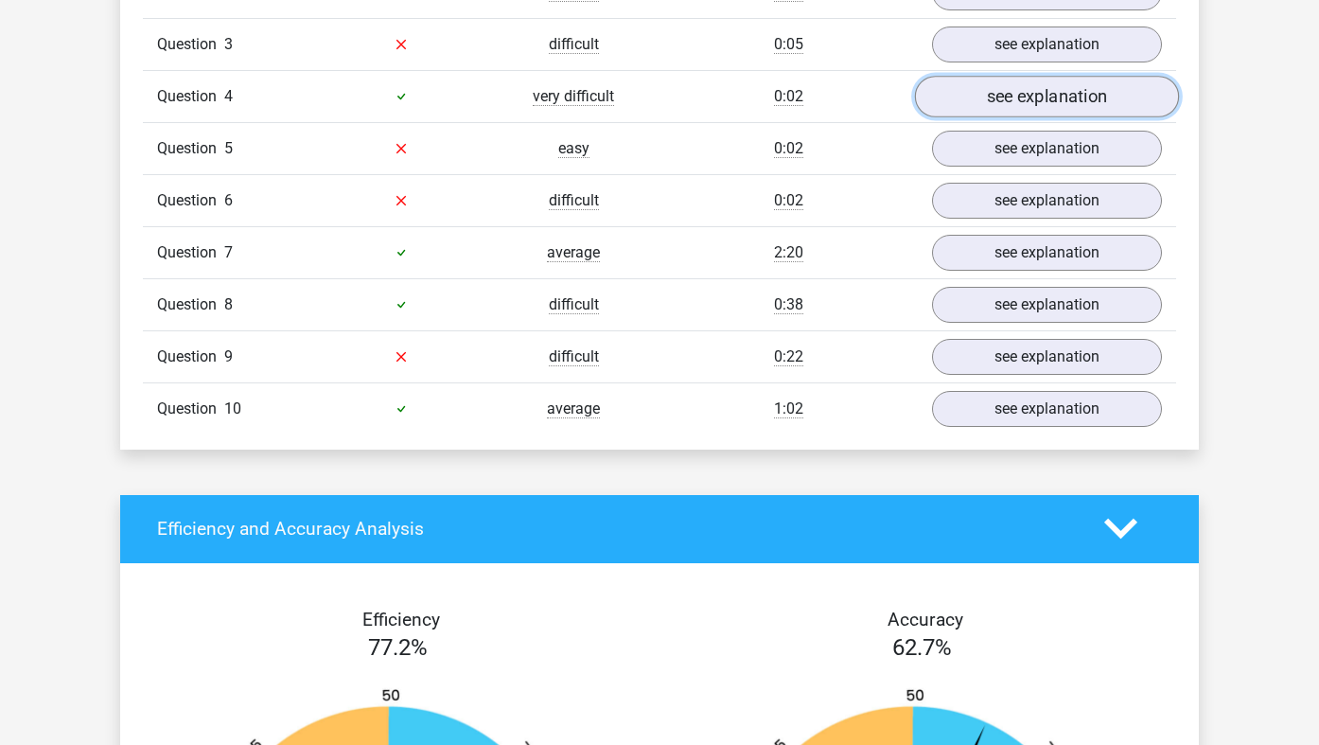
click at [1010, 103] on link "see explanation" at bounding box center [1047, 97] width 264 height 42
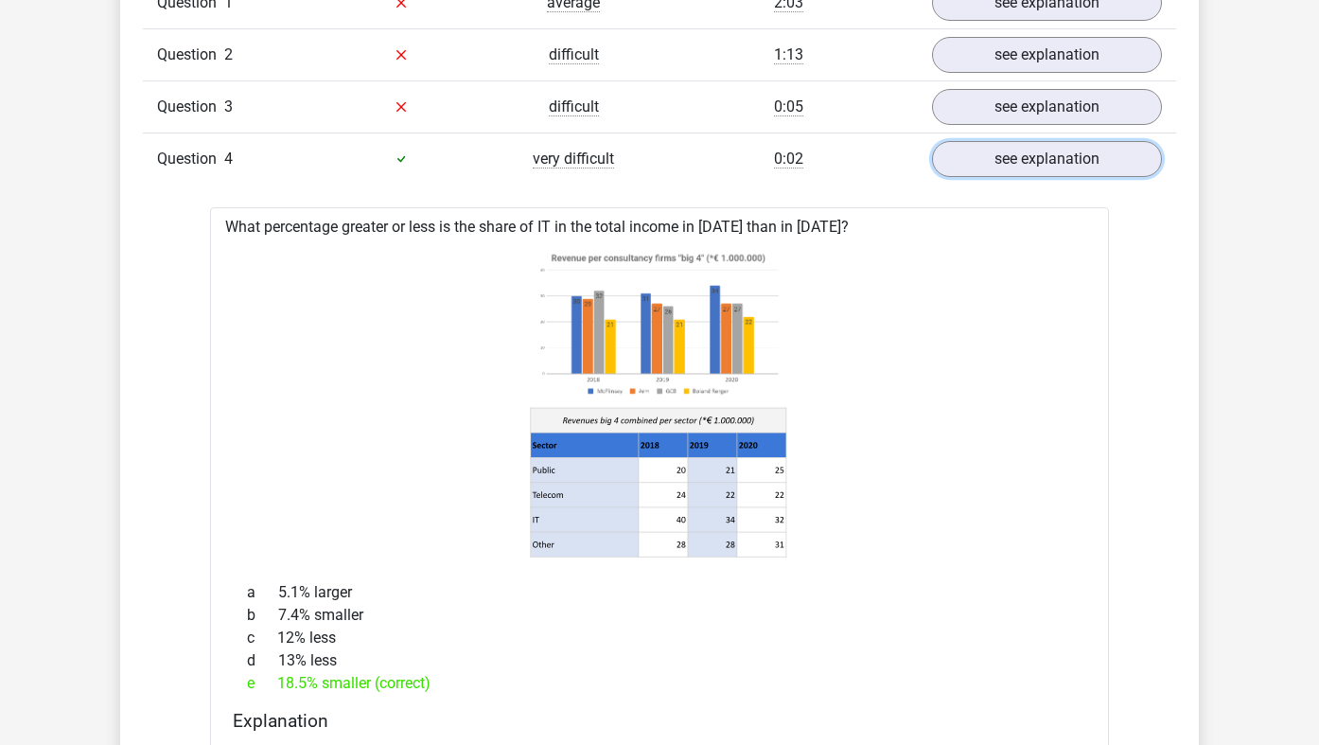
scroll to position [1597, 0]
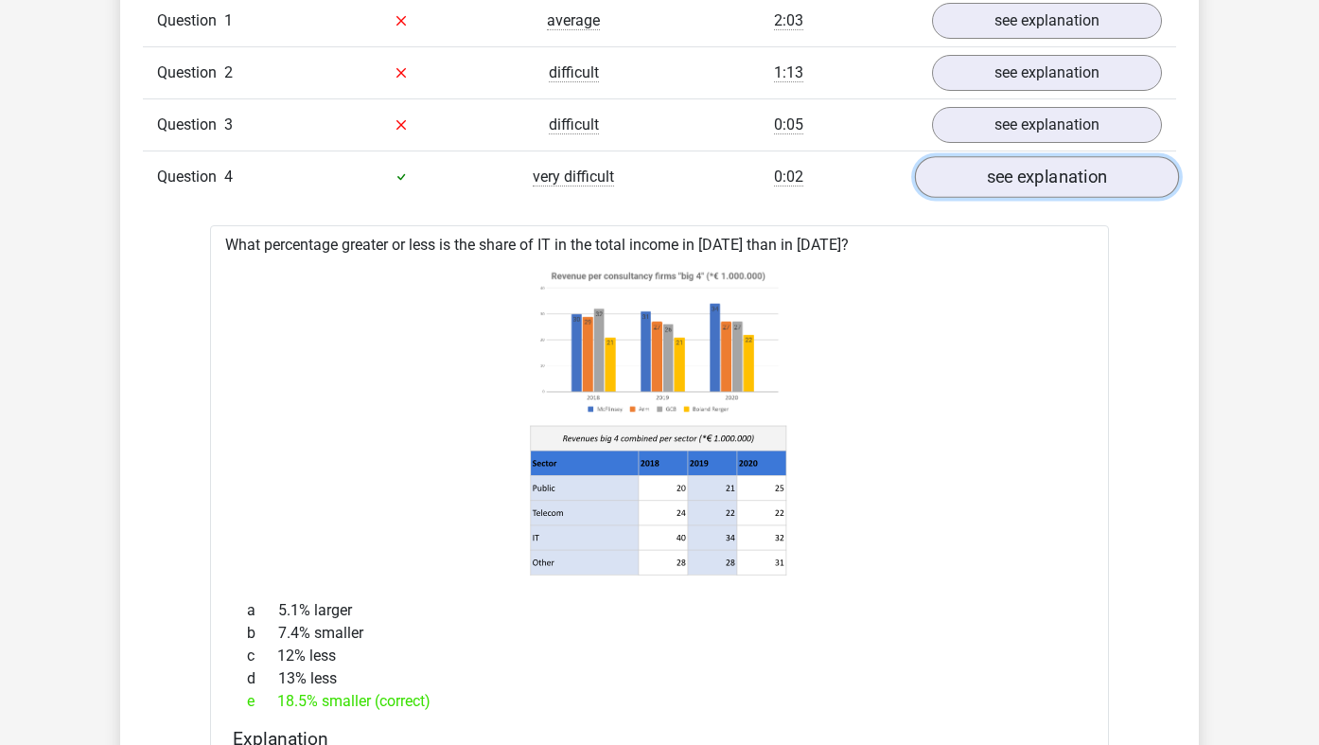
click at [1057, 170] on link "see explanation" at bounding box center [1047, 177] width 264 height 42
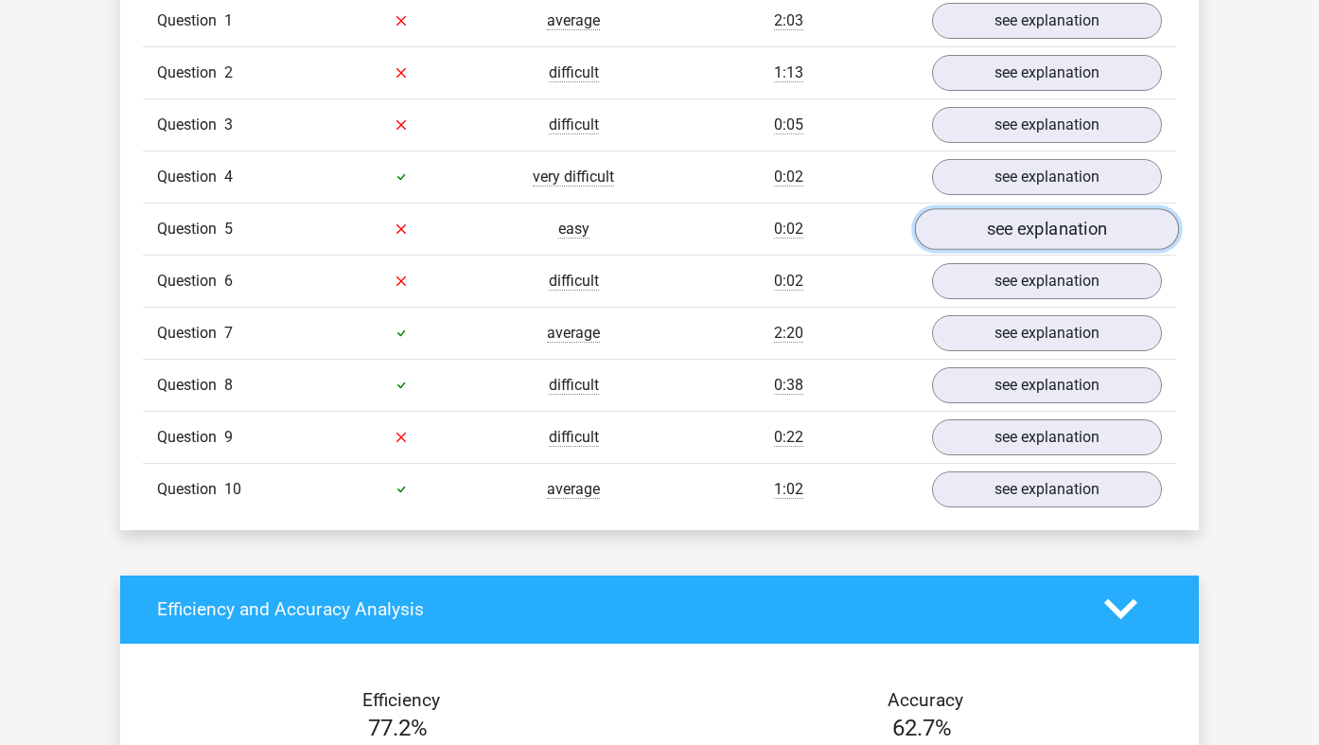
click at [1055, 232] on link "see explanation" at bounding box center [1047, 229] width 264 height 42
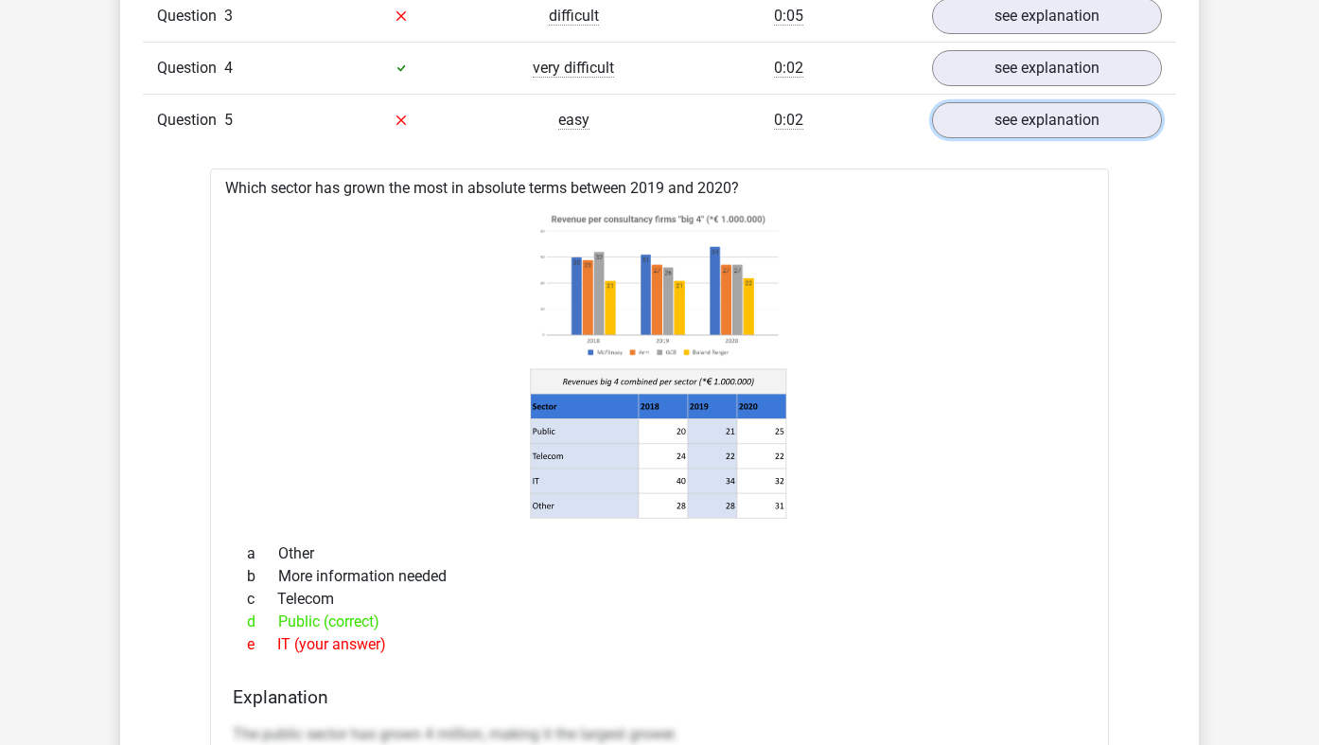
scroll to position [1717, 0]
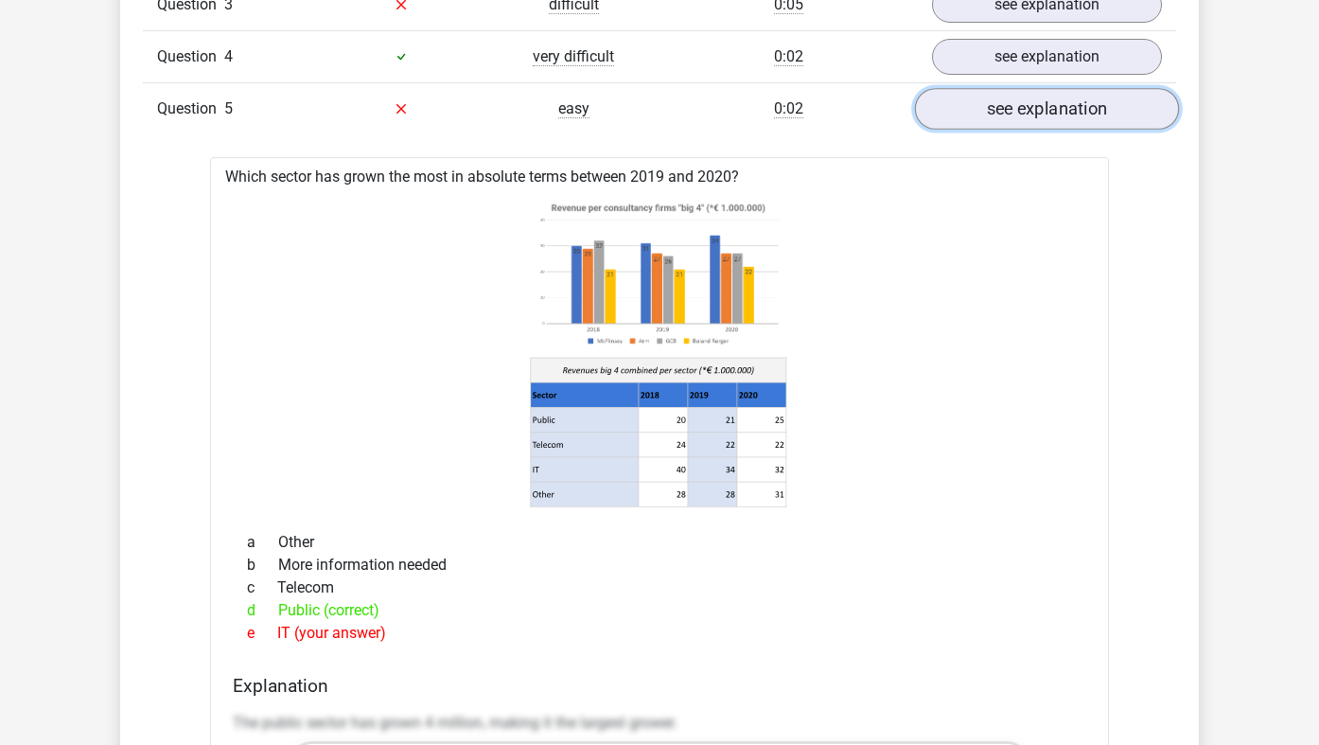
click at [1086, 99] on link "see explanation" at bounding box center [1047, 109] width 264 height 42
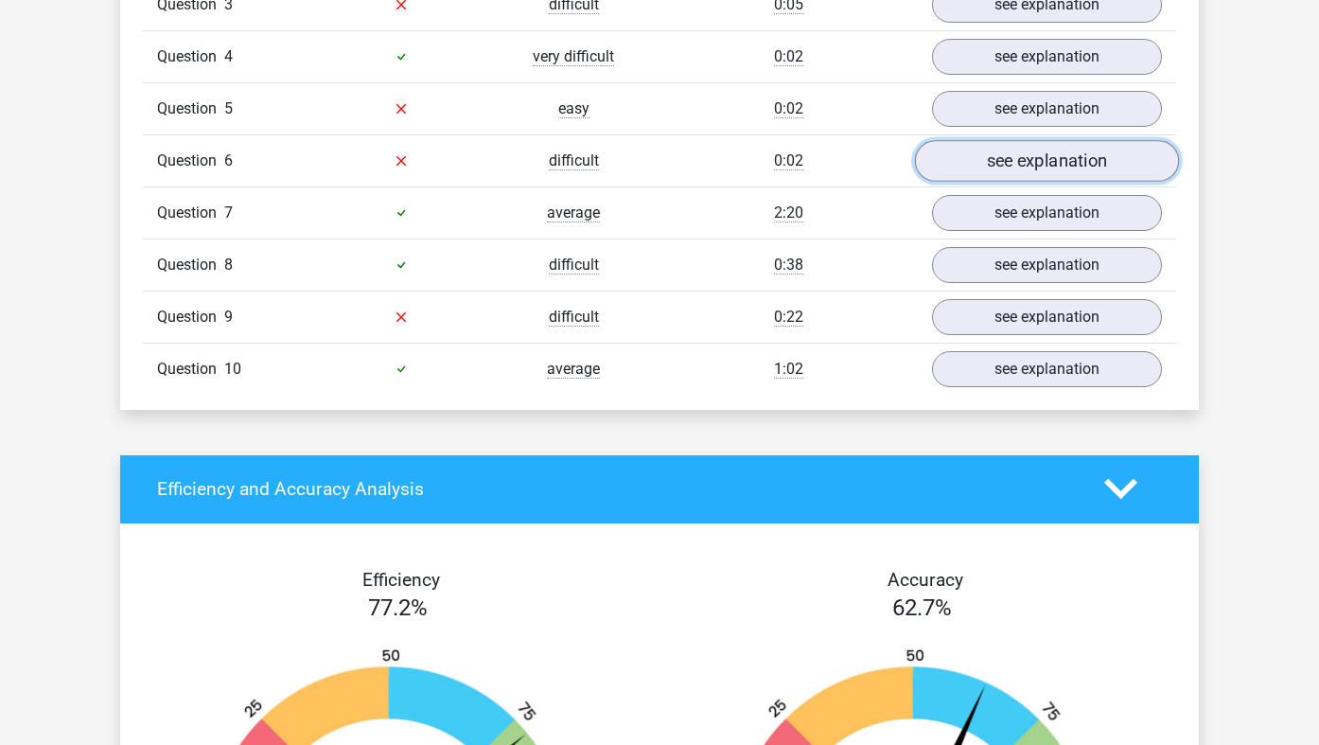
click at [1070, 161] on link "see explanation" at bounding box center [1047, 161] width 264 height 42
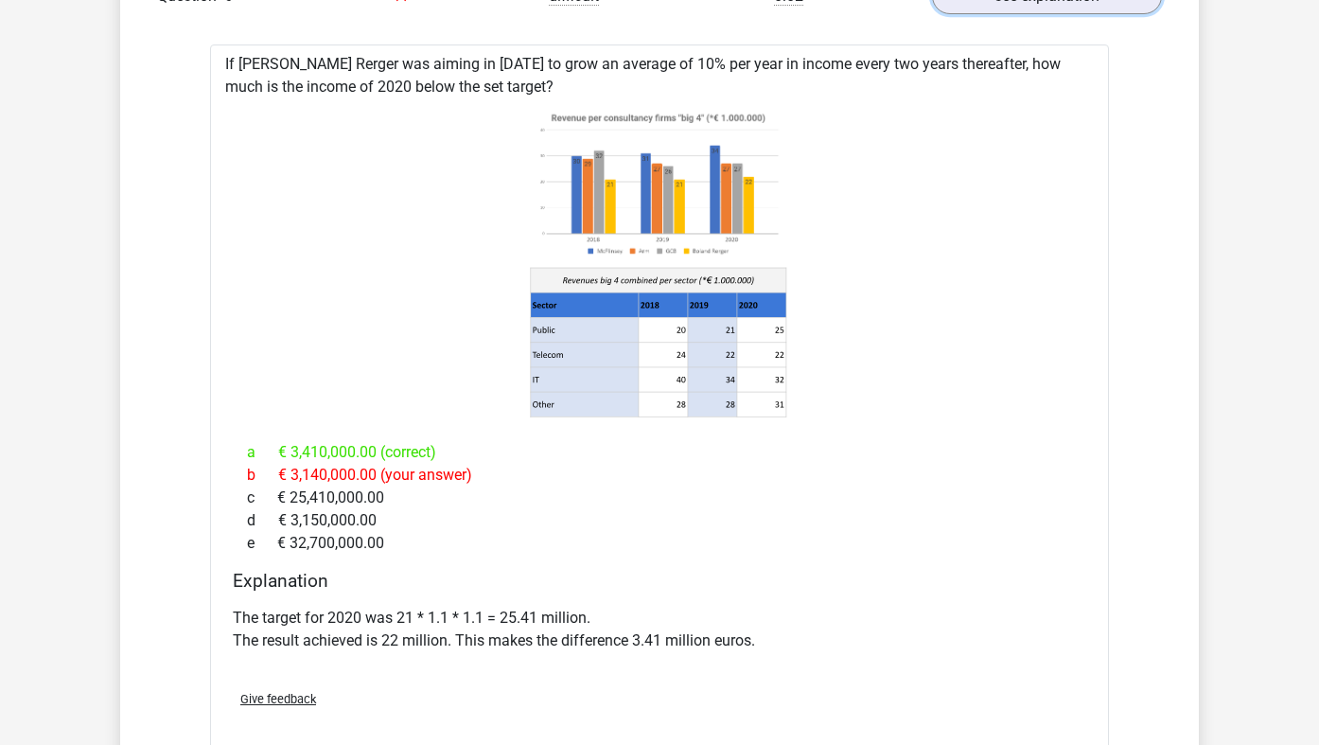
scroll to position [1873, 0]
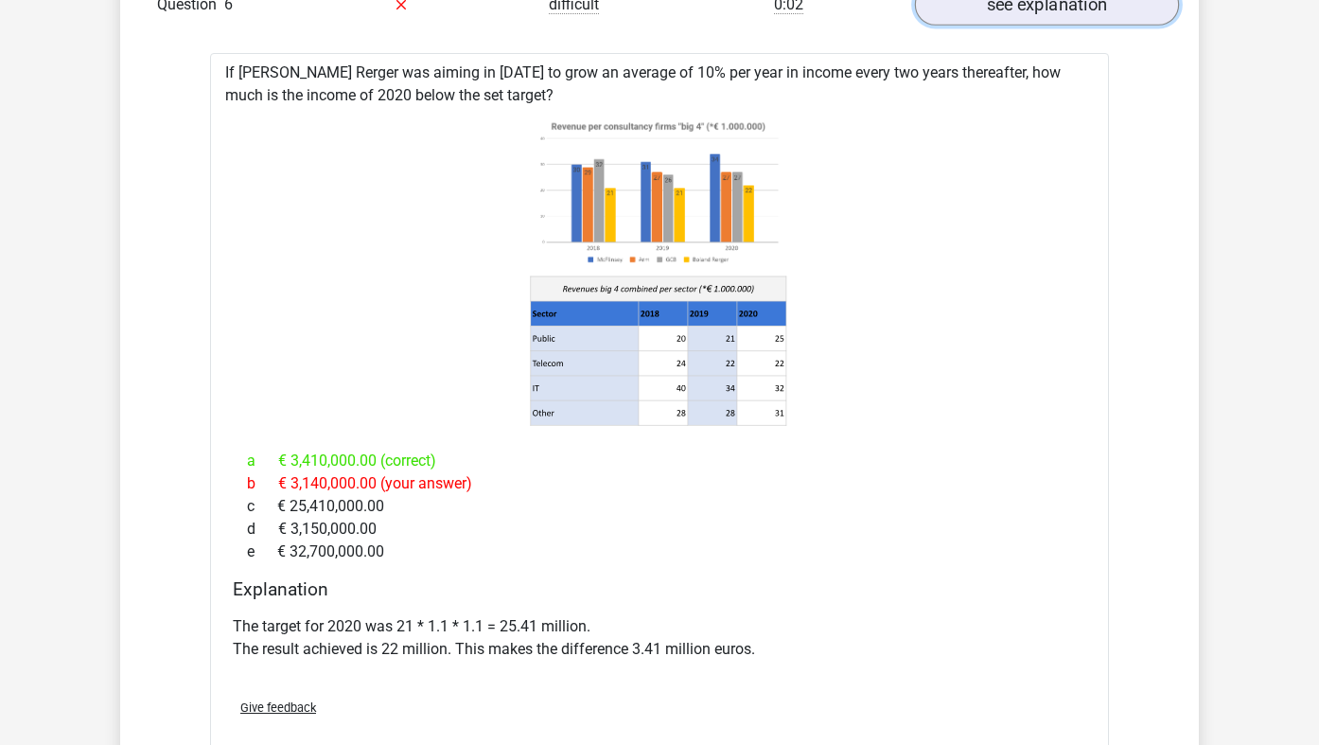
click at [1096, 7] on link "see explanation" at bounding box center [1047, 5] width 264 height 42
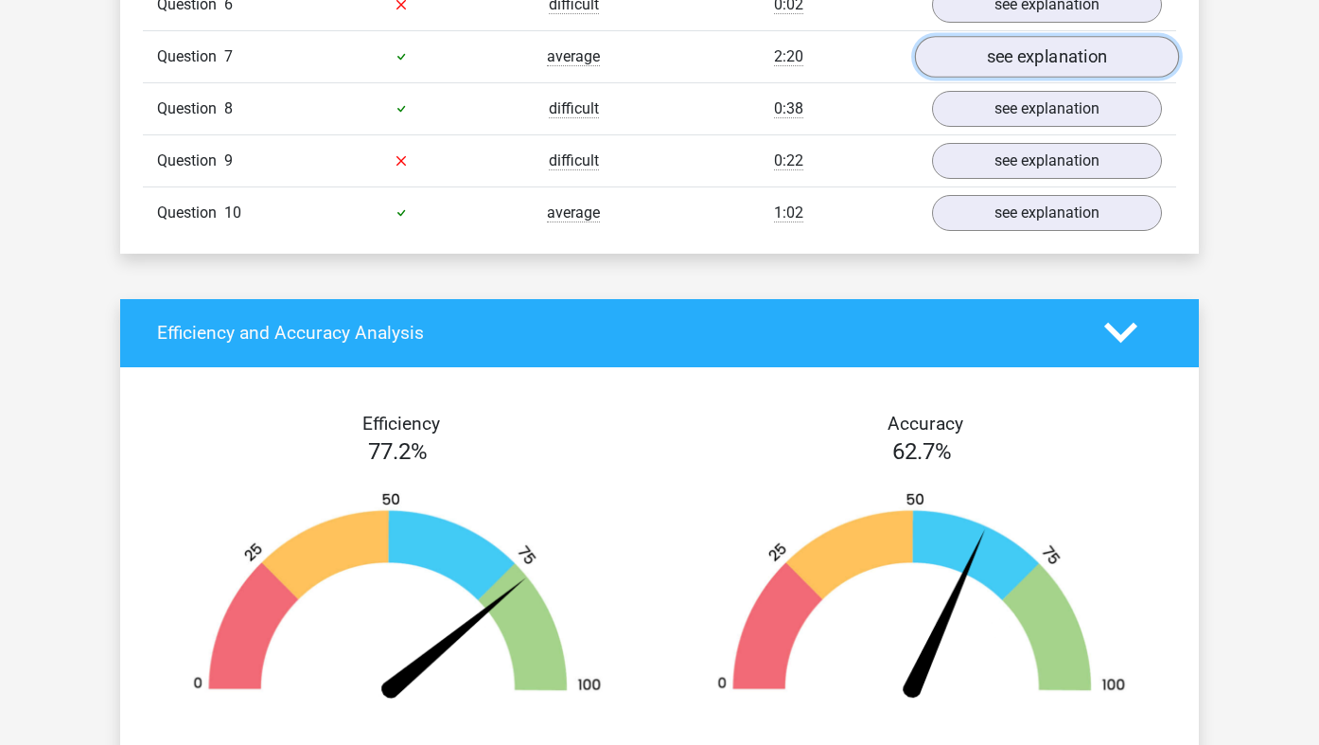
click at [1079, 65] on link "see explanation" at bounding box center [1047, 57] width 264 height 42
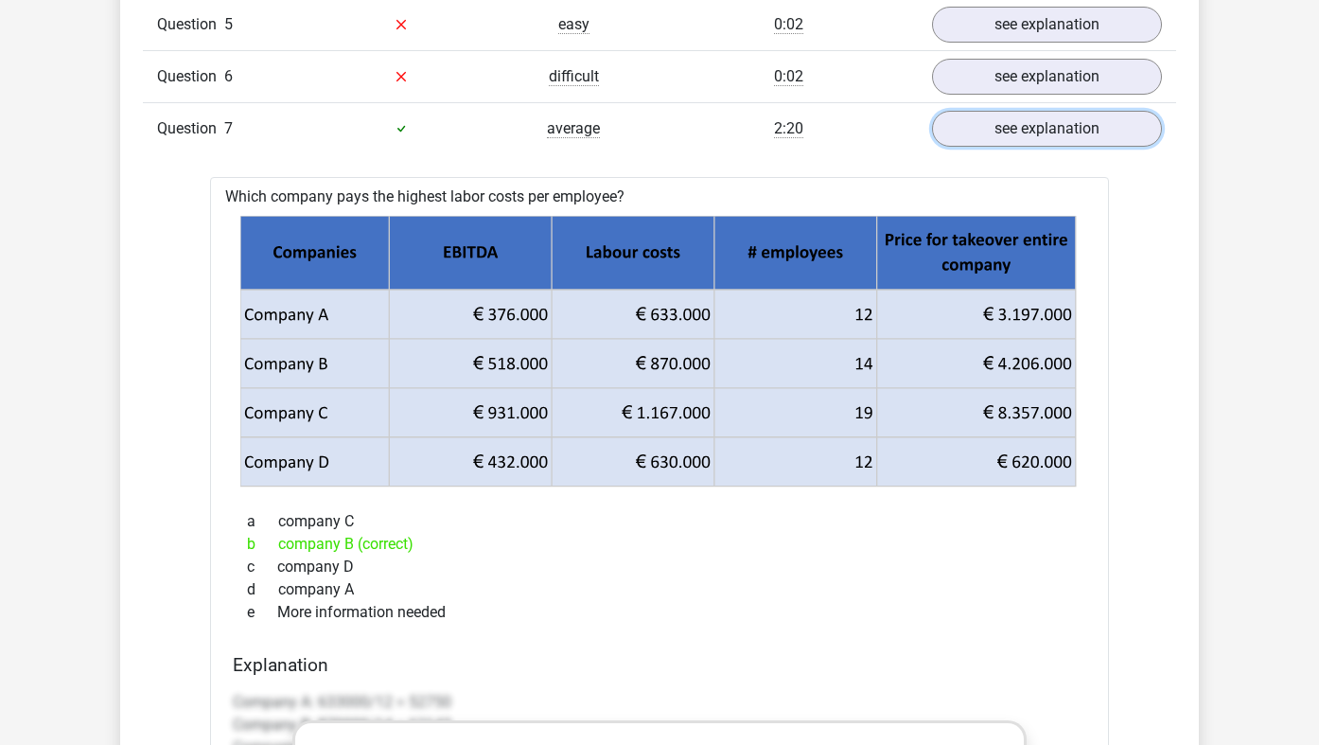
scroll to position [1739, 0]
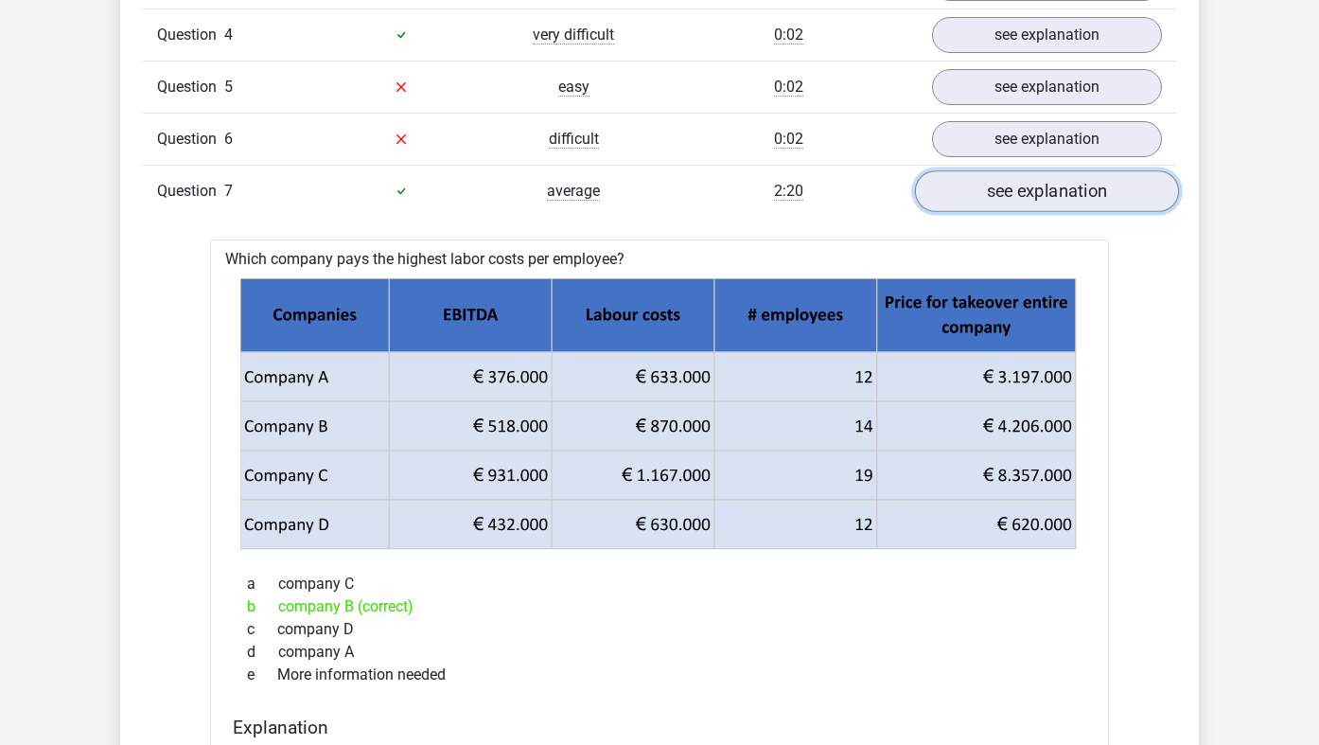
click at [1055, 191] on link "see explanation" at bounding box center [1047, 191] width 264 height 42
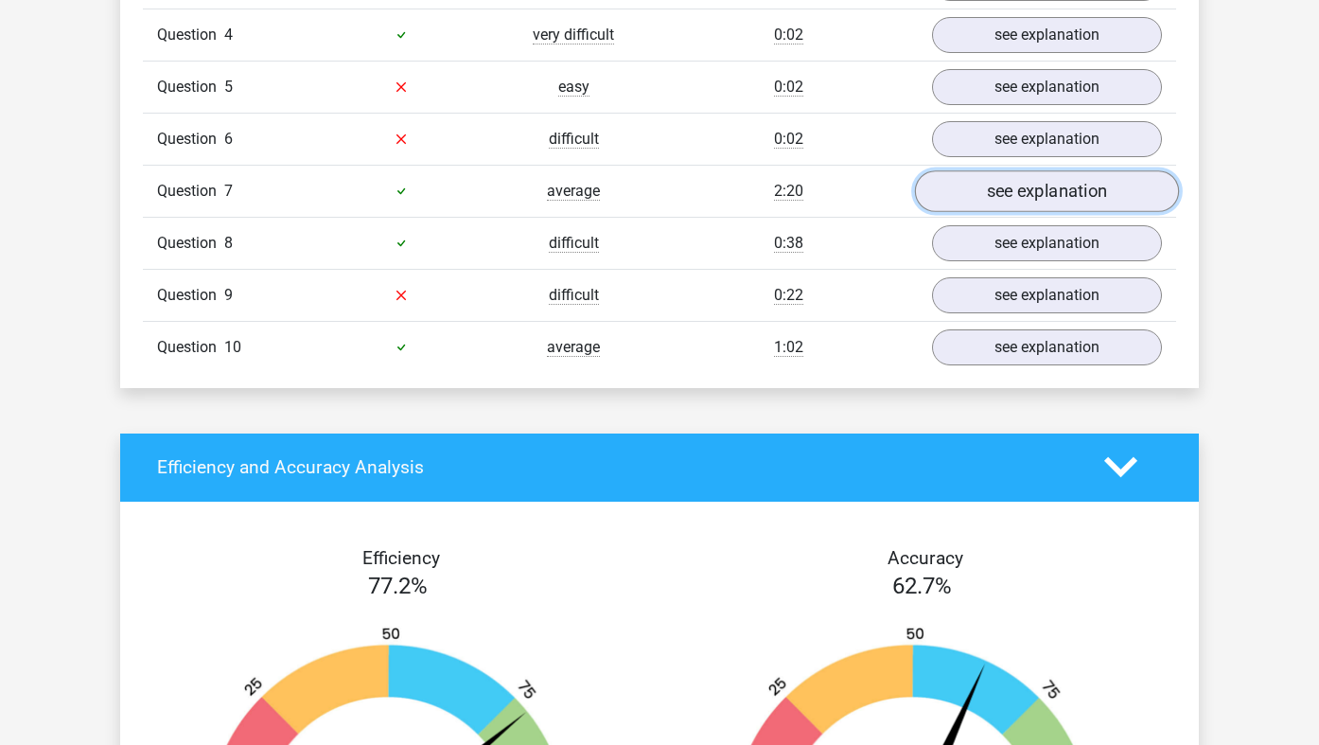
scroll to position [1782, 0]
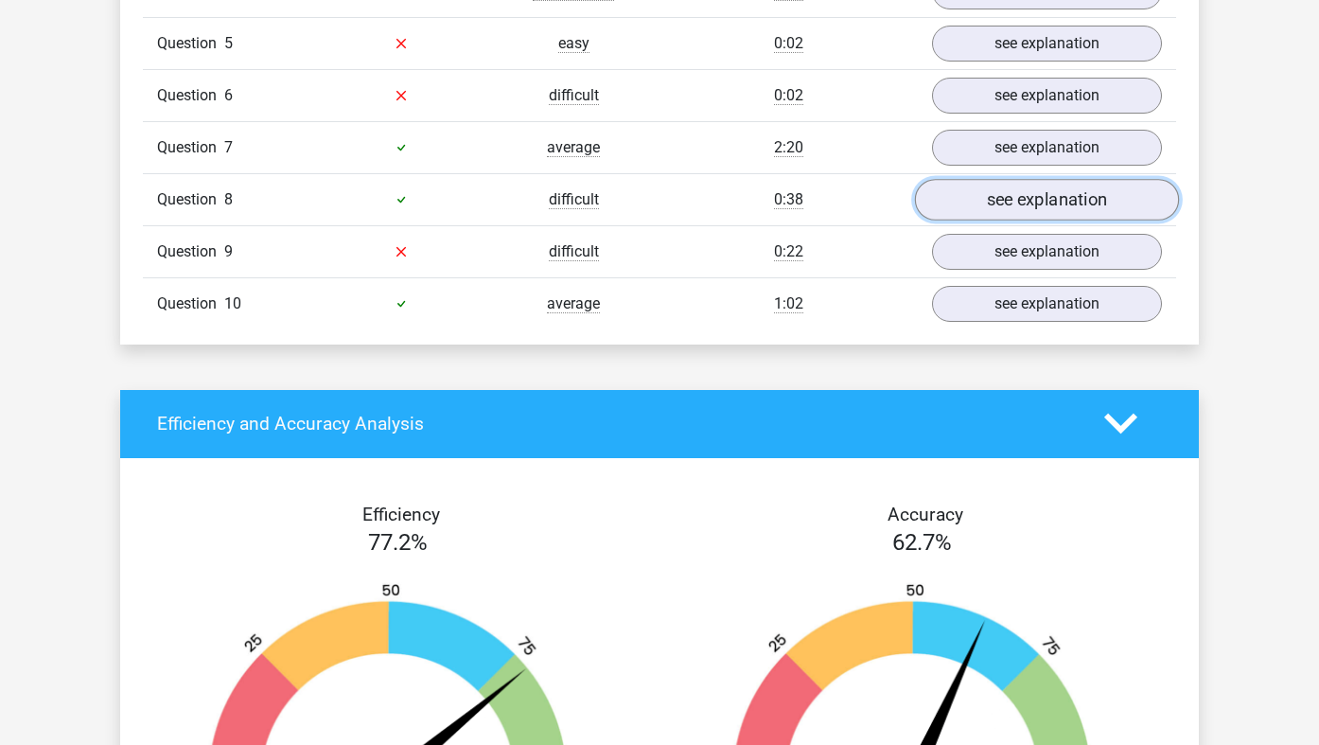
click at [1055, 192] on link "see explanation" at bounding box center [1047, 200] width 264 height 42
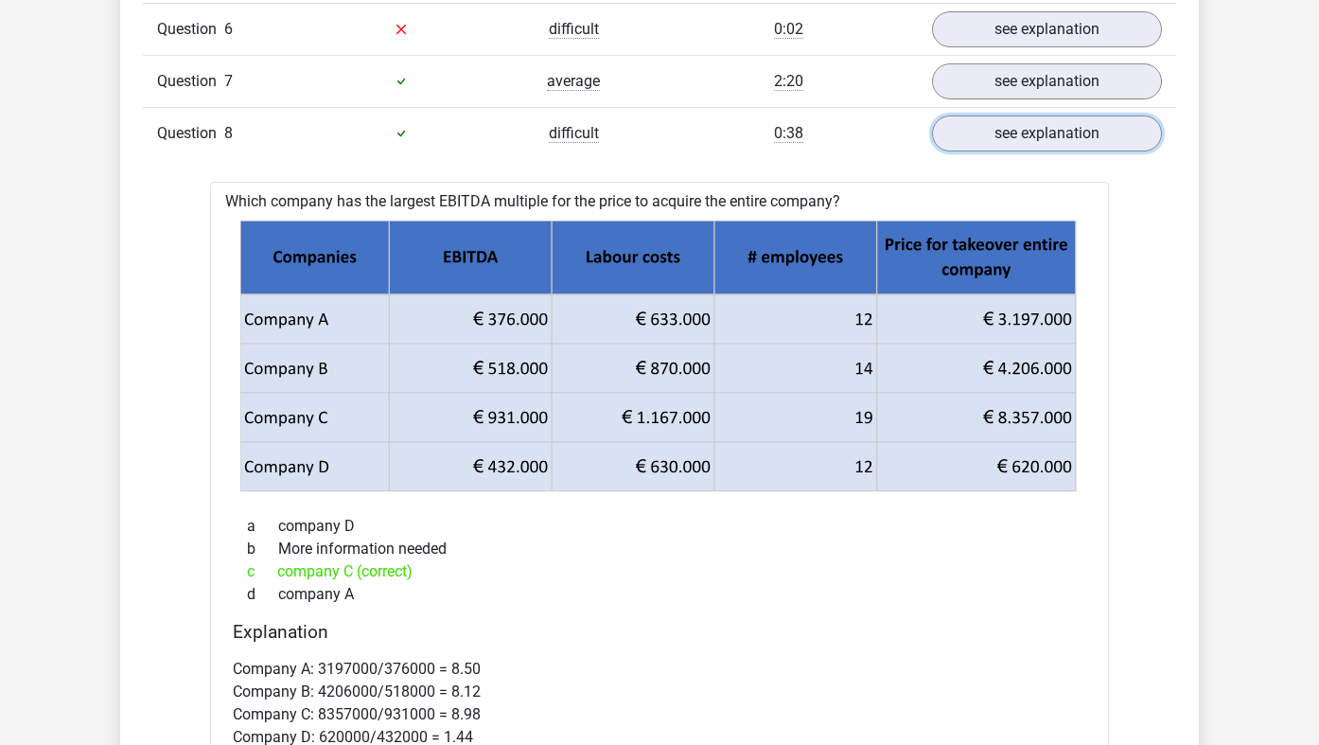
scroll to position [1854, 0]
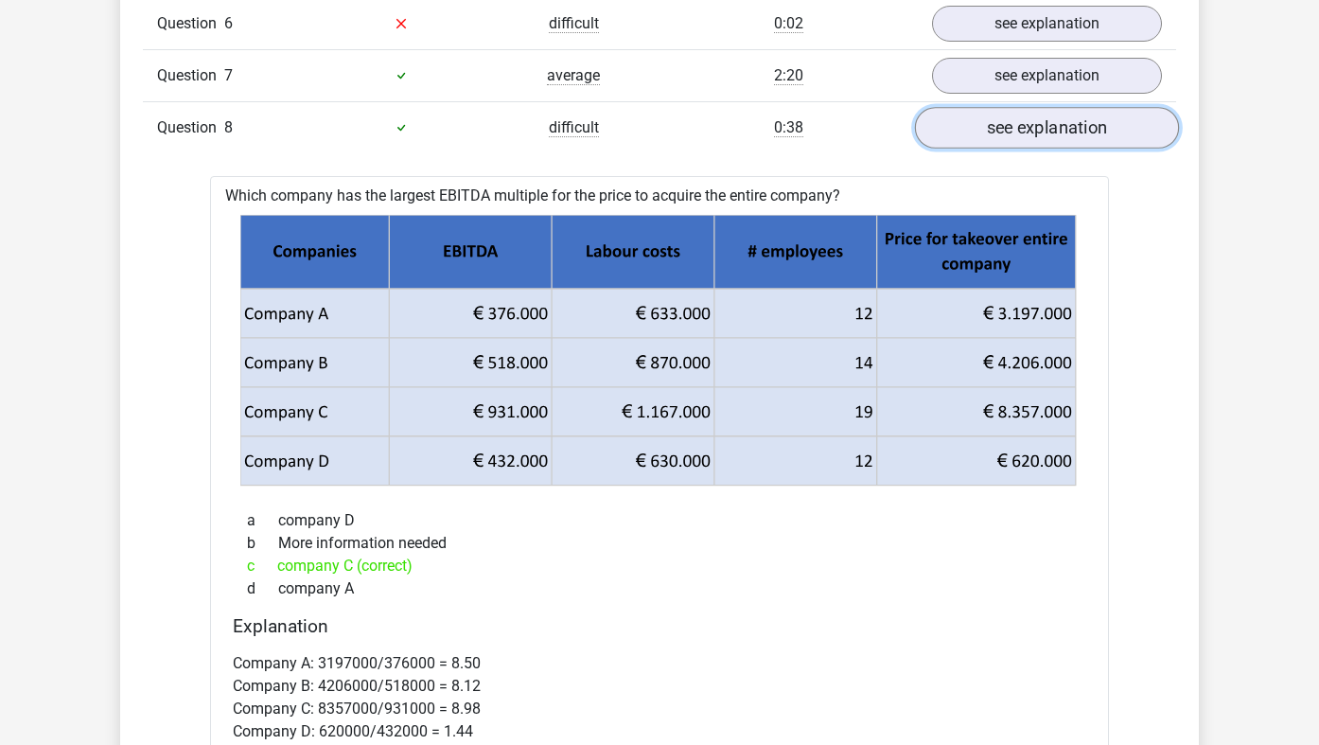
click at [1038, 115] on link "see explanation" at bounding box center [1047, 128] width 264 height 42
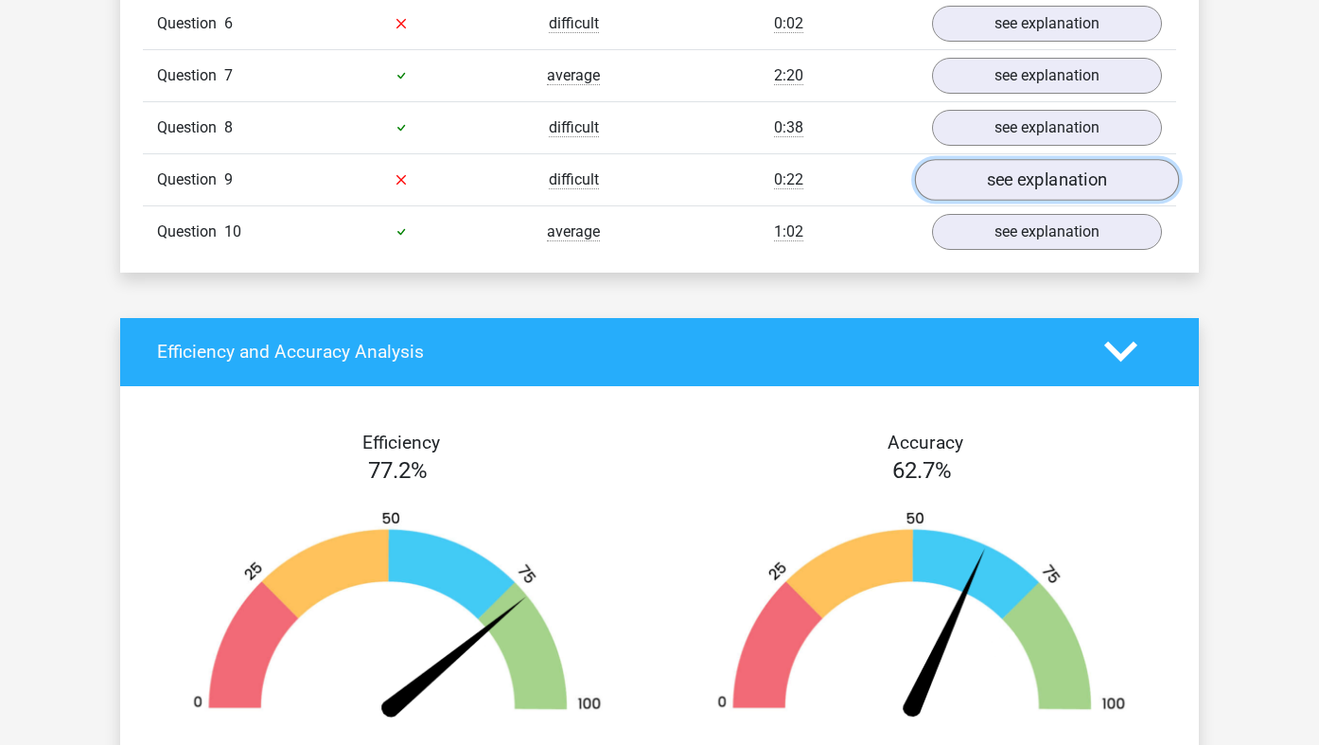
click at [1027, 193] on link "see explanation" at bounding box center [1047, 180] width 264 height 42
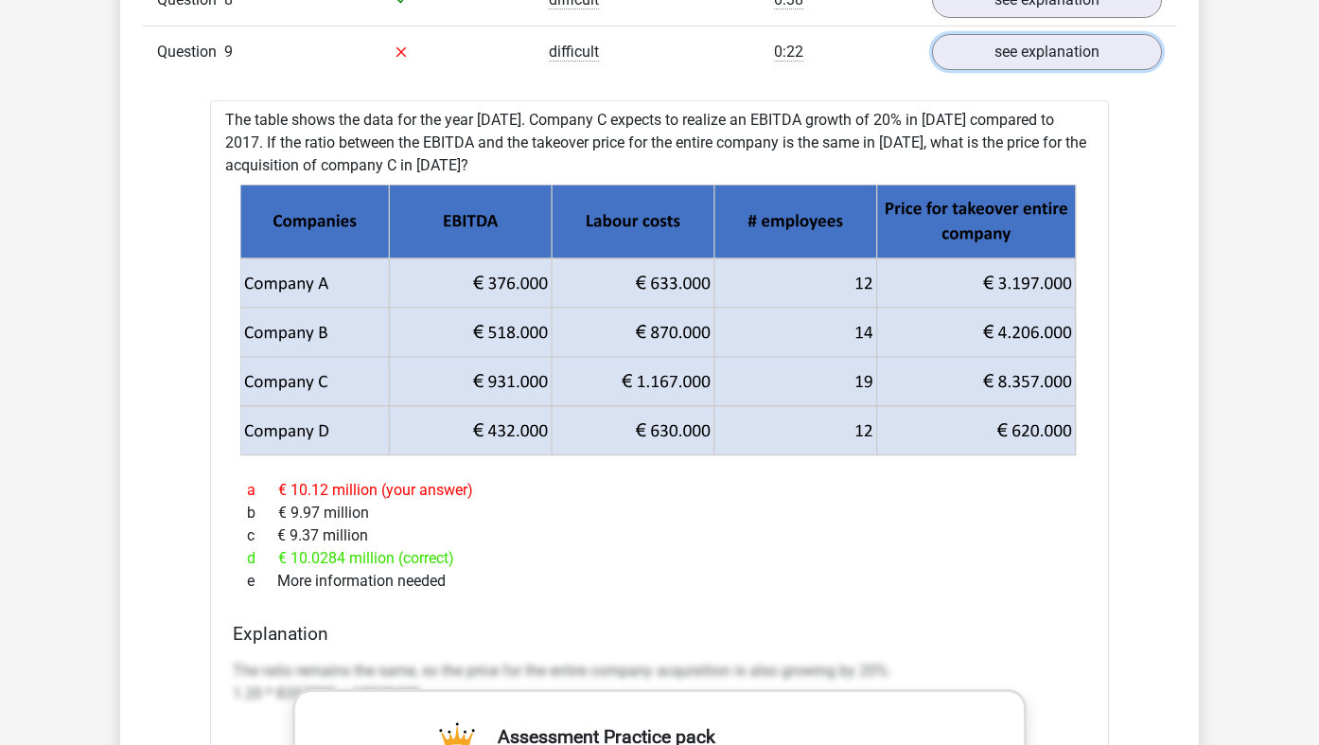
scroll to position [1983, 0]
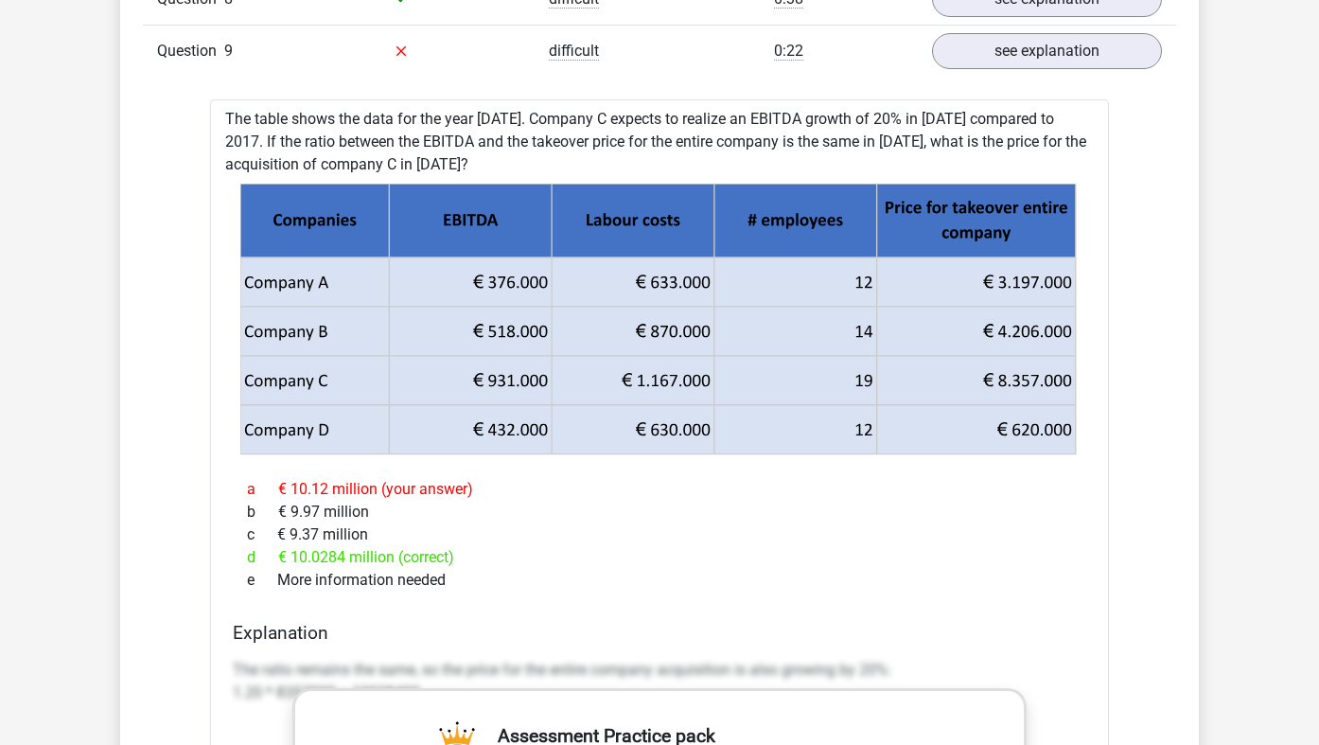
click at [728, 445] on icon at bounding box center [714, 428] width 325 height 49
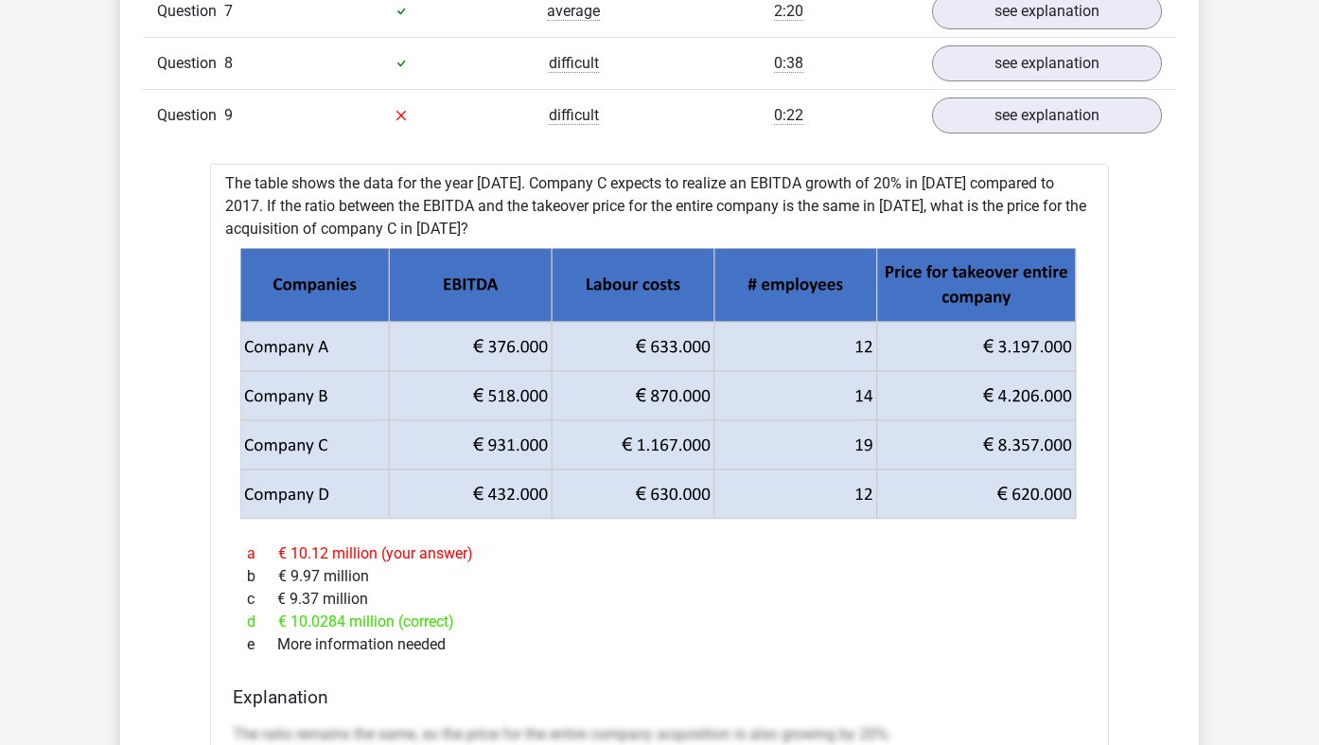
scroll to position [1922, 0]
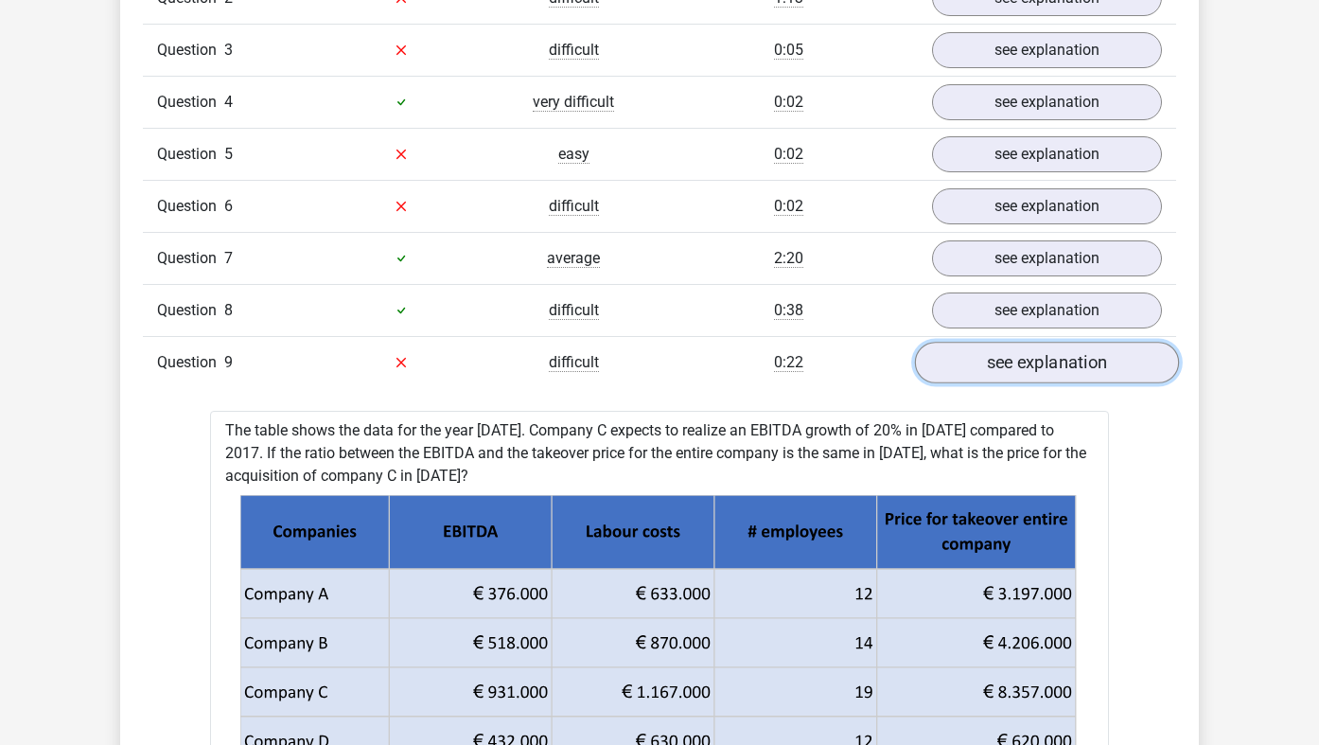
click at [1084, 365] on link "see explanation" at bounding box center [1047, 363] width 264 height 42
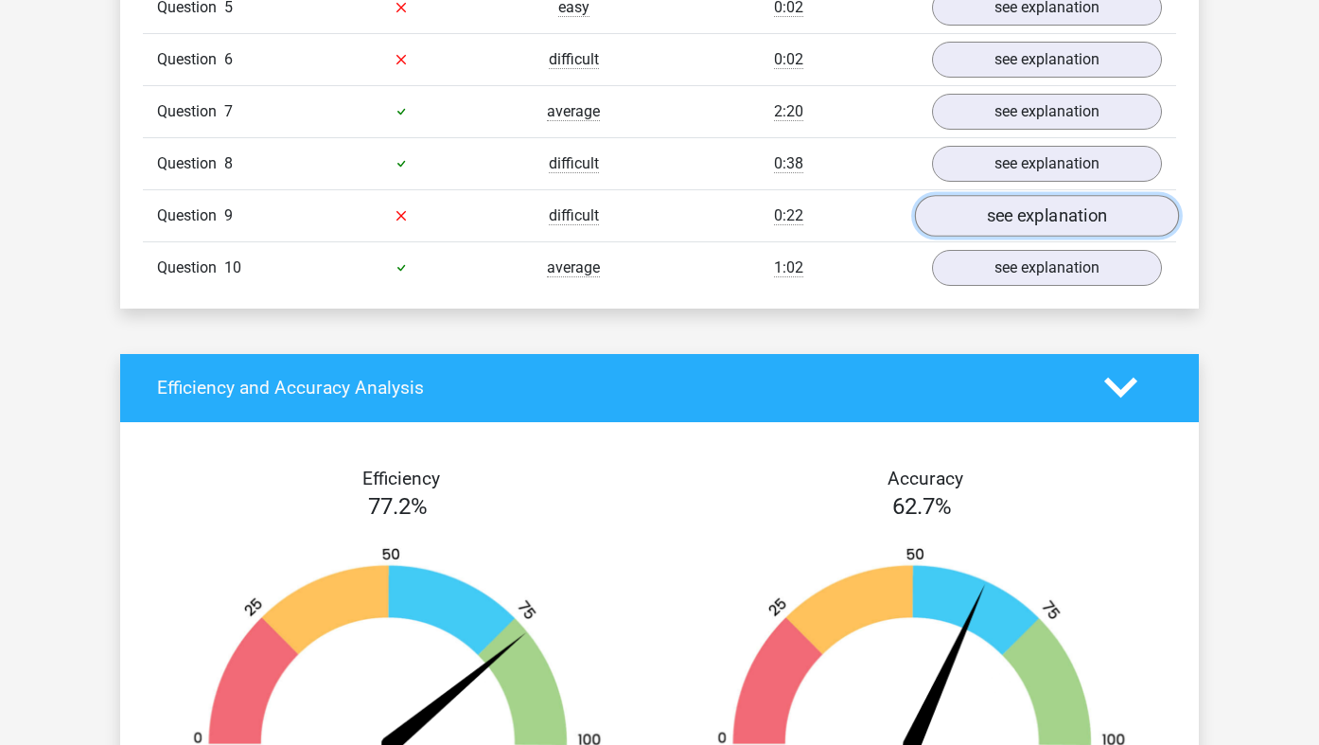
scroll to position [1843, 0]
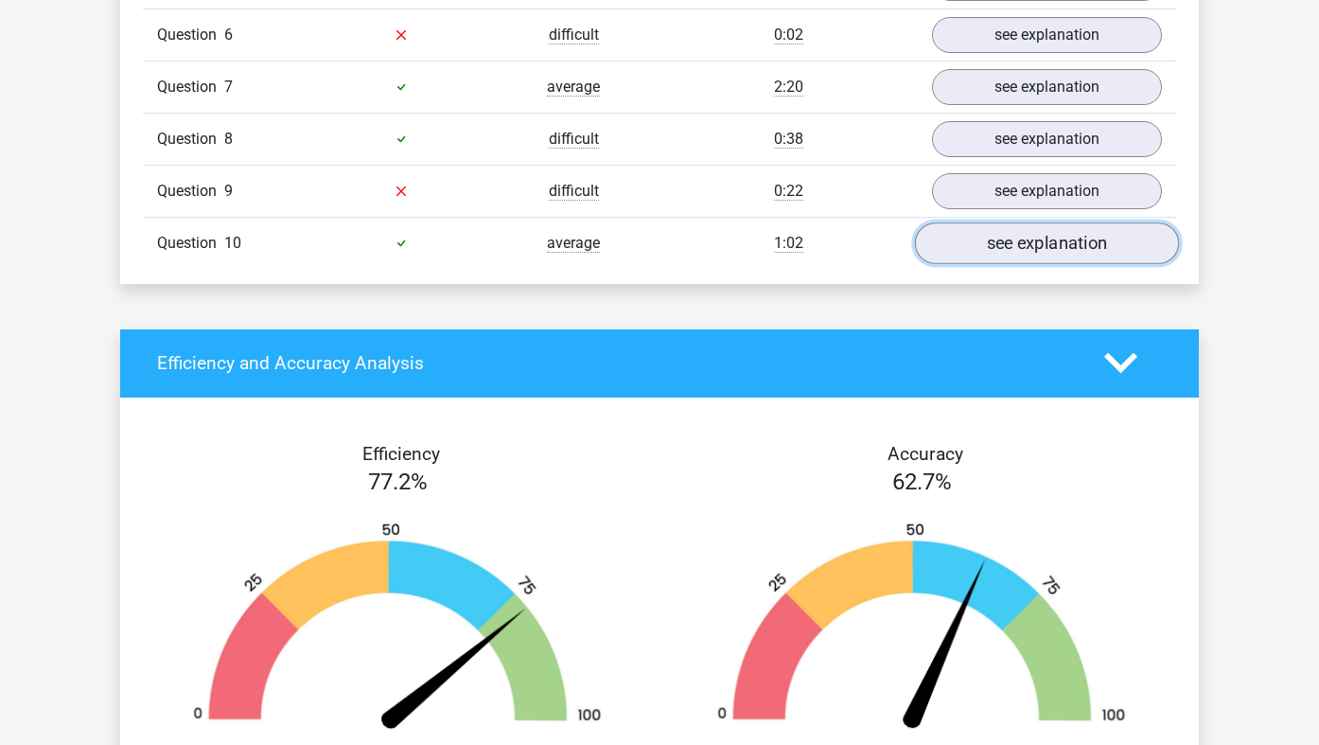
click at [1105, 230] on link "see explanation" at bounding box center [1047, 243] width 264 height 42
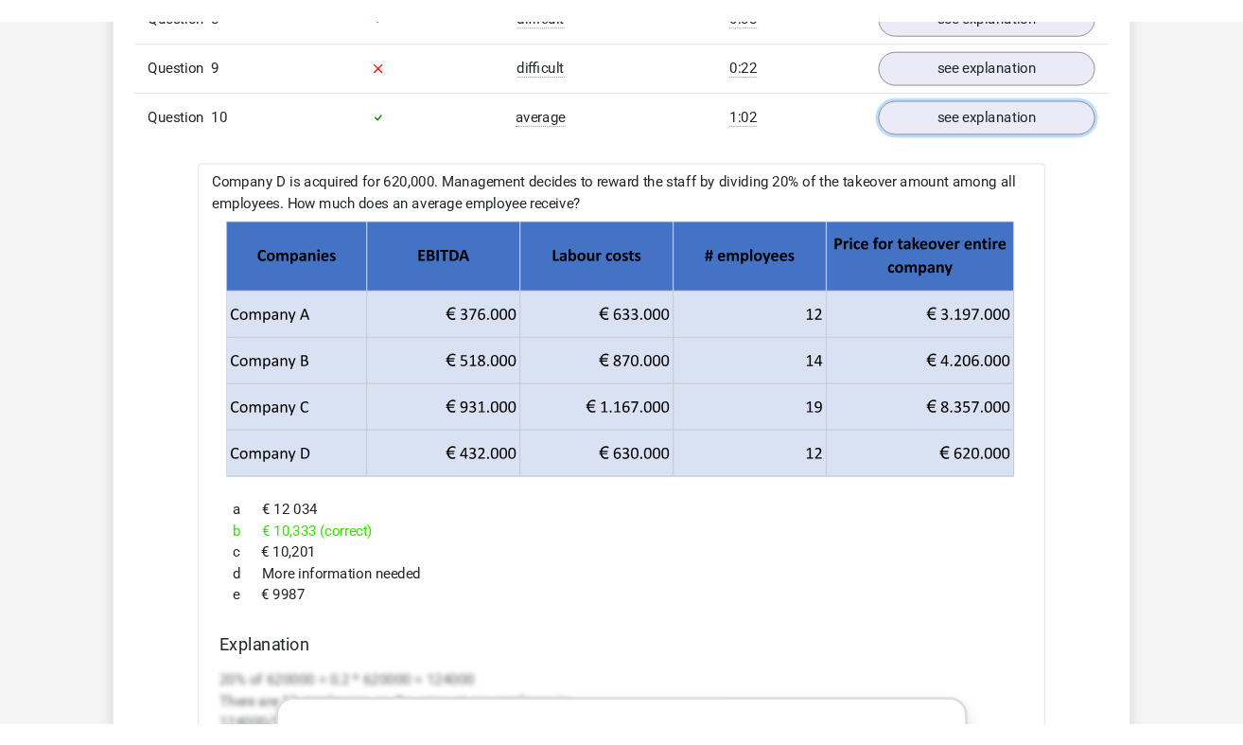
scroll to position [1981, 0]
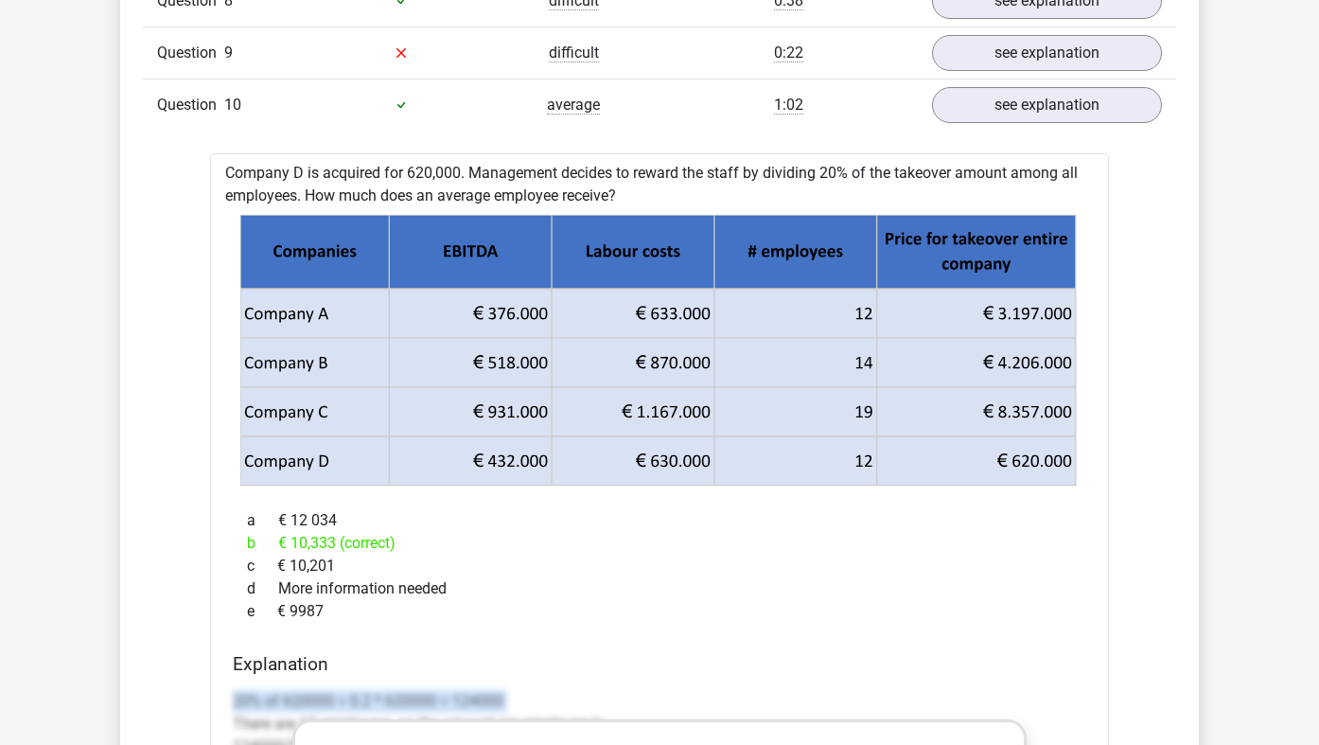
click at [1266, 705] on div "Go premium [GEOGRAPHIC_DATA] [EMAIL_ADDRESS][PERSON_NAME][DOMAIN_NAME]" at bounding box center [659, 657] width 1319 height 5277
